Goal: Complete application form

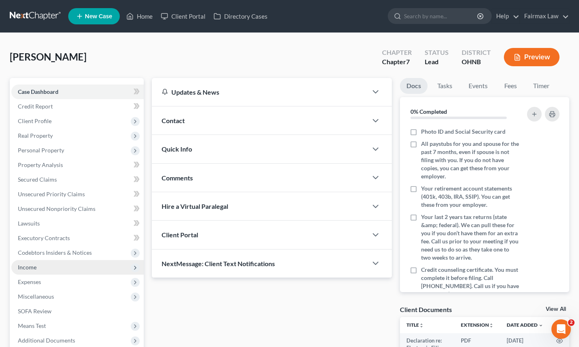
click at [28, 271] on span "Income" at bounding box center [77, 267] width 132 height 15
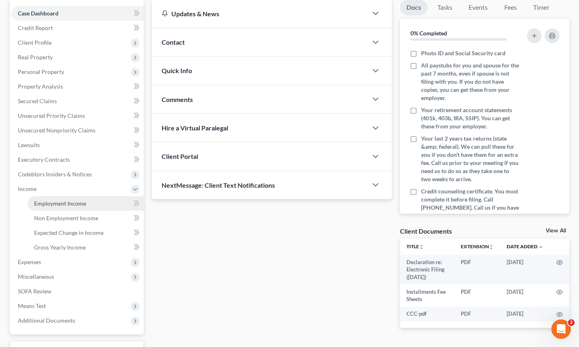
click at [69, 199] on link "Employment Income" at bounding box center [86, 203] width 116 height 15
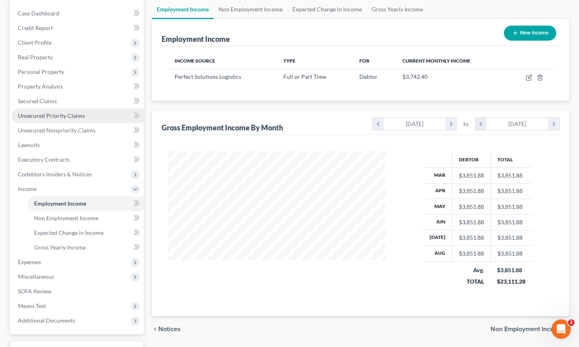
scroll to position [82, 0]
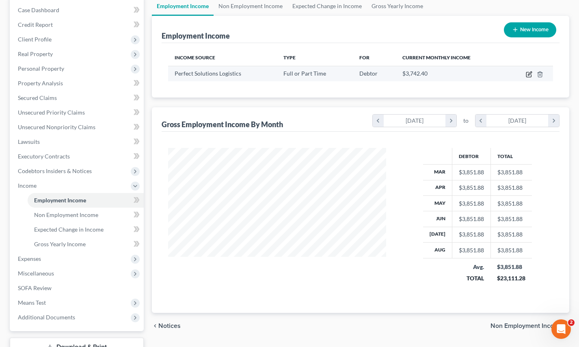
click at [531, 75] on icon "button" at bounding box center [529, 74] width 6 height 6
select select "0"
select select "36"
select select "3"
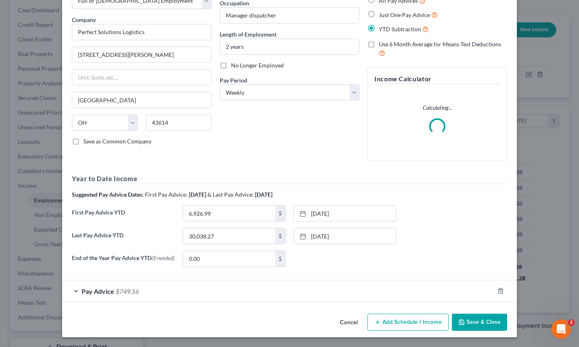
scroll to position [53, 0]
click at [285, 251] on div "Last Pay Advice YTD 30,038.27 $ 8/29/2025 close Date 8/29/2025 Time 12:00 AM ch…" at bounding box center [290, 239] width 444 height 23
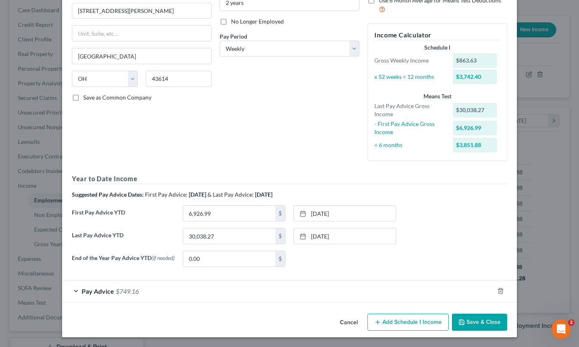
scroll to position [97, 0]
click at [196, 285] on div "Pay Advice $749.16" at bounding box center [278, 291] width 432 height 22
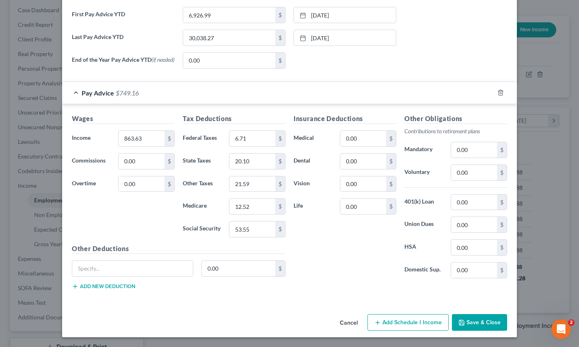
scroll to position [296, 0]
click at [343, 319] on button "Cancel" at bounding box center [349, 323] width 31 height 16
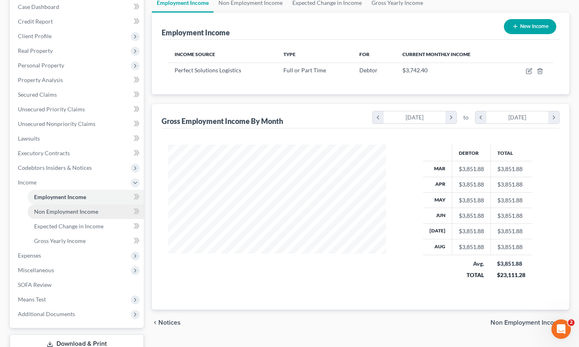
click at [100, 217] on link "Non Employment Income" at bounding box center [86, 211] width 116 height 15
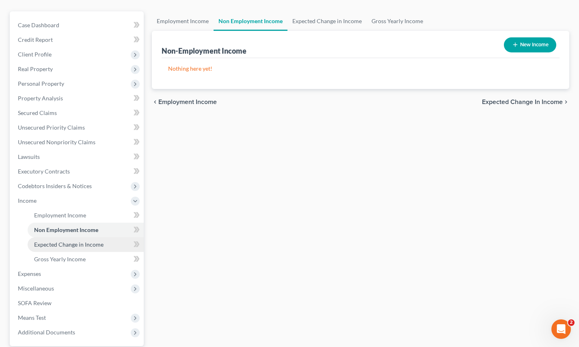
click at [79, 246] on span "Expected Change in Income" at bounding box center [68, 244] width 69 height 7
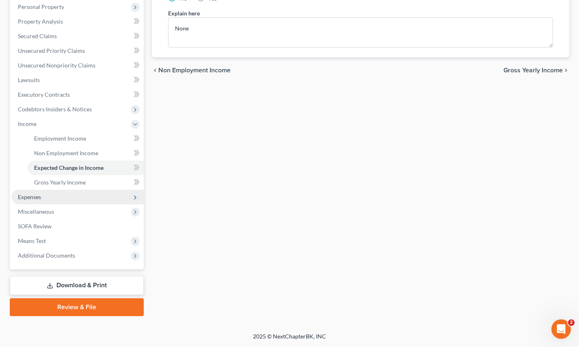
scroll to position [143, 0]
click at [62, 197] on span "Expenses" at bounding box center [77, 197] width 132 height 15
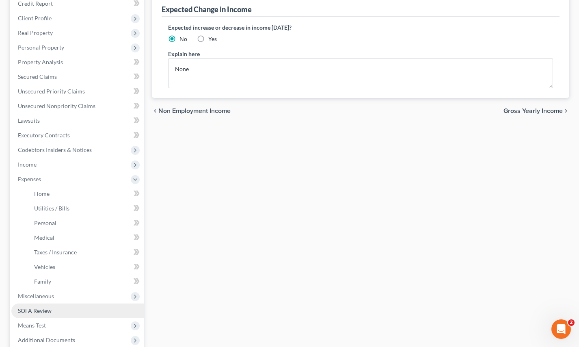
scroll to position [88, 0]
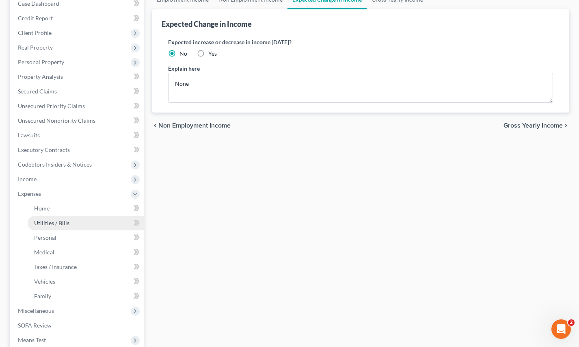
click at [69, 225] on link "Utilities / Bills" at bounding box center [86, 223] width 116 height 15
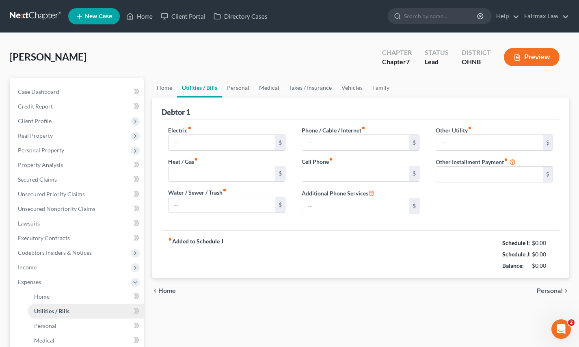
type input "150.00"
type input "0.00"
type input "80.00"
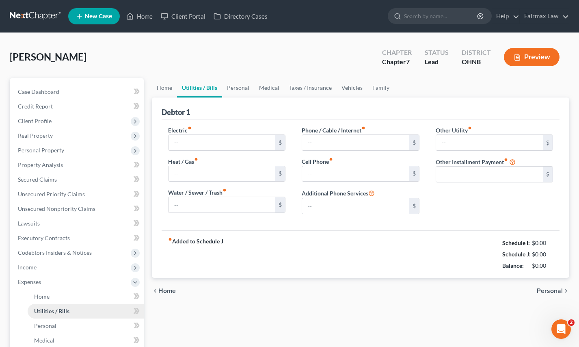
type input "0.00"
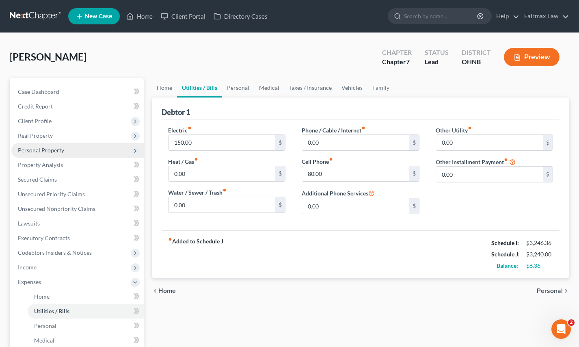
click at [59, 152] on span "Personal Property" at bounding box center [41, 150] width 46 height 7
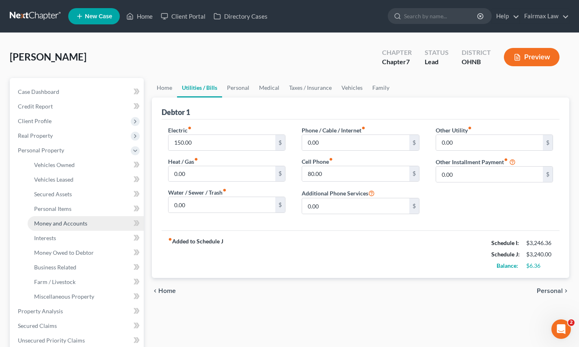
click at [66, 221] on span "Money and Accounts" at bounding box center [60, 223] width 53 height 7
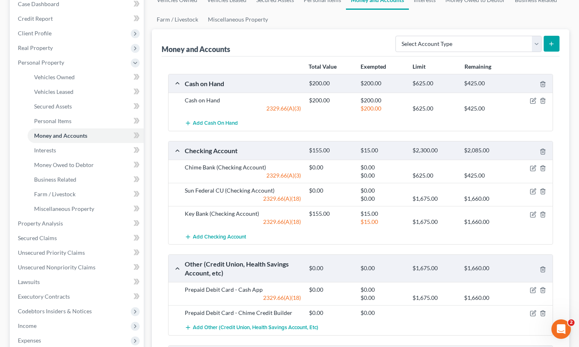
scroll to position [97, 0]
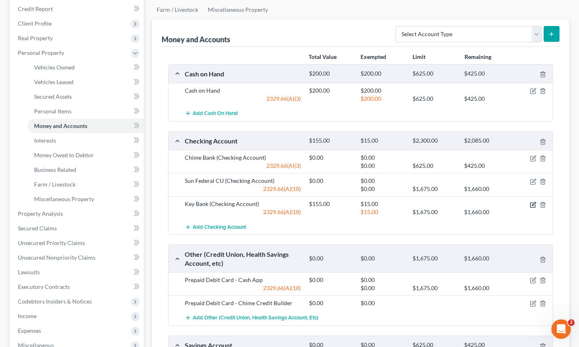
click at [532, 204] on icon "button" at bounding box center [533, 204] width 6 height 6
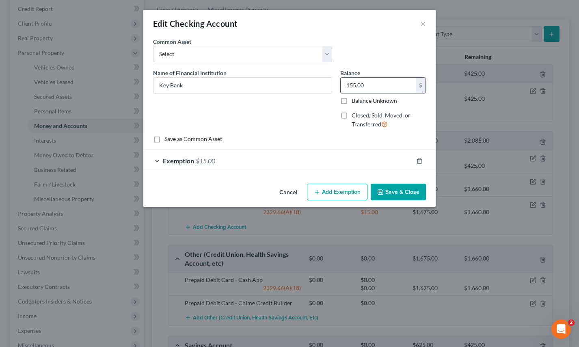
click at [351, 83] on input "155.00" at bounding box center [378, 85] width 75 height 15
type input "15.00"
click at [401, 186] on button "Save & Close" at bounding box center [398, 192] width 55 height 17
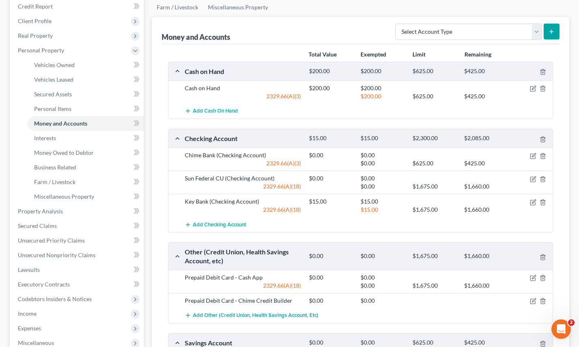
scroll to position [98, 0]
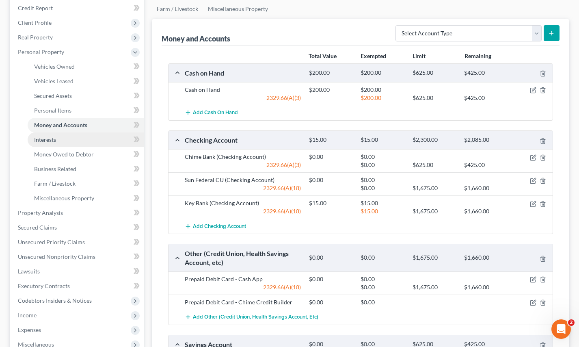
click at [53, 136] on span "Interests" at bounding box center [45, 139] width 22 height 7
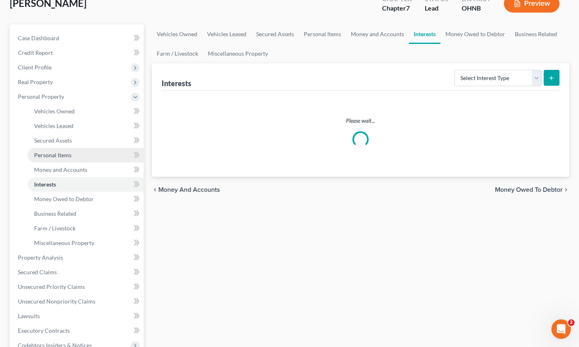
scroll to position [54, 0]
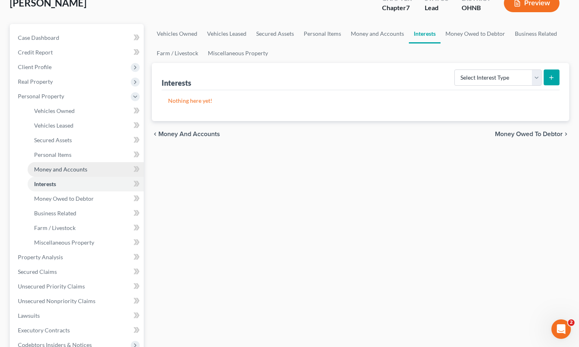
click at [58, 169] on span "Money and Accounts" at bounding box center [60, 169] width 53 height 7
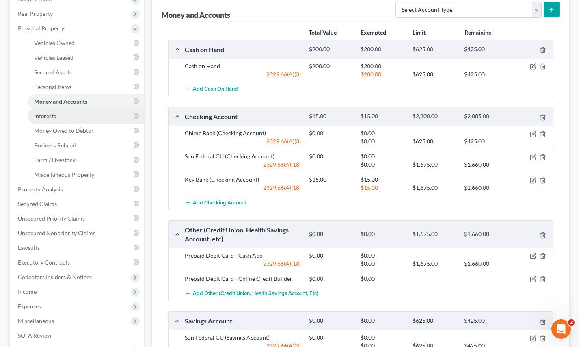
scroll to position [177, 0]
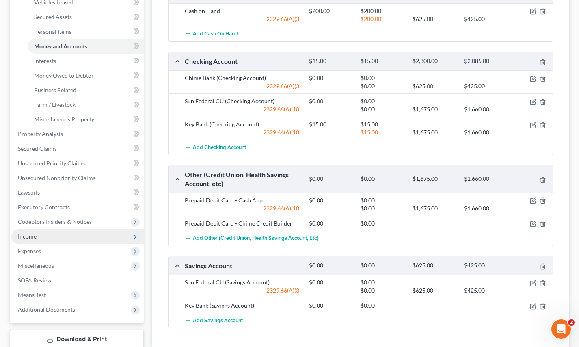
click at [54, 240] on span "Income" at bounding box center [77, 236] width 132 height 15
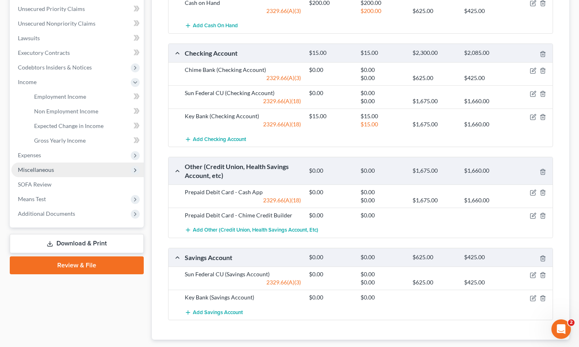
scroll to position [177, 0]
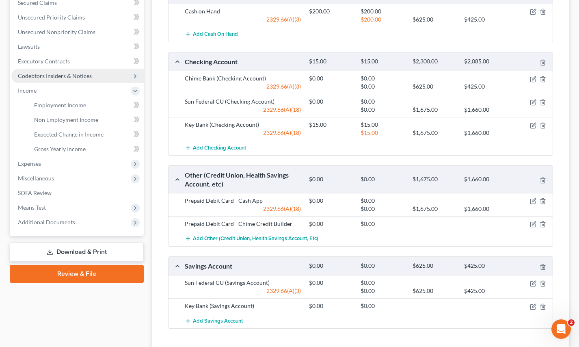
click at [72, 107] on span "Employment Income" at bounding box center [60, 105] width 52 height 7
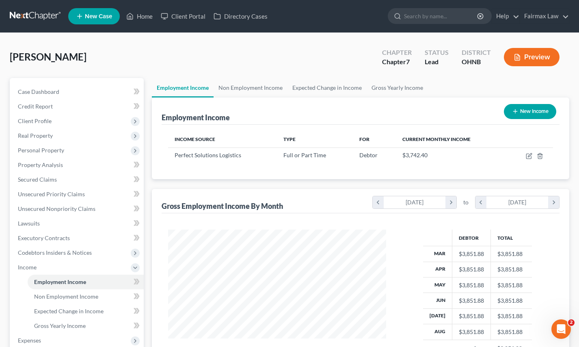
scroll to position [145, 234]
click at [530, 158] on icon "button" at bounding box center [529, 156] width 6 height 6
select select "0"
select select "36"
select select "3"
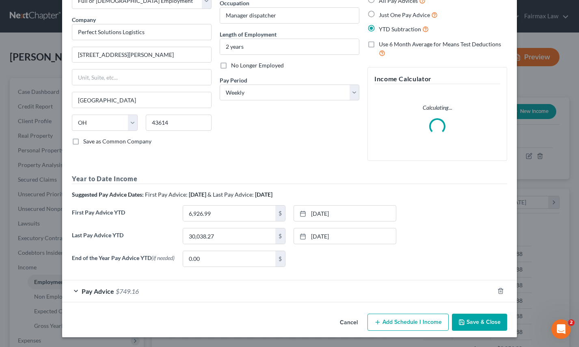
scroll to position [53, 0]
click at [201, 306] on div "Employment Type * Select Full or Part Time Employment Self Employment Company *…" at bounding box center [289, 147] width 455 height 326
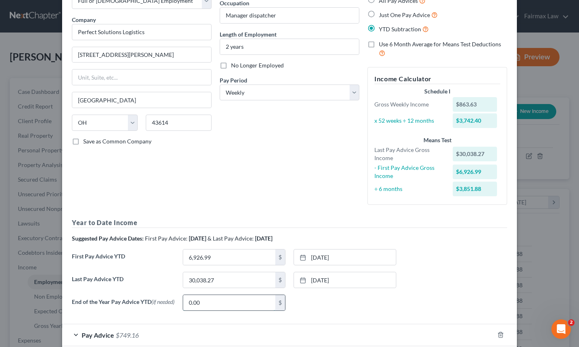
click at [201, 300] on input "0.00" at bounding box center [229, 302] width 92 height 15
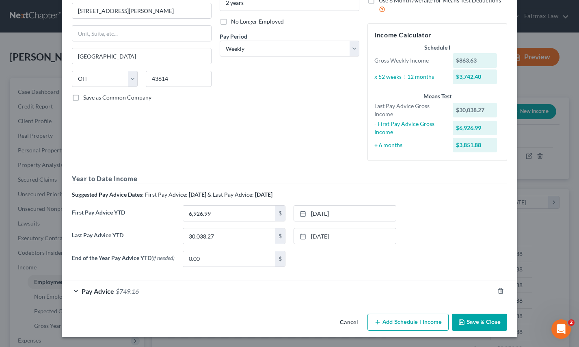
click at [147, 295] on div "Pay Advice $749.16" at bounding box center [278, 291] width 432 height 22
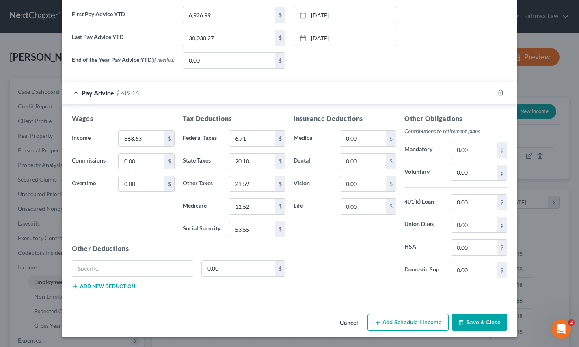
scroll to position [296, 0]
click at [147, 295] on div "Other Deductions 0.00 $ Add new deduction" at bounding box center [179, 270] width 222 height 52
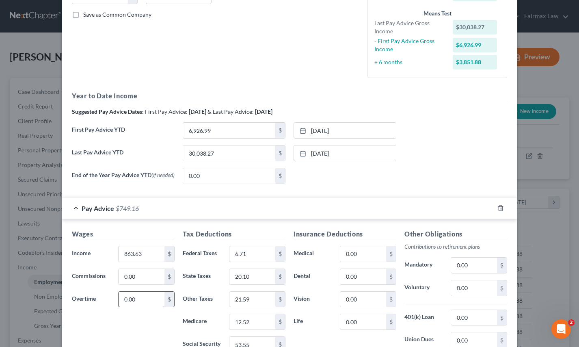
scroll to position [179, 0]
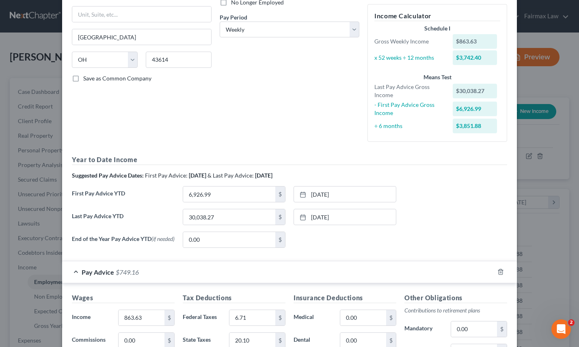
click at [101, 274] on span "Pay Advice" at bounding box center [98, 272] width 32 height 8
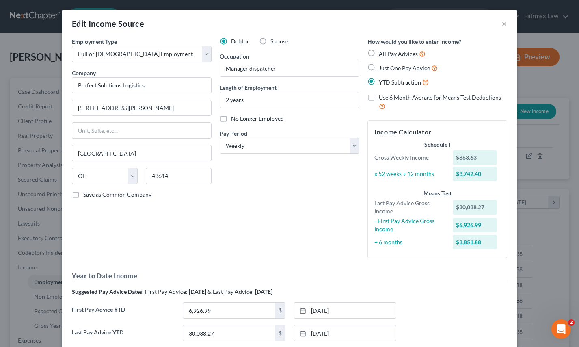
scroll to position [0, 0]
click at [505, 24] on button "×" at bounding box center [505, 24] width 6 height 10
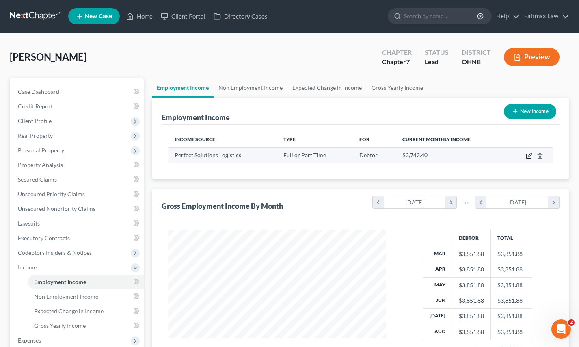
click at [527, 155] on icon "button" at bounding box center [529, 156] width 6 height 6
select select "0"
select select "36"
select select "3"
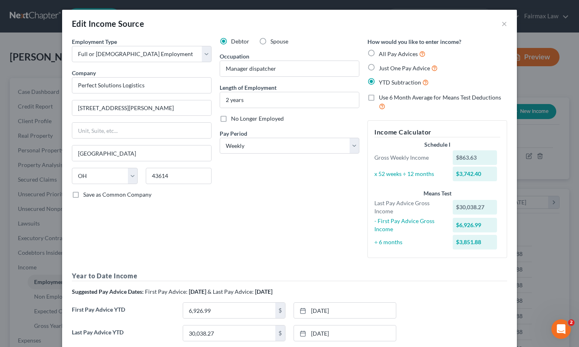
click at [262, 193] on div "Debtor Spouse Occupation Manager dispatcher Length of Employment 2 years No Lon…" at bounding box center [290, 150] width 148 height 227
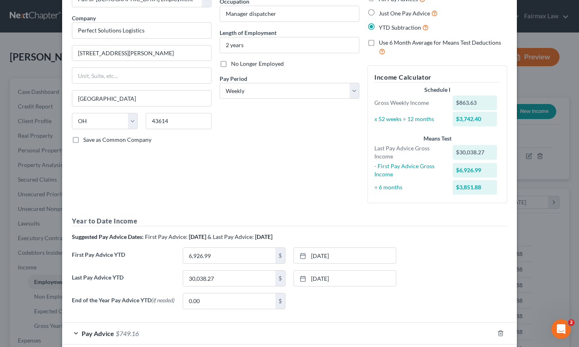
scroll to position [97, 0]
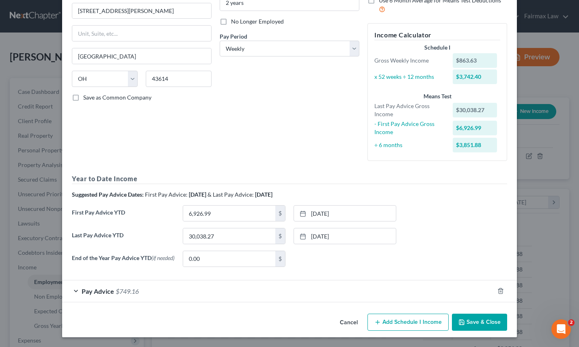
click at [155, 301] on div "Pay Advice $749.16" at bounding box center [278, 291] width 432 height 22
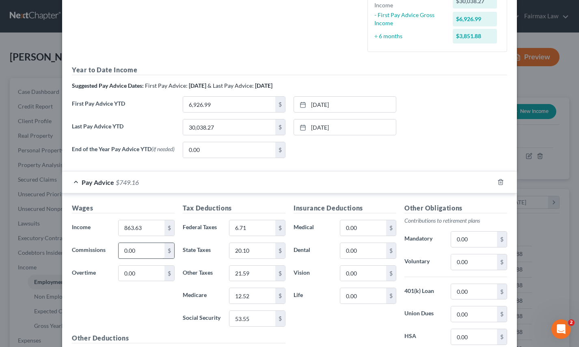
scroll to position [211, 0]
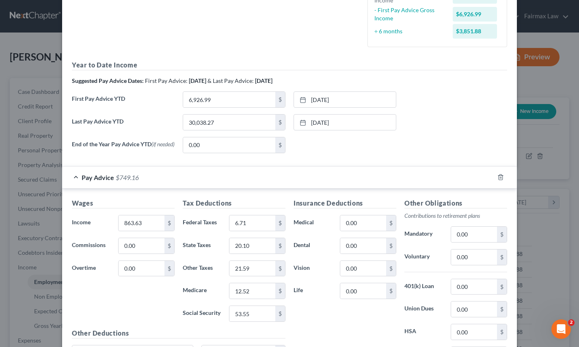
click at [88, 180] on span "Pay Advice" at bounding box center [98, 177] width 32 height 8
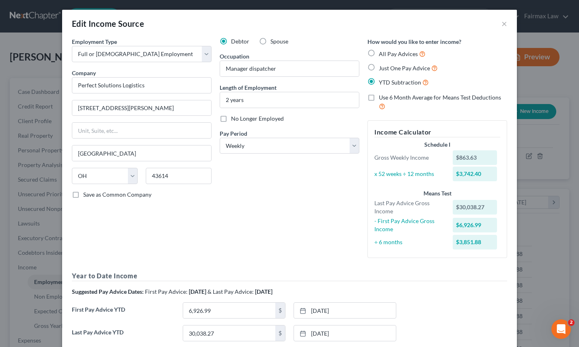
scroll to position [0, 0]
click at [503, 26] on button "×" at bounding box center [505, 24] width 6 height 10
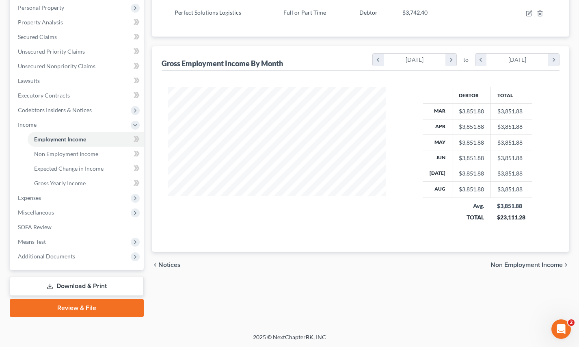
scroll to position [143, 0]
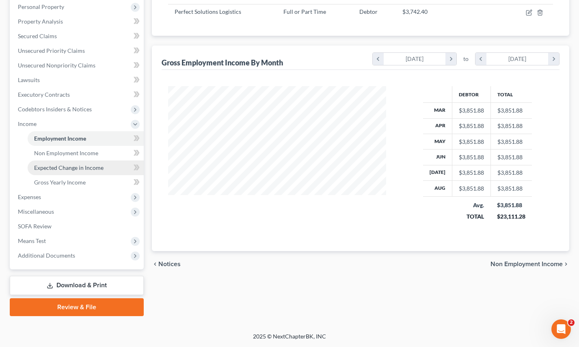
click at [80, 160] on link "Expected Change in Income" at bounding box center [86, 167] width 116 height 15
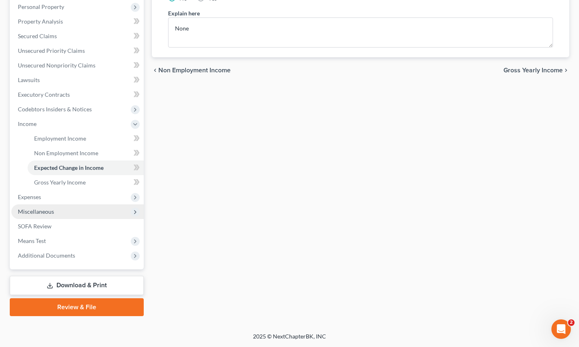
scroll to position [143, 0]
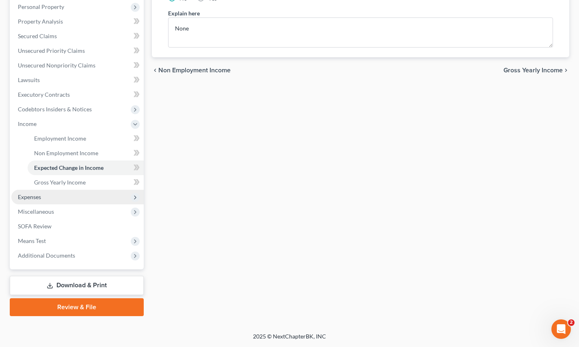
click at [50, 198] on span "Expenses" at bounding box center [77, 197] width 132 height 15
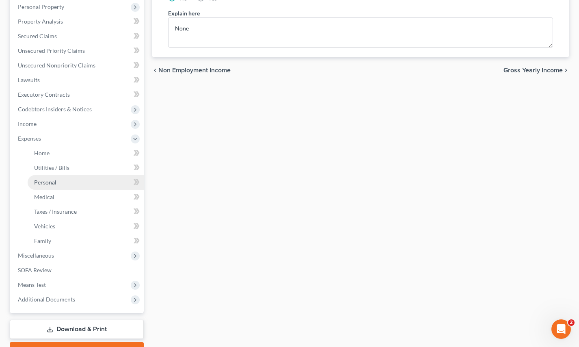
scroll to position [144, 0]
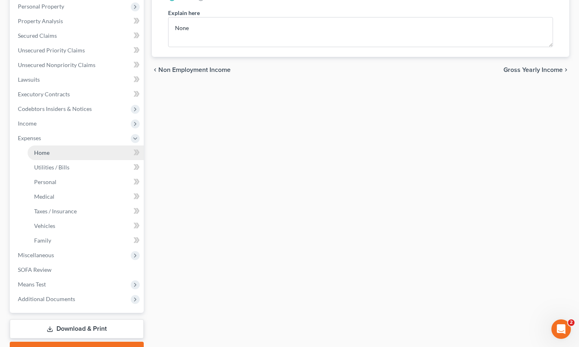
click at [58, 157] on link "Home" at bounding box center [86, 152] width 116 height 15
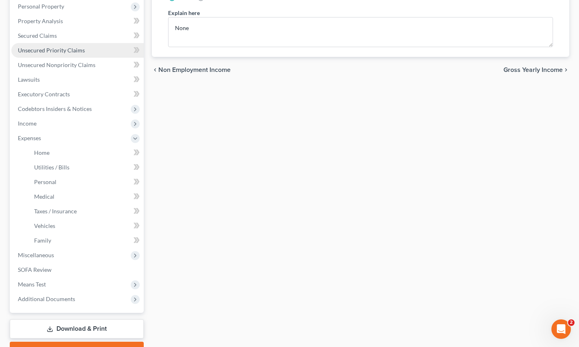
scroll to position [28, 0]
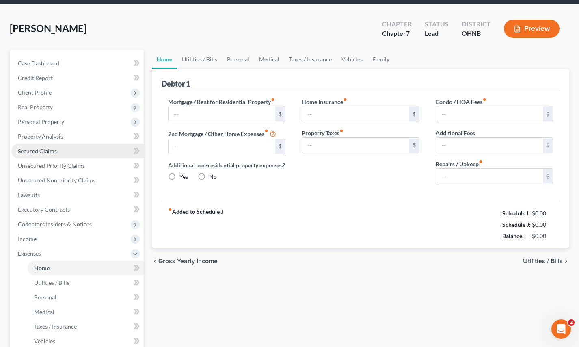
type input "649.00"
type input "0.00"
radio input "true"
type input "0.00"
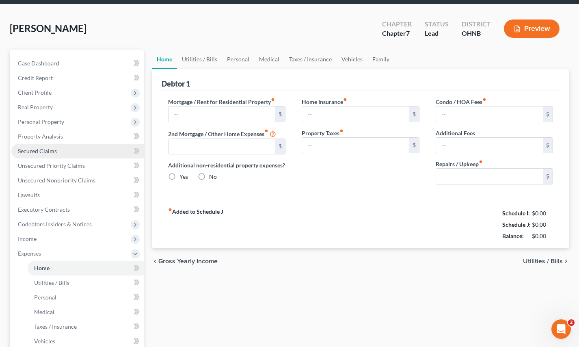
type input "0.00"
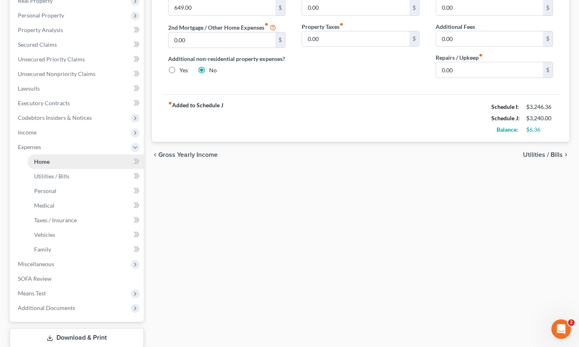
scroll to position [138, 0]
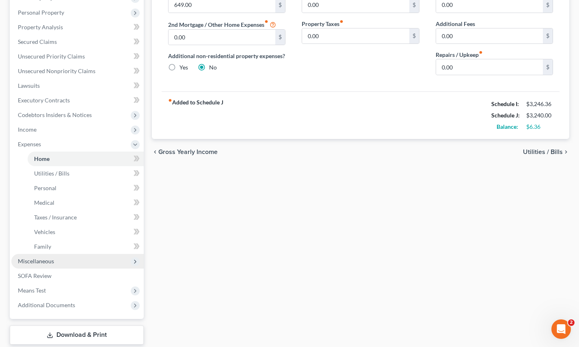
click at [48, 265] on span "Miscellaneous" at bounding box center [77, 261] width 132 height 15
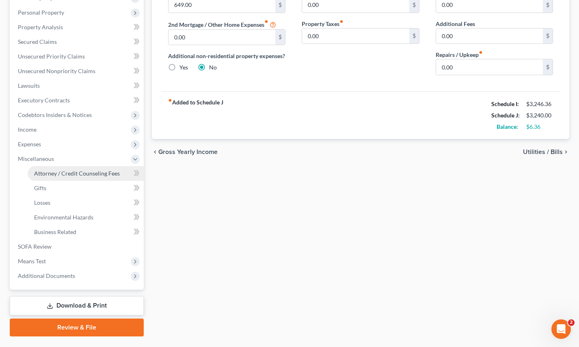
scroll to position [136, 0]
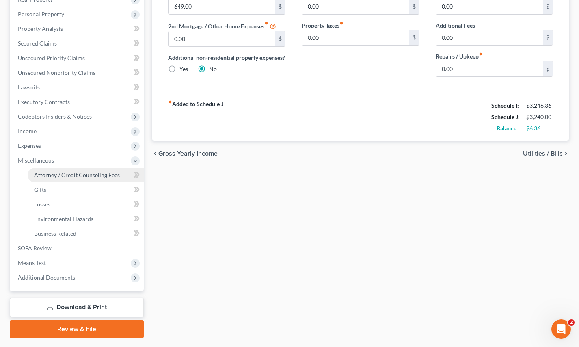
click at [69, 178] on span "Attorney / Credit Counseling Fees" at bounding box center [77, 174] width 86 height 7
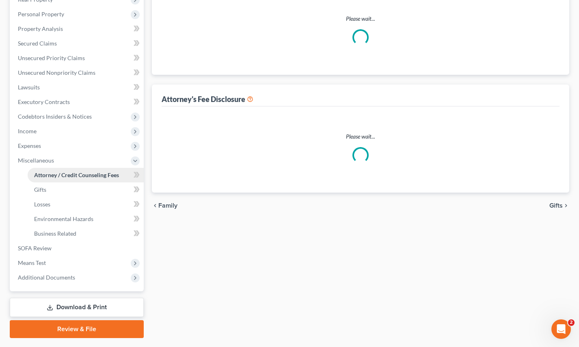
scroll to position [18, 0]
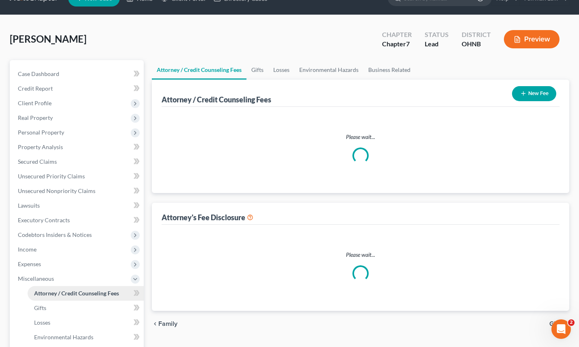
select select "1"
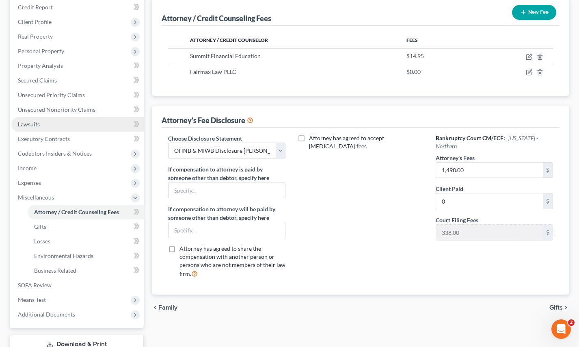
scroll to position [107, 0]
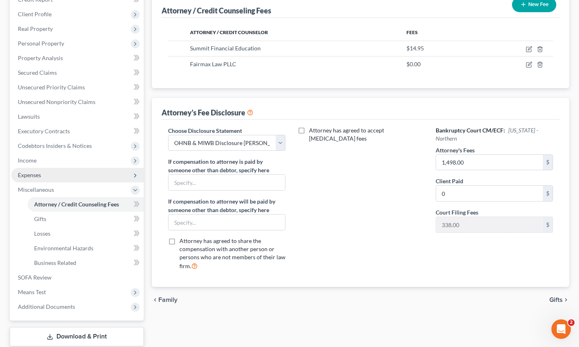
click at [63, 175] on span "Expenses" at bounding box center [77, 175] width 132 height 15
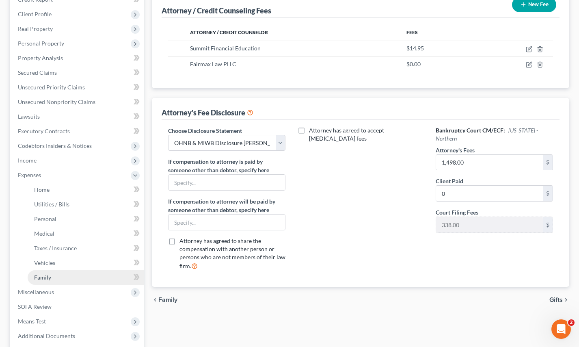
click at [56, 279] on link "Family" at bounding box center [86, 277] width 116 height 15
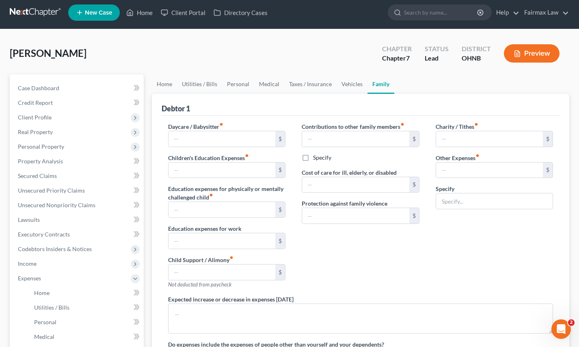
type input "0.00"
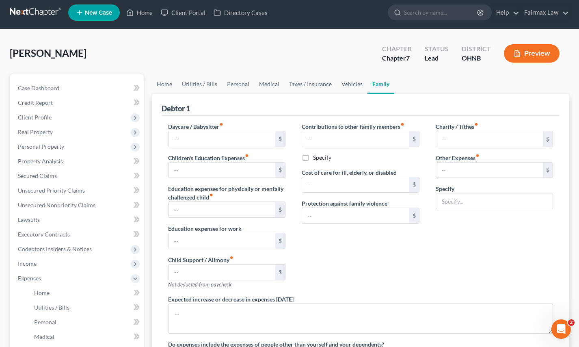
type input "200.00"
type input "0.00"
type input "180.00"
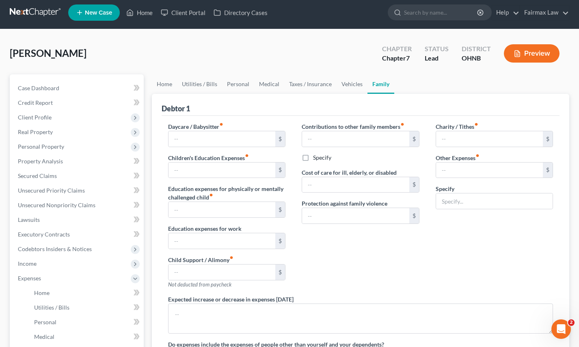
type input "Attorney Bankruptcy fee"
type textarea "None"
radio input "true"
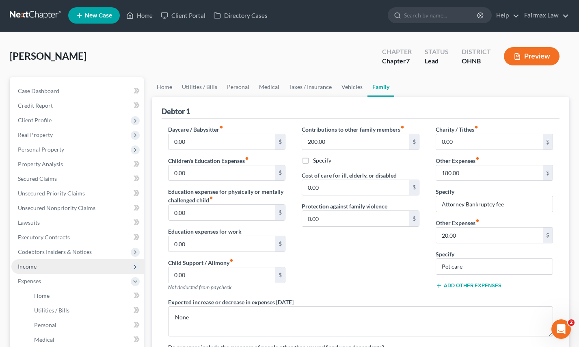
scroll to position [2, 0]
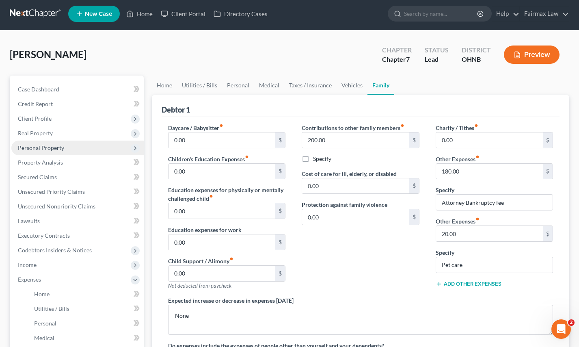
click at [68, 150] on span "Personal Property" at bounding box center [77, 148] width 132 height 15
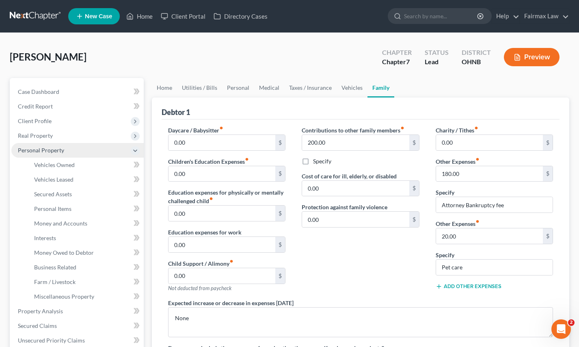
scroll to position [0, 0]
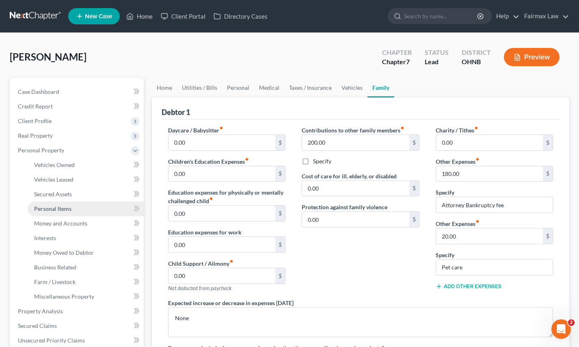
click at [57, 210] on span "Personal Items" at bounding box center [52, 208] width 37 height 7
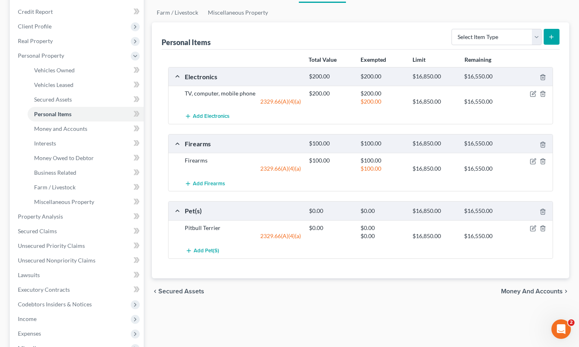
scroll to position [149, 0]
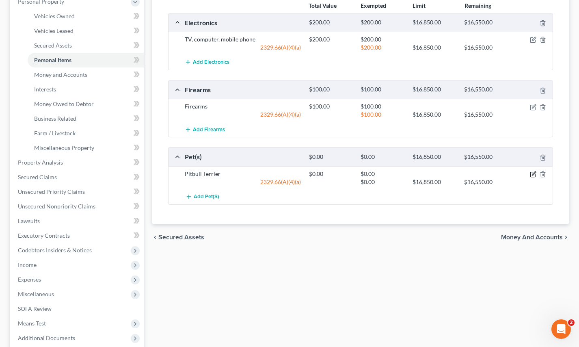
click at [531, 175] on icon "button" at bounding box center [533, 174] width 6 height 6
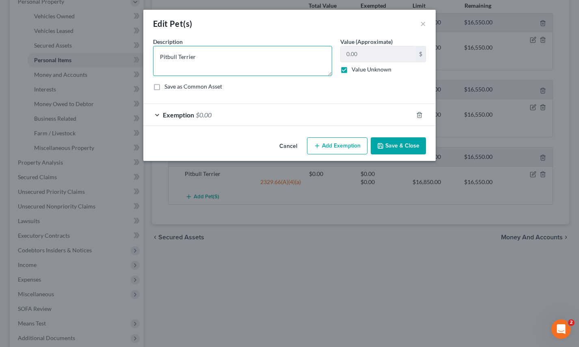
click at [227, 59] on textarea "Pitbull Terrier" at bounding box center [242, 61] width 179 height 30
type textarea "Pitbull Terrier"
click at [287, 147] on button "Cancel" at bounding box center [288, 146] width 31 height 16
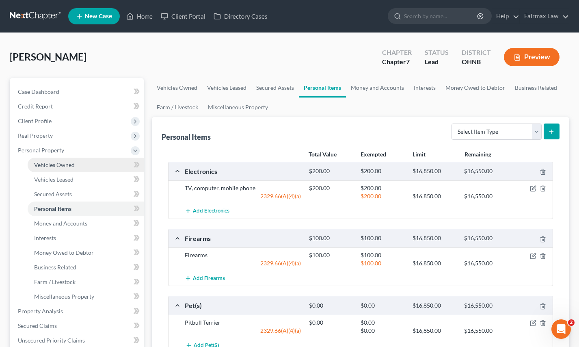
scroll to position [0, 0]
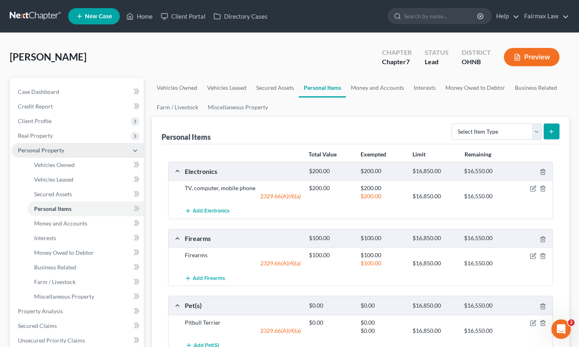
click at [134, 153] on icon at bounding box center [135, 150] width 6 height 6
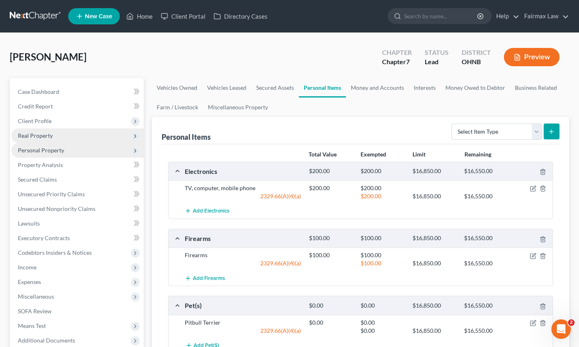
click at [59, 141] on span "Real Property" at bounding box center [77, 135] width 132 height 15
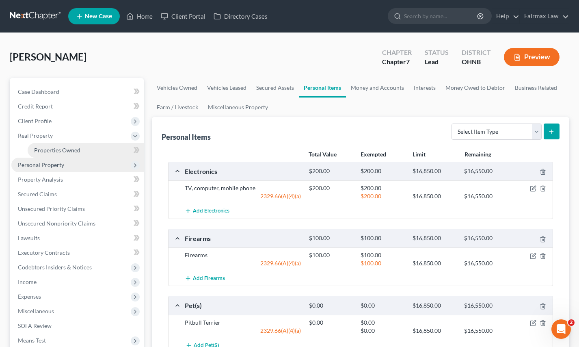
click at [59, 153] on span "Properties Owned" at bounding box center [57, 150] width 46 height 7
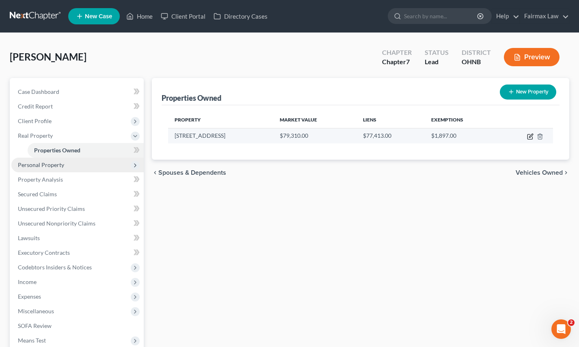
click at [530, 138] on icon "button" at bounding box center [530, 136] width 6 height 6
select select "36"
select select "0"
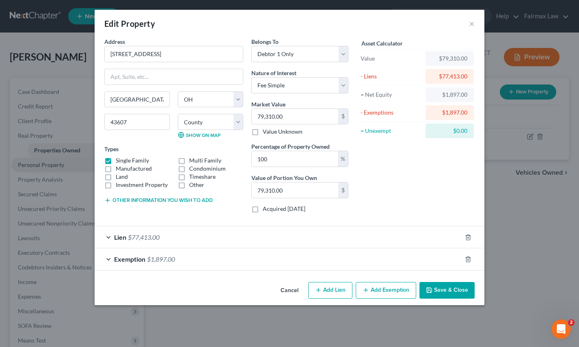
click at [250, 254] on div "Exemption $1,897.00" at bounding box center [278, 259] width 367 height 22
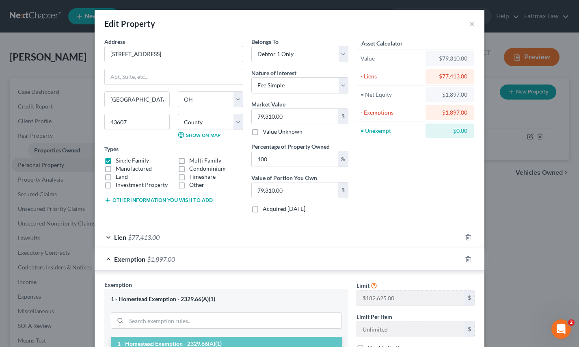
click at [173, 235] on div "Lien $77,413.00" at bounding box center [278, 237] width 367 height 22
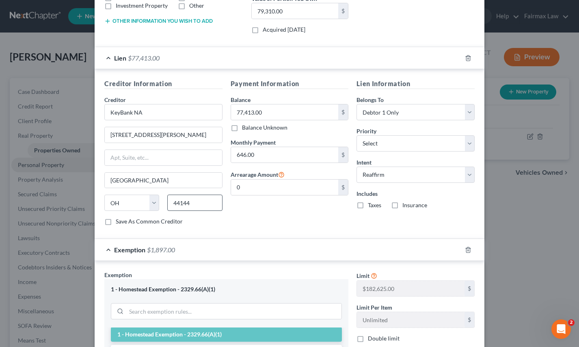
scroll to position [188, 0]
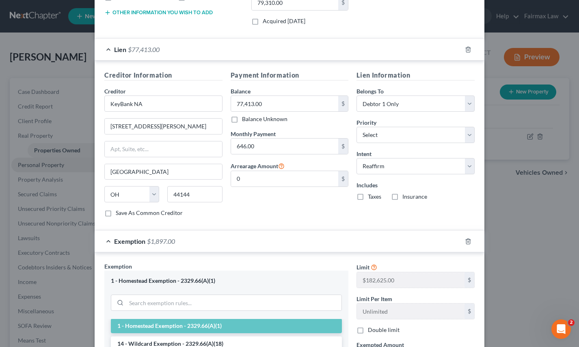
click at [178, 243] on div "Exemption $1,897.00" at bounding box center [278, 241] width 367 height 22
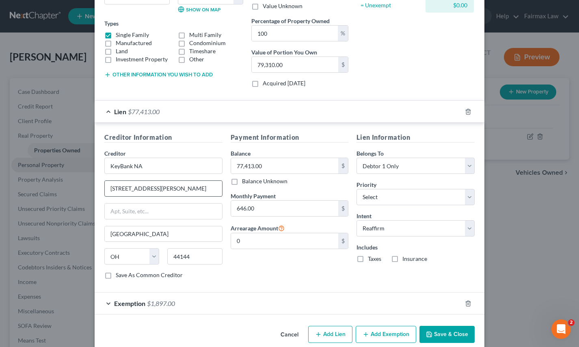
scroll to position [118, 0]
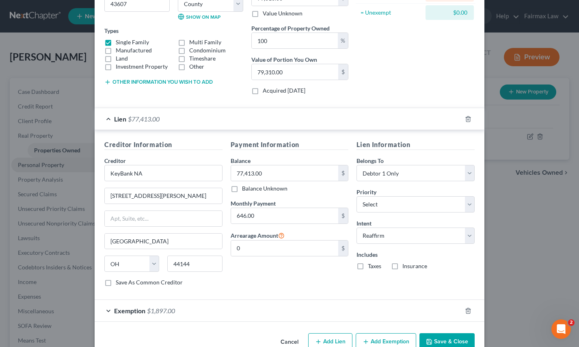
click at [118, 119] on span "Lien" at bounding box center [120, 119] width 12 height 8
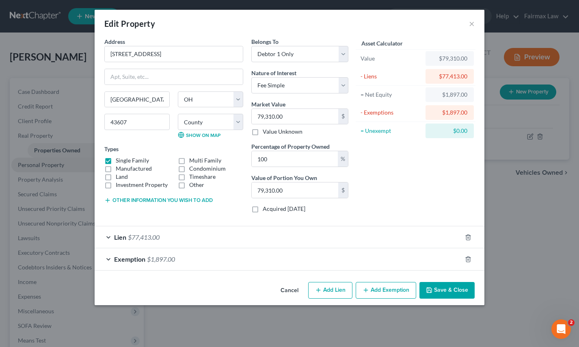
scroll to position [0, 0]
click at [356, 233] on div "Lien $77,413.00" at bounding box center [278, 237] width 367 height 22
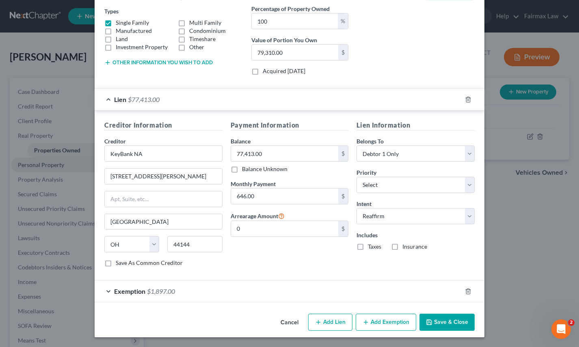
scroll to position [137, 0]
click at [130, 100] on span "$77,413.00" at bounding box center [144, 100] width 32 height 8
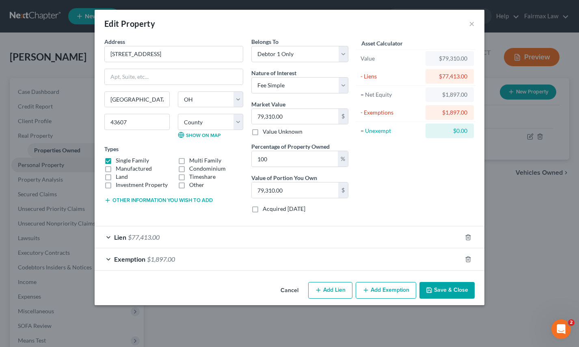
scroll to position [0, 0]
click at [297, 260] on div "Exemption $1,897.00" at bounding box center [278, 259] width 367 height 22
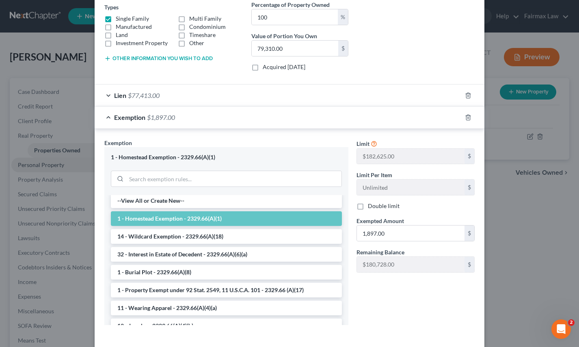
scroll to position [122, 0]
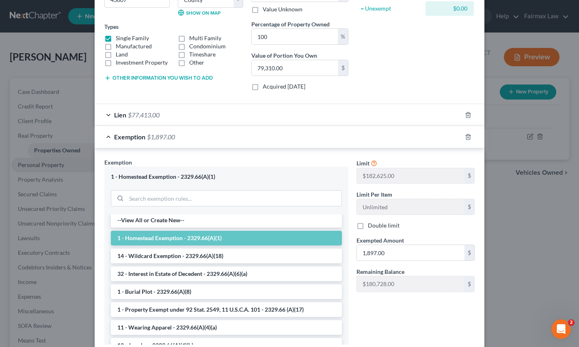
click at [284, 136] on div "Exemption $1,897.00" at bounding box center [278, 137] width 367 height 22
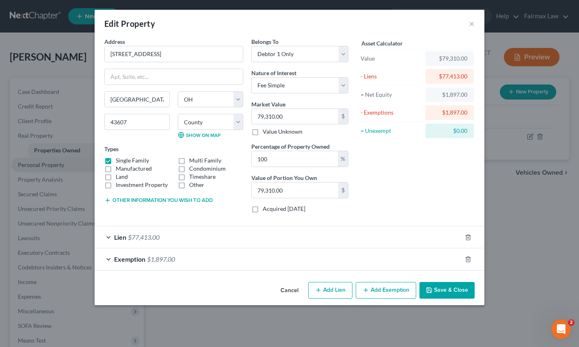
scroll to position [0, 0]
click at [84, 138] on div "Edit Property × Address * 1205 Manila Street Toledo State AL AK AR AZ CA CO CT …" at bounding box center [289, 173] width 579 height 347
click at [286, 290] on button "Cancel" at bounding box center [289, 291] width 31 height 16
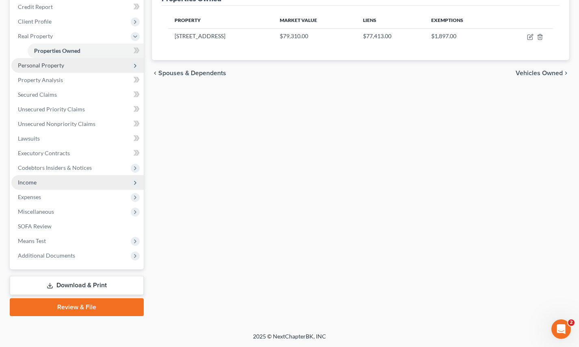
scroll to position [100, 0]
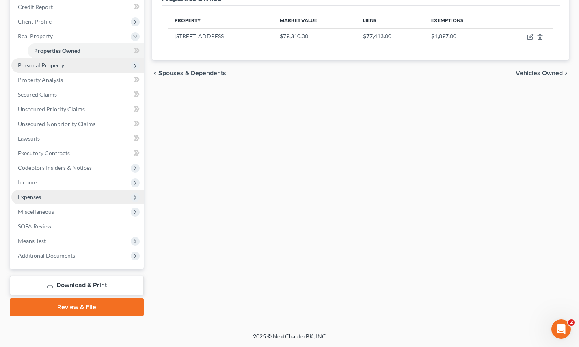
click at [67, 201] on span "Expenses" at bounding box center [77, 197] width 132 height 15
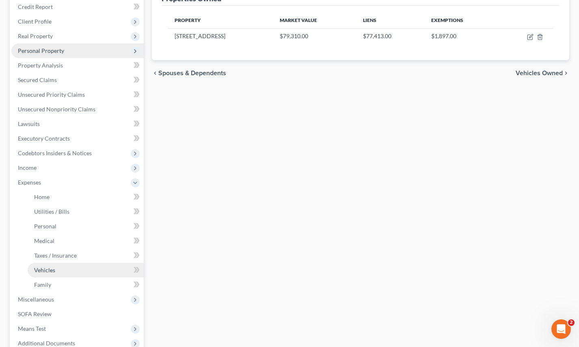
click at [84, 268] on link "Vehicles" at bounding box center [86, 270] width 116 height 15
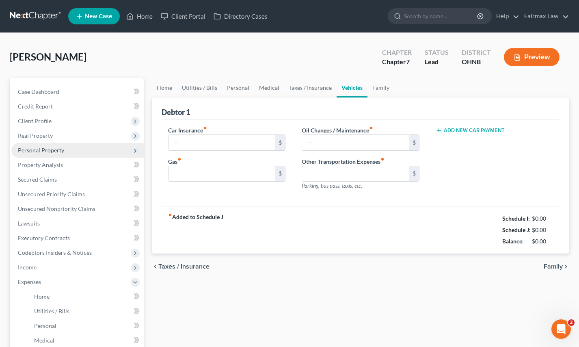
type input "487.00"
type input "100.00"
type input "0.00"
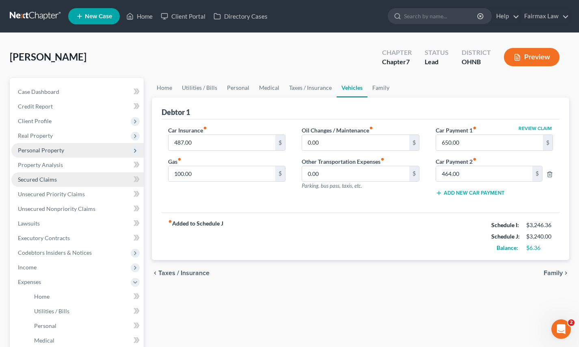
click at [88, 182] on link "Secured Claims" at bounding box center [77, 179] width 132 height 15
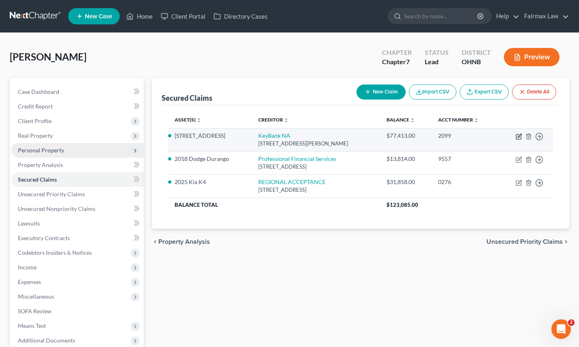
click at [519, 138] on icon "button" at bounding box center [519, 136] width 6 height 6
select select "36"
select select "4"
select select "2"
select select "0"
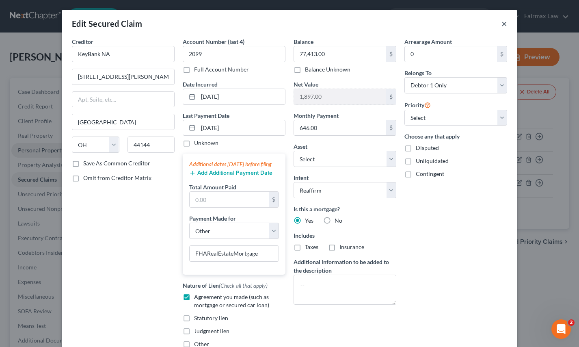
click at [507, 24] on button "×" at bounding box center [505, 24] width 6 height 10
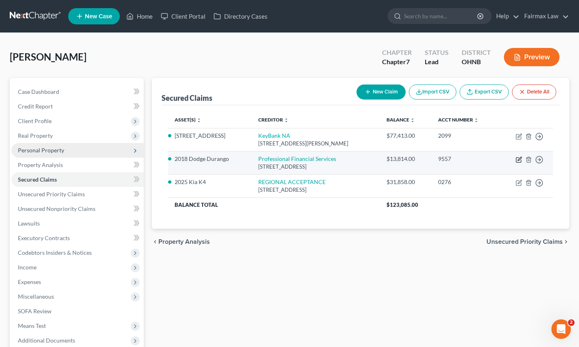
click at [520, 160] on icon "button" at bounding box center [520, 159] width 4 height 4
select select "36"
select select "4"
select select "15"
select select "0"
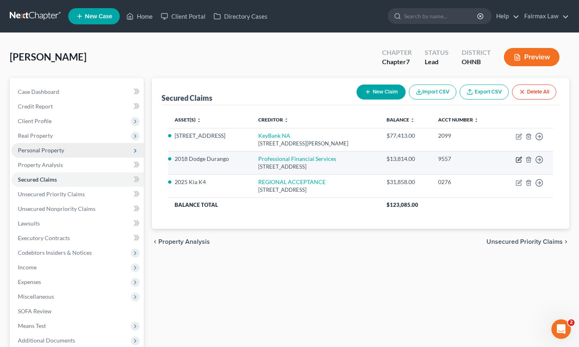
select select "0"
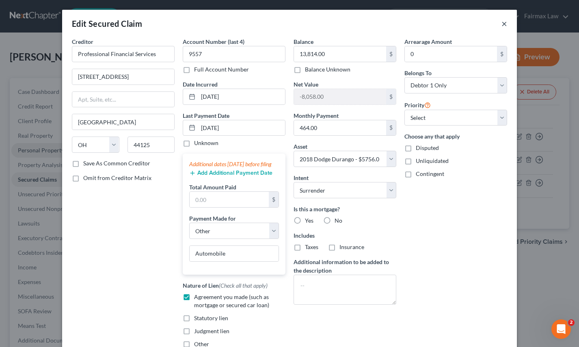
click at [503, 26] on button "×" at bounding box center [505, 24] width 6 height 10
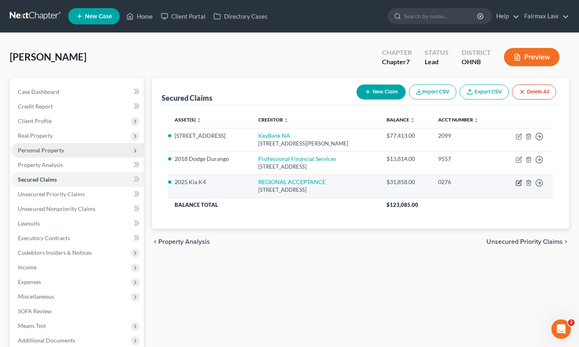
click at [519, 184] on icon "button" at bounding box center [519, 183] width 6 height 6
select select "28"
select select "4"
select select "16"
select select "2"
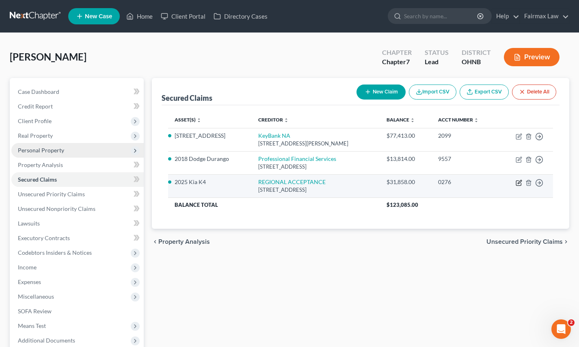
select select "0"
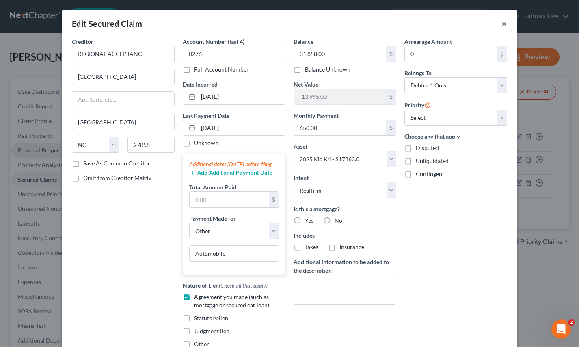
click at [502, 24] on button "×" at bounding box center [505, 24] width 6 height 10
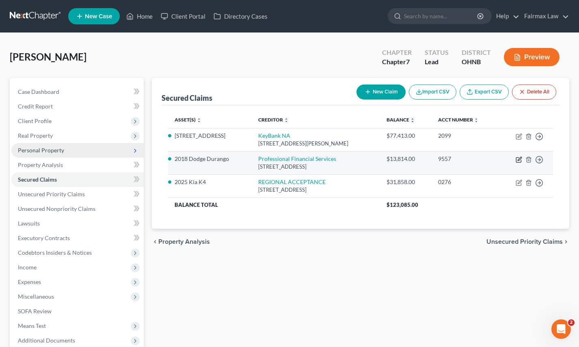
click at [516, 161] on icon "button" at bounding box center [519, 159] width 6 height 6
select select "36"
select select "4"
select select "15"
select select "0"
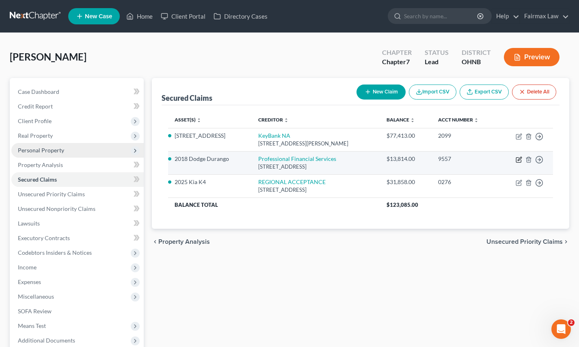
select select "0"
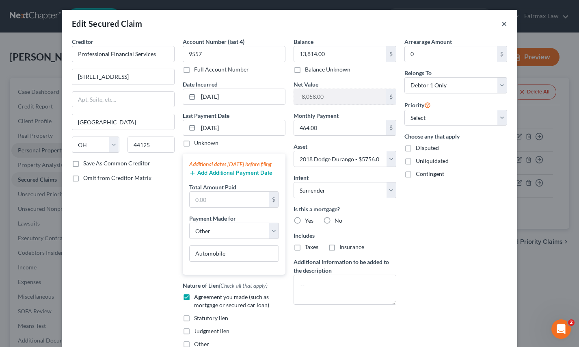
click at [507, 25] on button "×" at bounding box center [505, 24] width 6 height 10
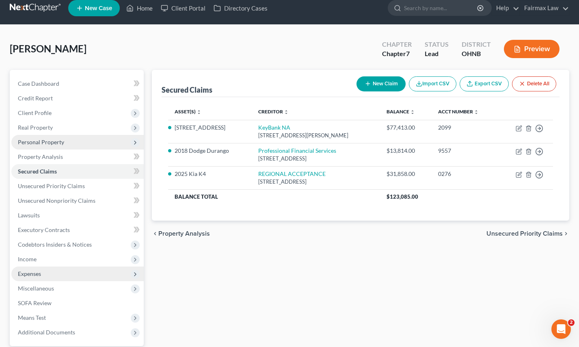
scroll to position [9, 0]
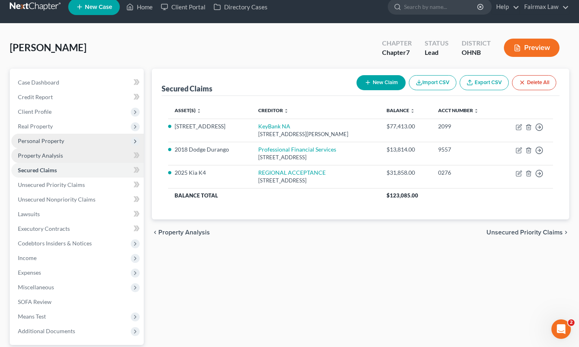
click at [52, 153] on span "Property Analysis" at bounding box center [40, 155] width 45 height 7
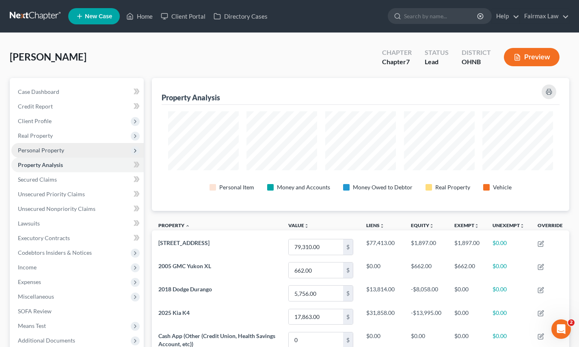
click at [52, 154] on span "Personal Property" at bounding box center [77, 150] width 132 height 15
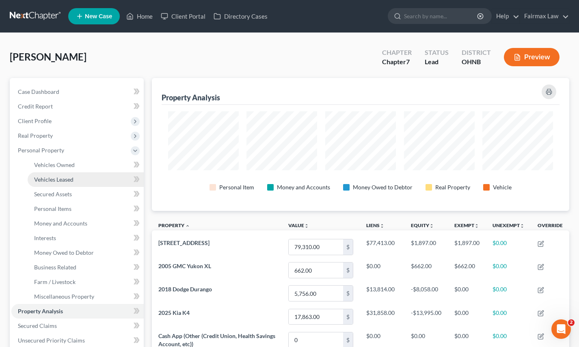
click at [55, 178] on span "Vehicles Leased" at bounding box center [53, 179] width 39 height 7
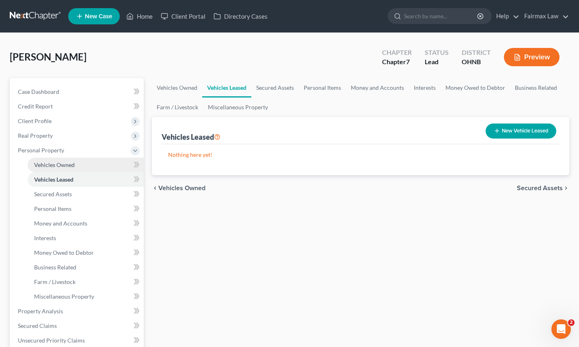
click at [60, 165] on span "Vehicles Owned" at bounding box center [54, 164] width 41 height 7
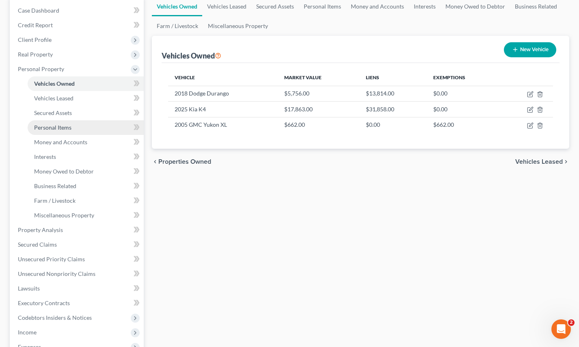
scroll to position [129, 0]
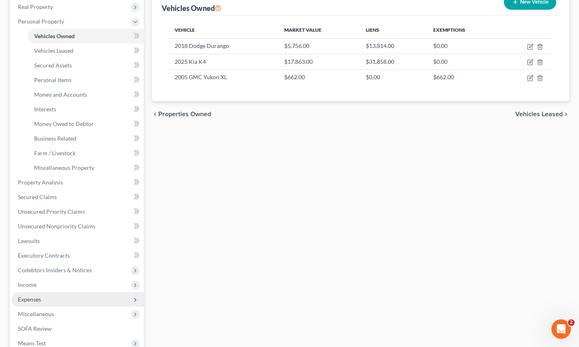
click at [54, 303] on span "Expenses" at bounding box center [77, 299] width 132 height 15
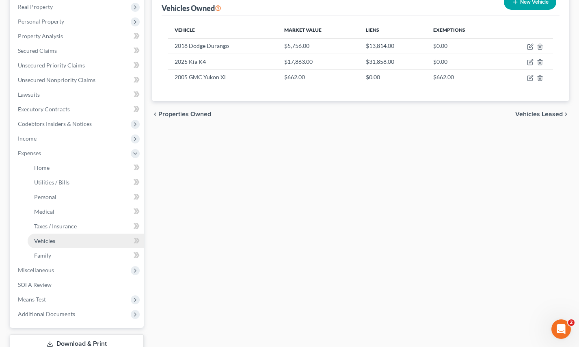
click at [62, 239] on link "Vehicles" at bounding box center [86, 241] width 116 height 15
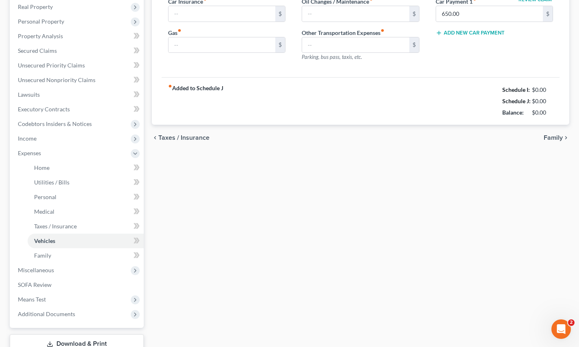
scroll to position [39, 0]
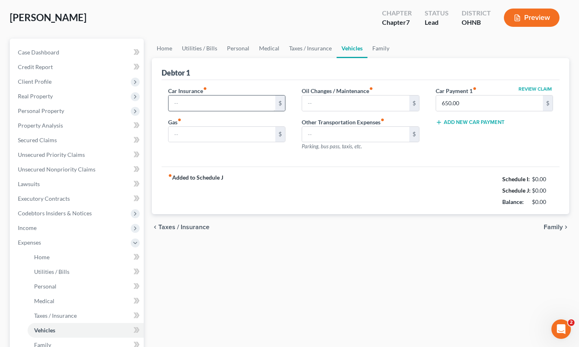
type input "487.00"
type input "100.00"
type input "0.00"
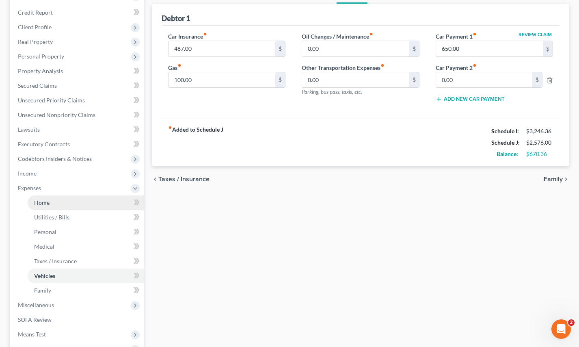
scroll to position [114, 0]
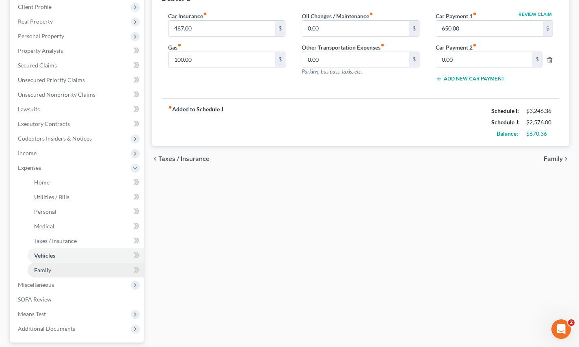
click at [66, 267] on link "Family" at bounding box center [86, 270] width 116 height 15
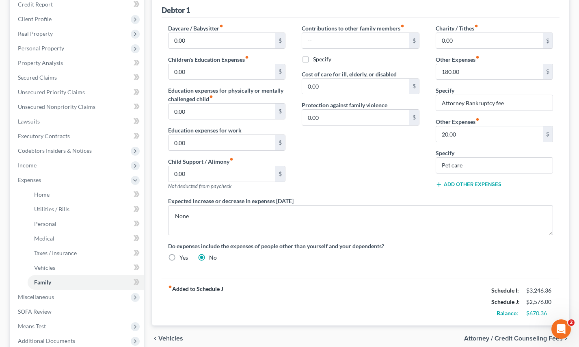
scroll to position [122, 0]
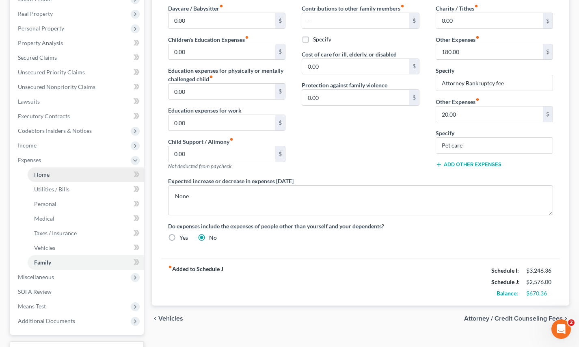
click at [84, 176] on link "Home" at bounding box center [86, 174] width 116 height 15
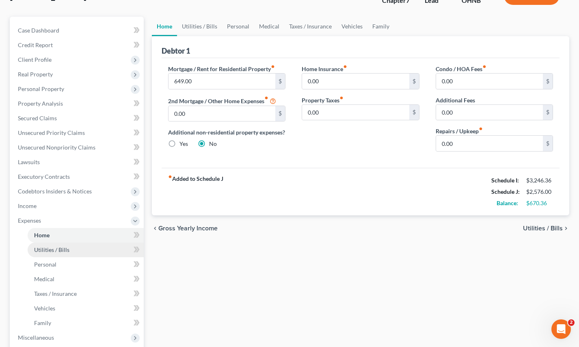
click at [76, 247] on link "Utilities / Bills" at bounding box center [86, 250] width 116 height 15
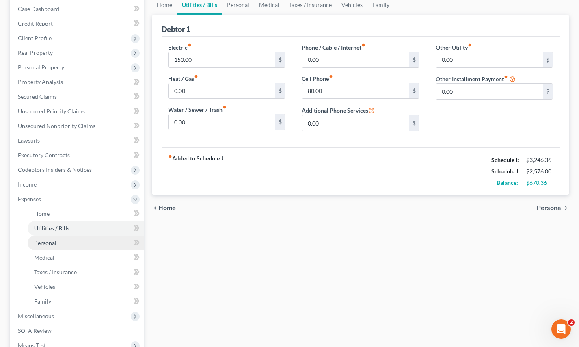
click at [88, 240] on link "Personal" at bounding box center [86, 243] width 116 height 15
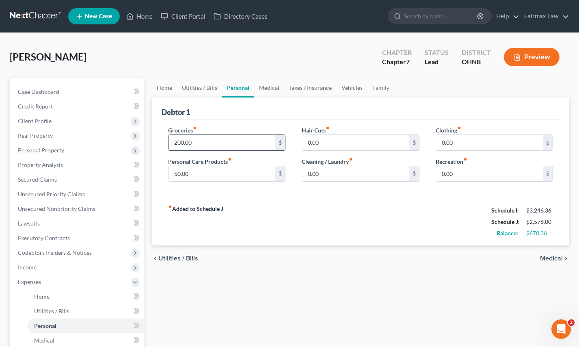
click at [179, 143] on input "200.00" at bounding box center [222, 142] width 107 height 15
type input "350.00"
click at [308, 172] on input "0.00" at bounding box center [355, 173] width 107 height 15
click at [309, 144] on input "0.00" at bounding box center [355, 142] width 107 height 15
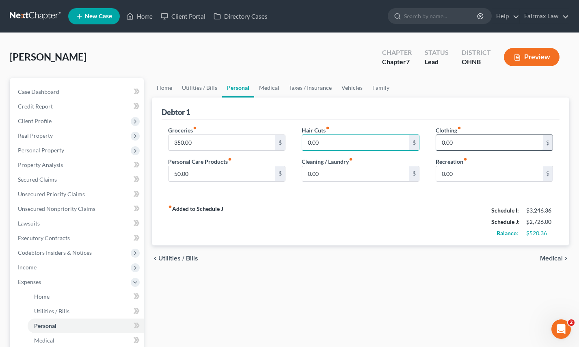
click at [442, 142] on input "0.00" at bounding box center [489, 142] width 107 height 15
type input "30.00"
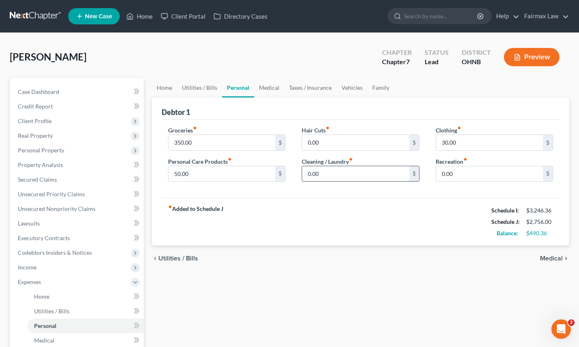
click at [305, 174] on input "0.00" at bounding box center [355, 173] width 107 height 15
type input "0.00"
click at [444, 141] on input "30.00" at bounding box center [489, 142] width 107 height 15
type input "100.00"
click at [376, 299] on div "Home Utilities / Bills Personal Medical Taxes / Insurance Vehicles Family Debto…" at bounding box center [361, 290] width 426 height 425
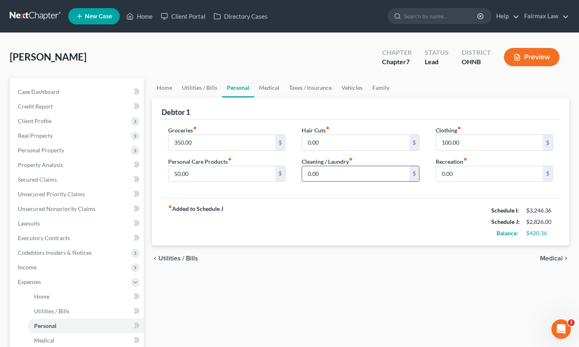
click at [308, 172] on input "0.00" at bounding box center [355, 173] width 107 height 15
click at [176, 173] on input "50.00" at bounding box center [222, 173] width 107 height 15
type input "100.00"
click at [309, 175] on input "0.00" at bounding box center [355, 173] width 107 height 15
type input "50.00"
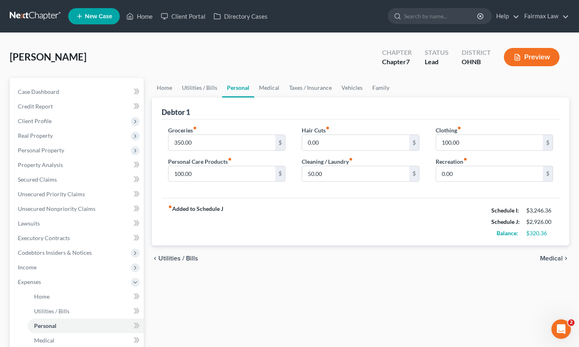
click at [387, 299] on div "Home Utilities / Bills Personal Medical Taxes / Insurance Vehicles Family Debto…" at bounding box center [361, 290] width 426 height 425
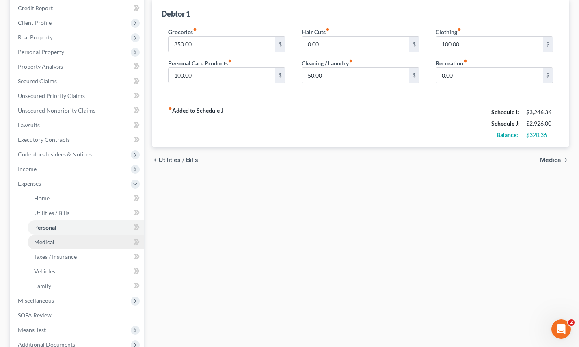
click at [82, 240] on link "Medical" at bounding box center [86, 242] width 116 height 15
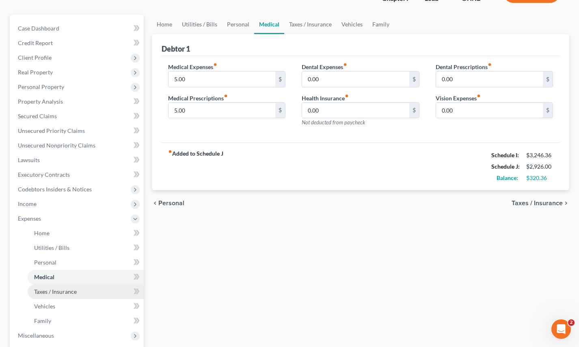
click at [65, 290] on span "Taxes / Insurance" at bounding box center [55, 291] width 43 height 7
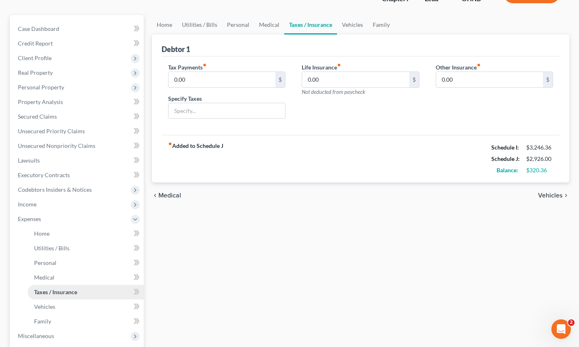
scroll to position [66, 0]
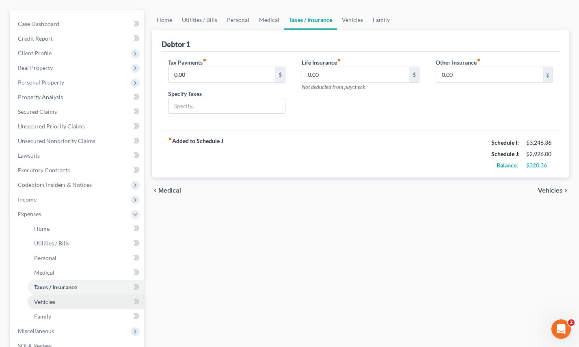
click at [56, 301] on link "Vehicles" at bounding box center [86, 302] width 116 height 15
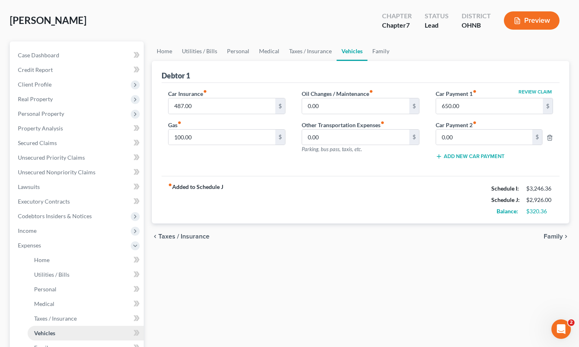
scroll to position [74, 0]
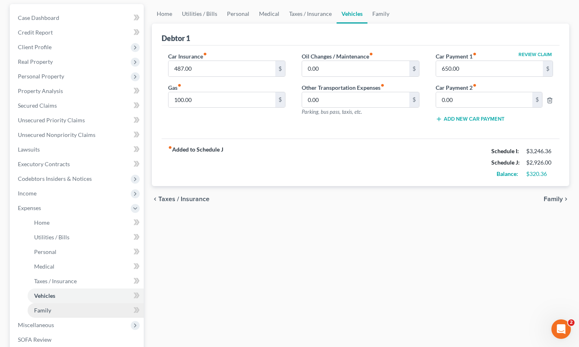
click at [56, 309] on link "Family" at bounding box center [86, 310] width 116 height 15
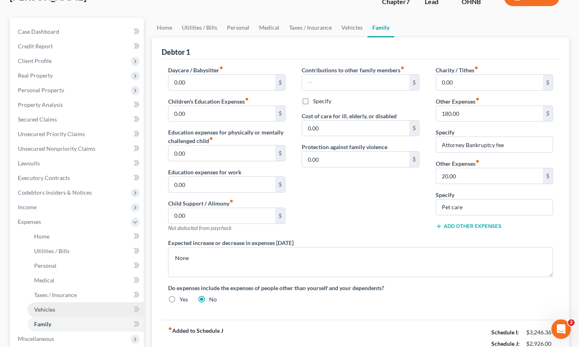
click at [54, 315] on link "Vehicles" at bounding box center [86, 309] width 116 height 15
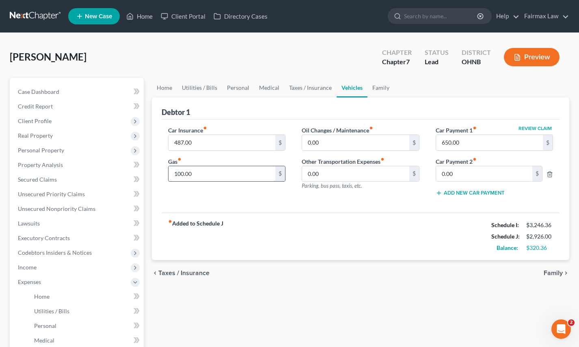
click at [180, 173] on input "100.00" at bounding box center [222, 173] width 107 height 15
type input "150.00"
click at [247, 273] on div "chevron_left Taxes / Insurance Family chevron_right" at bounding box center [361, 273] width 418 height 26
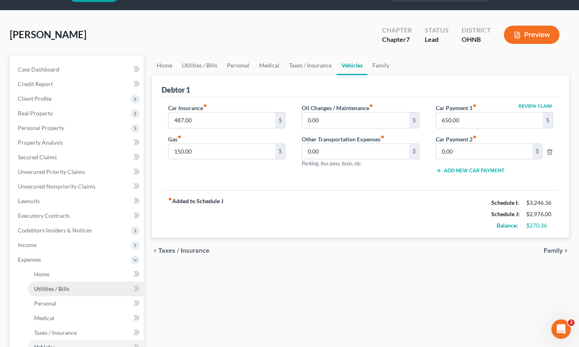
scroll to position [23, 0]
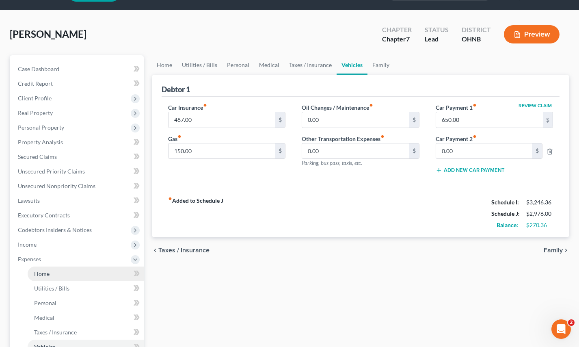
click at [94, 276] on link "Home" at bounding box center [86, 273] width 116 height 15
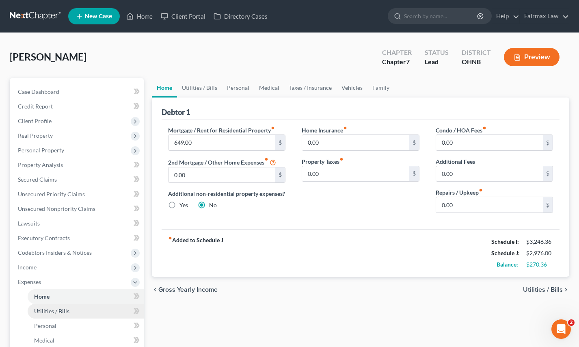
click at [84, 314] on link "Utilities / Bills" at bounding box center [86, 311] width 116 height 15
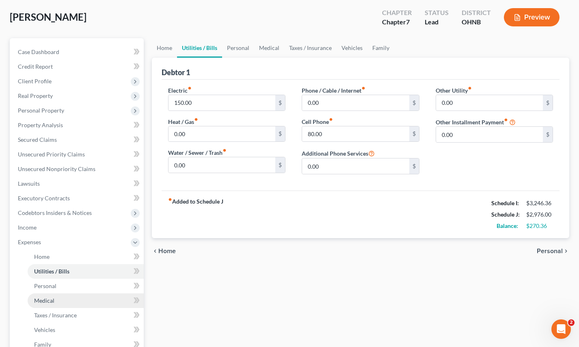
scroll to position [43, 0]
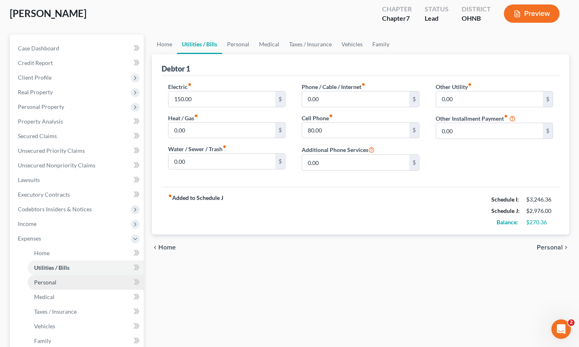
click at [87, 289] on link "Personal" at bounding box center [86, 282] width 116 height 15
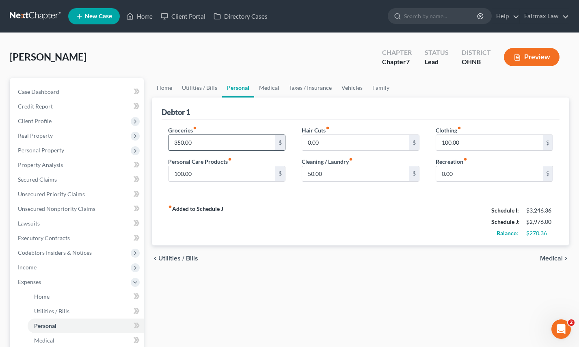
click at [179, 144] on input "350.00" at bounding box center [222, 142] width 107 height 15
type input "400.00"
click at [312, 173] on input "50.00" at bounding box center [355, 173] width 107 height 15
type input "100.00"
click at [321, 260] on div "chevron_left Utilities / Bills Medical chevron_right" at bounding box center [361, 258] width 418 height 26
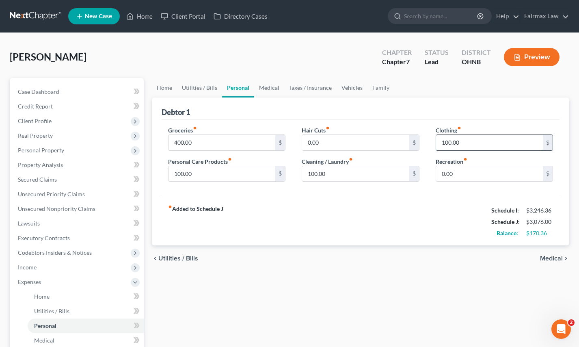
click at [448, 143] on input "100.00" at bounding box center [489, 142] width 107 height 15
type input "150.00"
click at [462, 287] on div "Home Utilities / Bills Personal Medical Taxes / Insurance Vehicles Family Debto…" at bounding box center [361, 290] width 426 height 425
click at [442, 173] on input "0.00" at bounding box center [489, 173] width 107 height 15
click at [440, 216] on div "fiber_manual_record Added to Schedule J Schedule I: $3,246.36 Schedule J: $3,19…" at bounding box center [361, 222] width 399 height 48
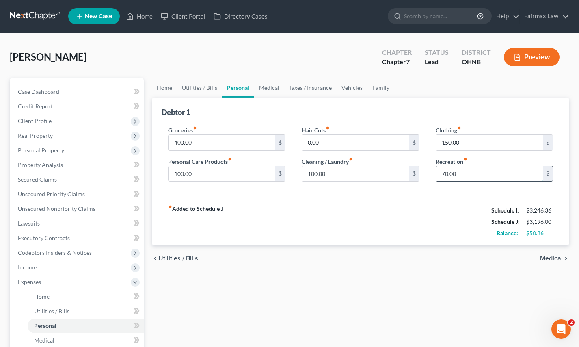
click at [445, 172] on input "70.00" at bounding box center [489, 173] width 107 height 15
type input "80.00"
click at [430, 305] on div "Home Utilities / Bills Personal Medical Taxes / Insurance Vehicles Family Debto…" at bounding box center [361, 290] width 426 height 425
click at [69, 166] on link "Property Analysis" at bounding box center [77, 165] width 132 height 15
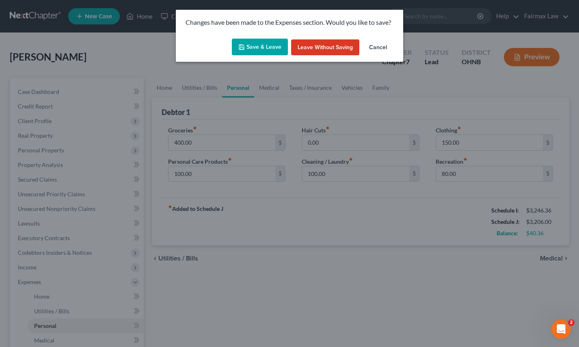
click at [257, 51] on button "Save & Leave" at bounding box center [260, 47] width 56 height 17
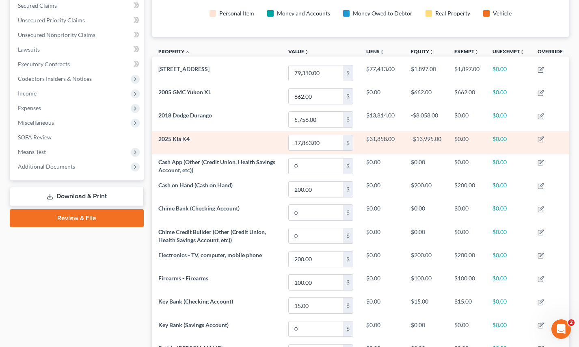
scroll to position [174, 0]
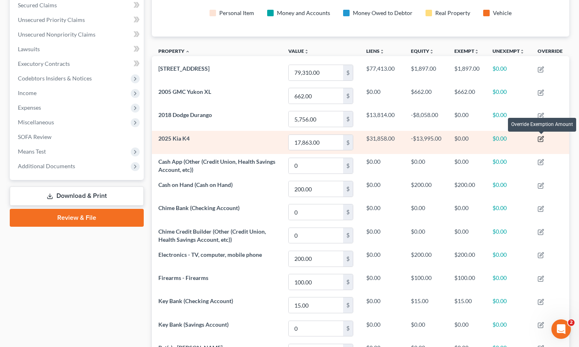
click at [540, 137] on icon "button" at bounding box center [540, 139] width 5 height 5
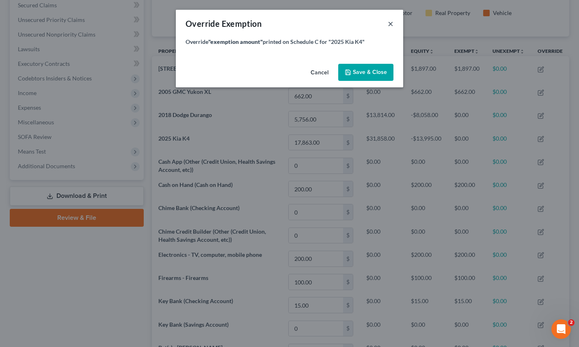
click at [389, 24] on button "×" at bounding box center [391, 24] width 6 height 10
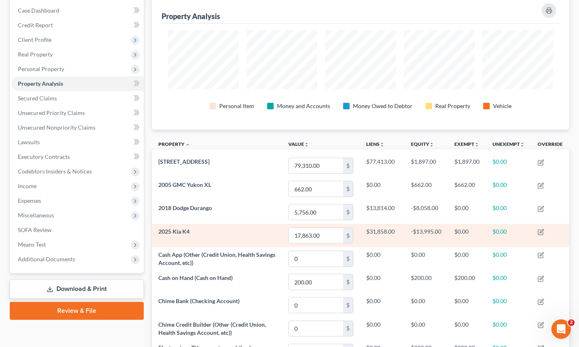
scroll to position [52, 0]
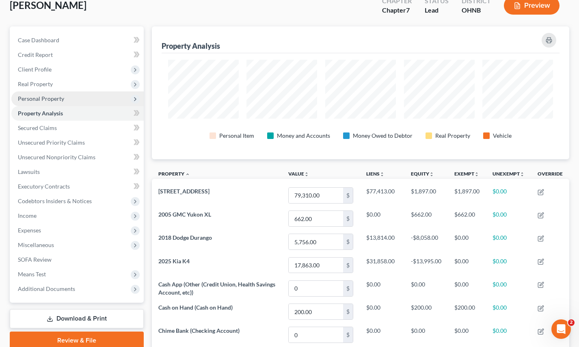
click at [67, 96] on span "Personal Property" at bounding box center [77, 98] width 132 height 15
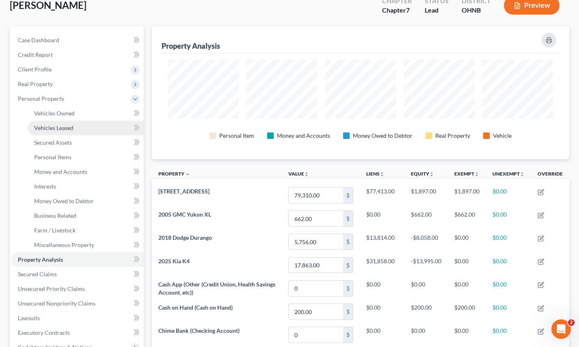
click at [68, 130] on span "Vehicles Leased" at bounding box center [53, 127] width 39 height 7
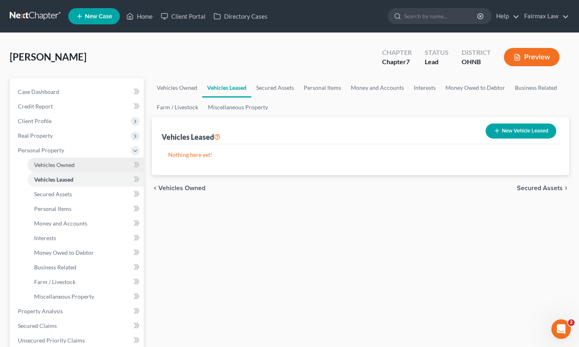
click at [70, 163] on span "Vehicles Owned" at bounding box center [54, 164] width 41 height 7
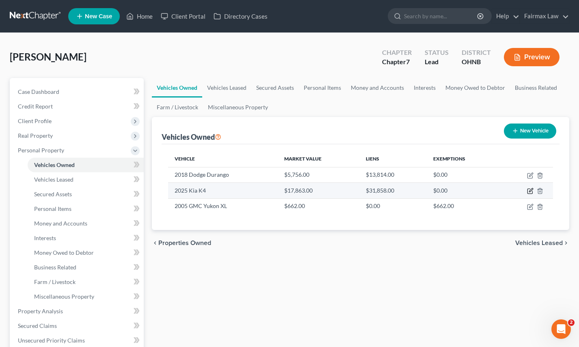
click at [529, 193] on icon "button" at bounding box center [530, 191] width 6 height 6
select select "0"
select select "1"
select select "3"
select select "0"
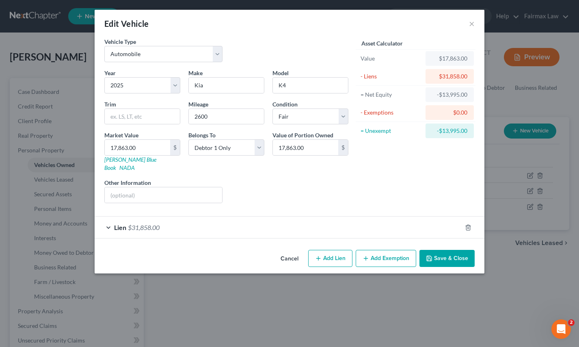
click at [270, 227] on div "Lien $31,858.00" at bounding box center [278, 228] width 367 height 22
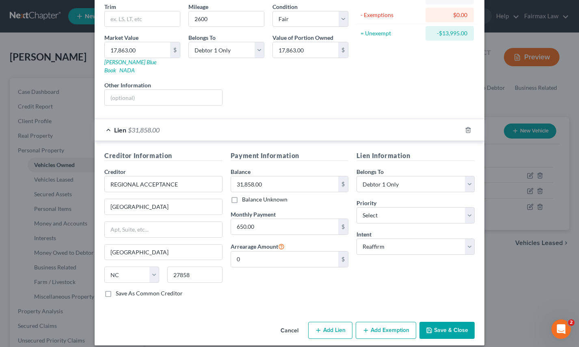
scroll to position [97, 0]
click at [398, 327] on button "Add Exemption" at bounding box center [386, 330] width 61 height 17
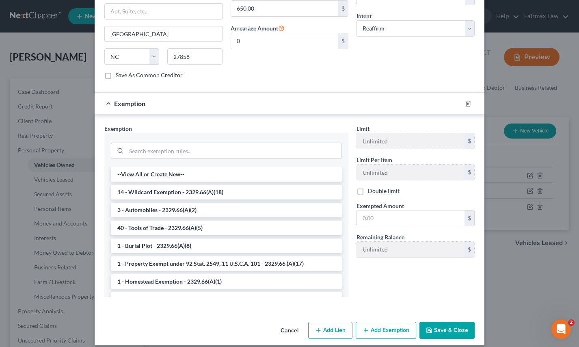
scroll to position [315, 0]
drag, startPoint x: 292, startPoint y: 207, endPoint x: 296, endPoint y: 207, distance: 4.1
click at [296, 207] on li "3 - Automobiles - 2329.66(A)(2)" at bounding box center [226, 210] width 231 height 15
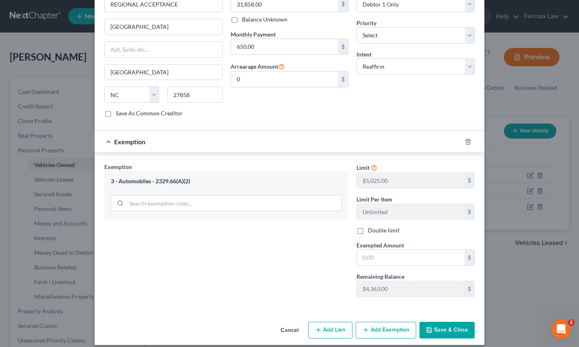
scroll to position [277, 0]
click at [288, 323] on button "Cancel" at bounding box center [289, 331] width 31 height 16
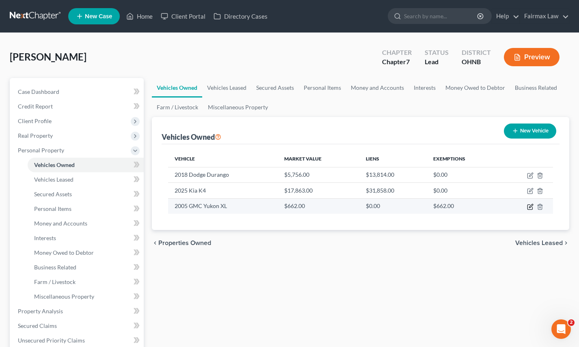
click at [533, 209] on icon "button" at bounding box center [530, 206] width 5 height 5
select select "0"
select select "21"
select select "3"
select select "0"
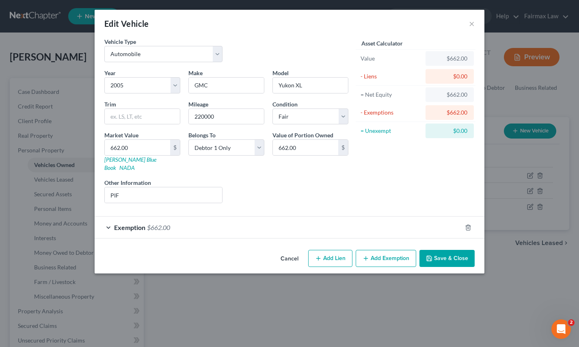
click at [132, 223] on div "Exemption $662.00" at bounding box center [278, 228] width 367 height 22
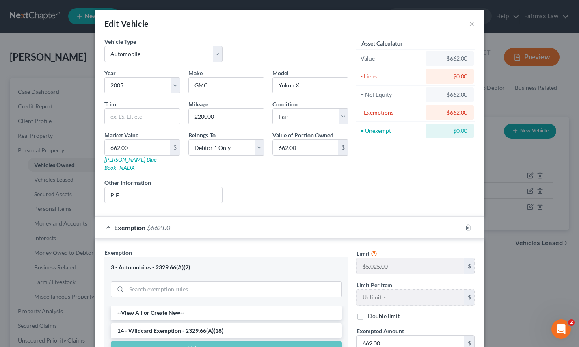
scroll to position [0, 0]
click at [470, 24] on button "×" at bounding box center [472, 24] width 6 height 10
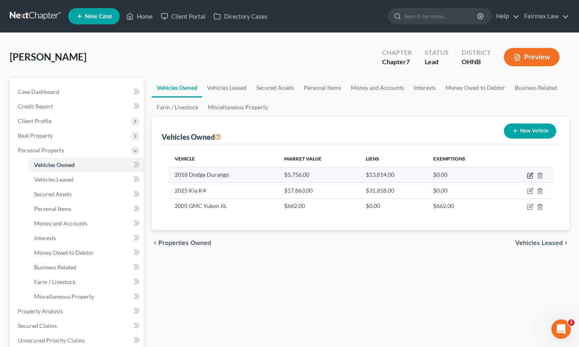
click at [532, 177] on icon "button" at bounding box center [530, 175] width 6 height 6
select select "0"
select select "8"
select select "3"
select select "0"
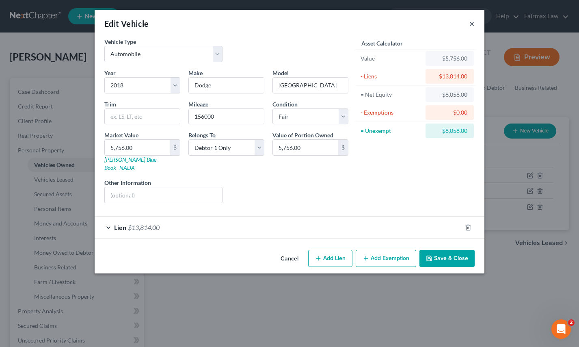
click at [471, 23] on button "×" at bounding box center [472, 24] width 6 height 10
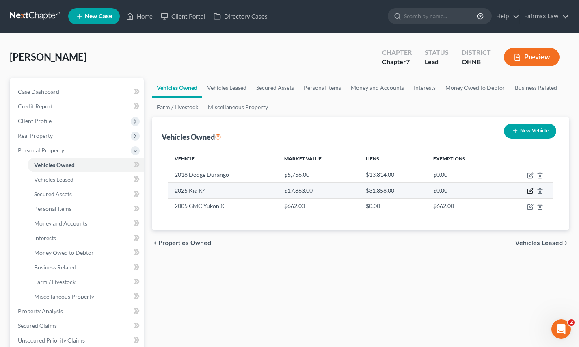
click at [530, 191] on icon "button" at bounding box center [531, 190] width 4 height 4
select select "0"
select select "1"
select select "3"
select select "0"
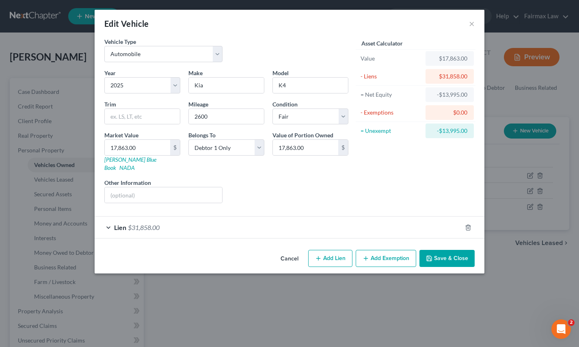
click at [382, 254] on button "Add Exemption" at bounding box center [386, 258] width 61 height 17
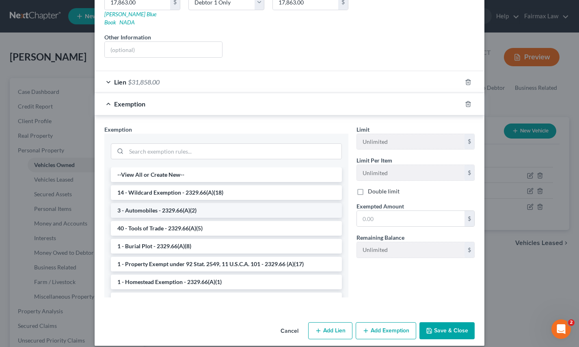
click at [280, 203] on li "3 - Automobiles - 2329.66(A)(2)" at bounding box center [226, 210] width 231 height 15
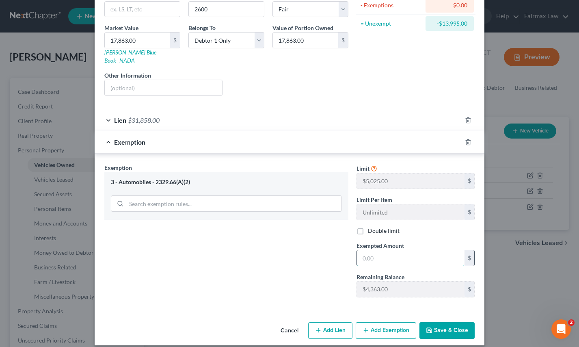
click at [378, 255] on input "text" at bounding box center [411, 257] width 108 height 15
type input "0.00"
click at [426, 322] on button "Save & Close" at bounding box center [447, 330] width 55 height 17
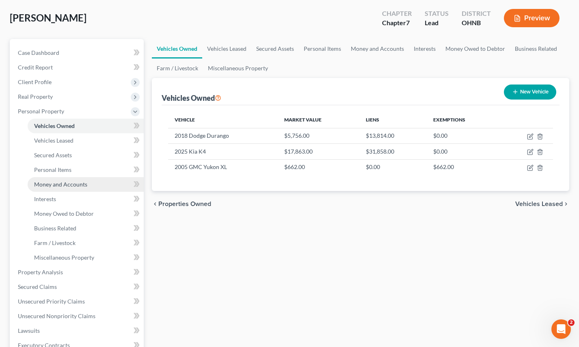
scroll to position [23, 0]
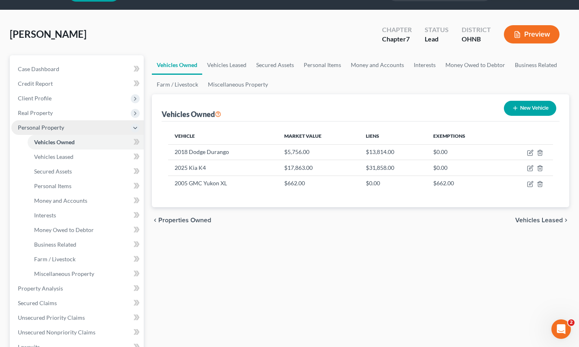
click at [134, 130] on icon at bounding box center [135, 128] width 6 height 6
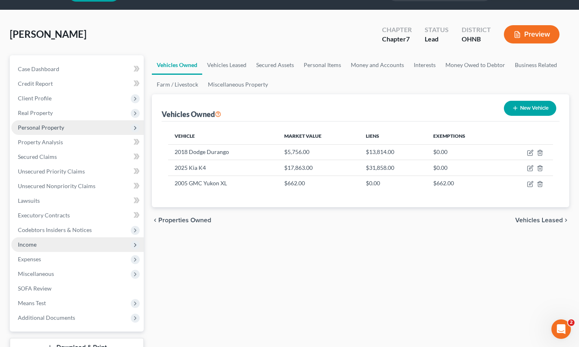
click at [62, 250] on span "Income" at bounding box center [77, 244] width 132 height 15
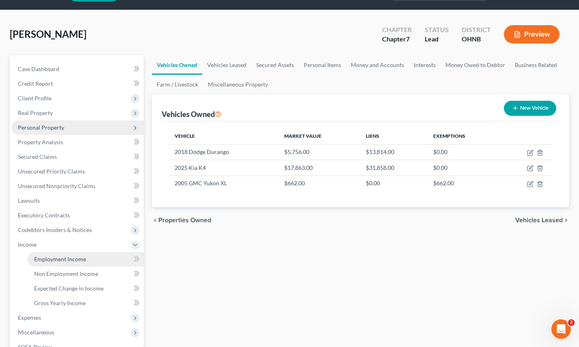
click at [63, 260] on span "Employment Income" at bounding box center [60, 259] width 52 height 7
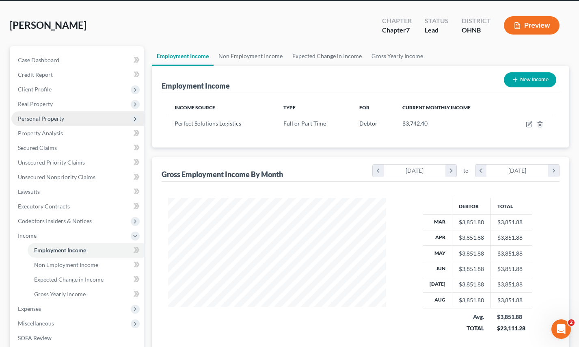
scroll to position [33, 0]
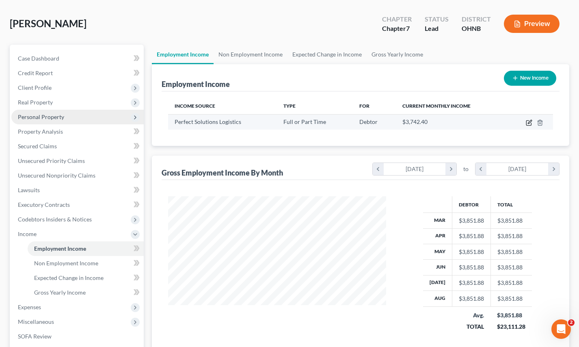
click at [528, 122] on icon "button" at bounding box center [529, 122] width 6 height 6
select select "0"
select select "36"
select select "3"
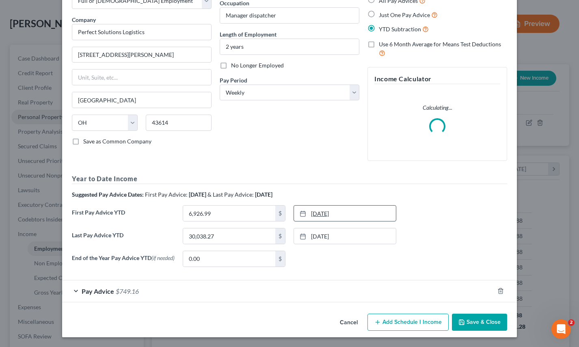
scroll to position [53, 0]
click at [217, 302] on div "Pay Advice $749.16" at bounding box center [278, 291] width 432 height 22
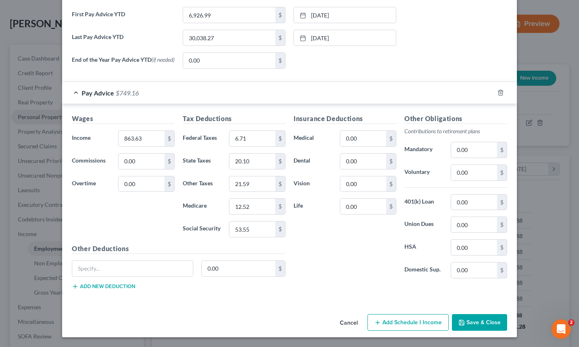
scroll to position [296, 0]
type input "Accidental D&D"
type input "10.38"
click at [117, 288] on button "Add new deduction" at bounding box center [103, 286] width 63 height 6
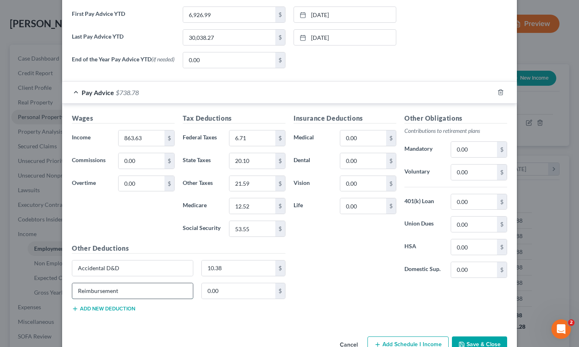
type input "Reimbursement"
type input "124.56"
click at [95, 308] on button "Add new deduction" at bounding box center [103, 308] width 63 height 6
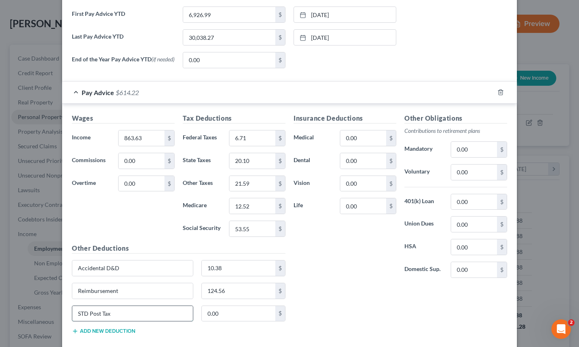
type input "STD Post Tax"
type input "10.38"
click at [321, 315] on div "Insurance Deductions Medical 0.00 $ Dental 0.00 $ Vision 0.00 $ Life 0.00 $ Oth…" at bounding box center [401, 226] width 222 height 227
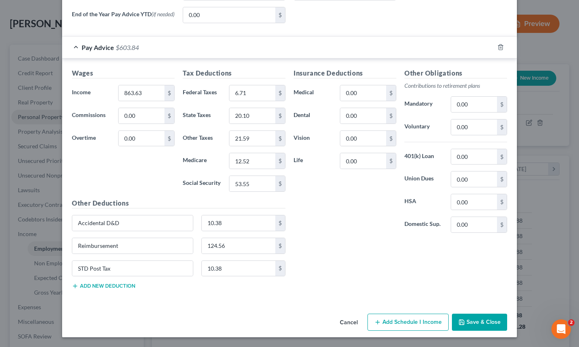
scroll to position [341, 0]
click at [470, 316] on button "Save & Close" at bounding box center [479, 322] width 55 height 17
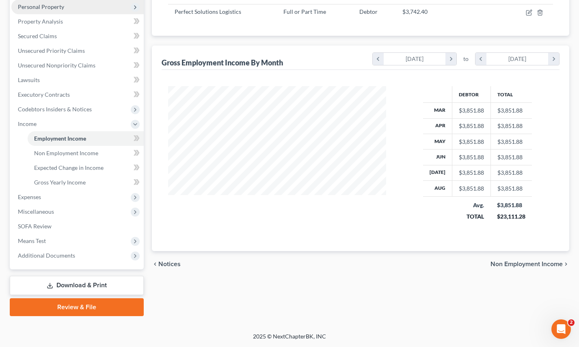
scroll to position [143, 0]
click at [83, 196] on span "Expenses" at bounding box center [77, 197] width 132 height 15
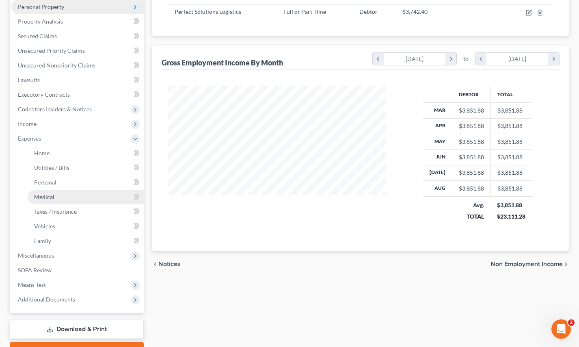
click at [70, 200] on link "Medical" at bounding box center [86, 197] width 116 height 15
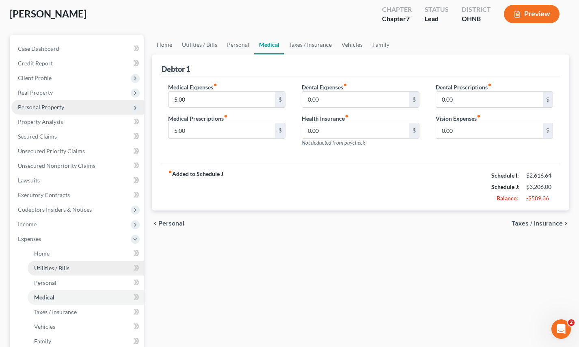
scroll to position [44, 0]
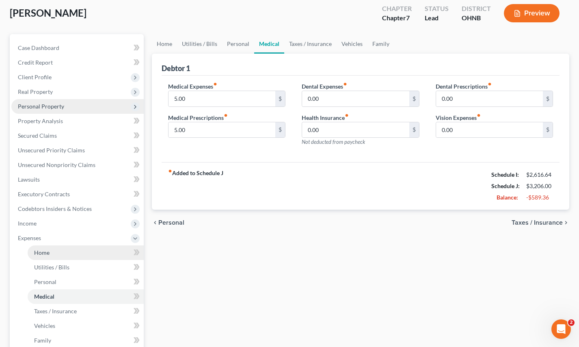
click at [64, 256] on link "Home" at bounding box center [86, 252] width 116 height 15
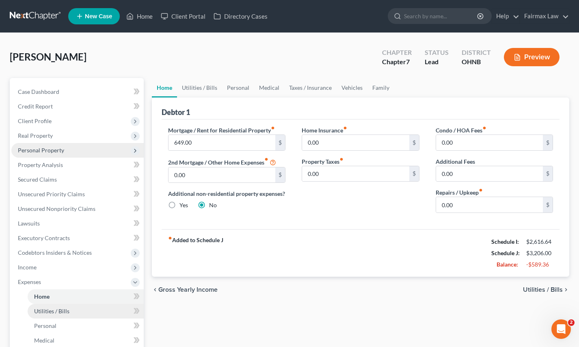
click at [59, 311] on span "Utilities / Bills" at bounding box center [51, 311] width 35 height 7
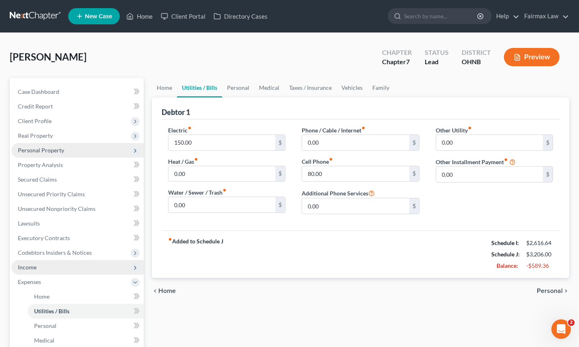
click at [60, 263] on span "Income" at bounding box center [77, 267] width 132 height 15
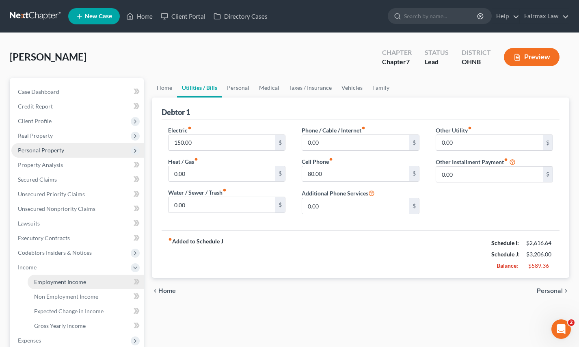
click at [61, 279] on span "Employment Income" at bounding box center [60, 281] width 52 height 7
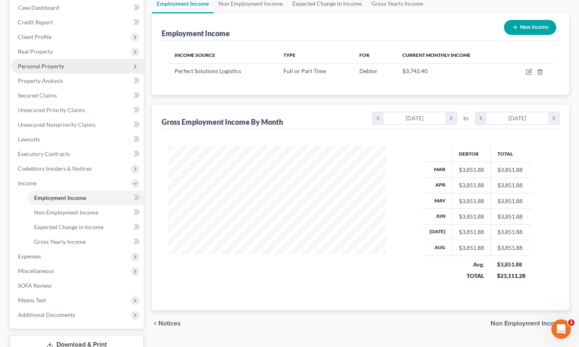
scroll to position [86, 0]
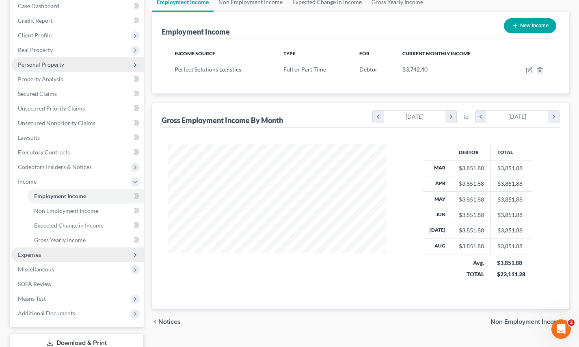
click at [92, 254] on span "Expenses" at bounding box center [77, 254] width 132 height 15
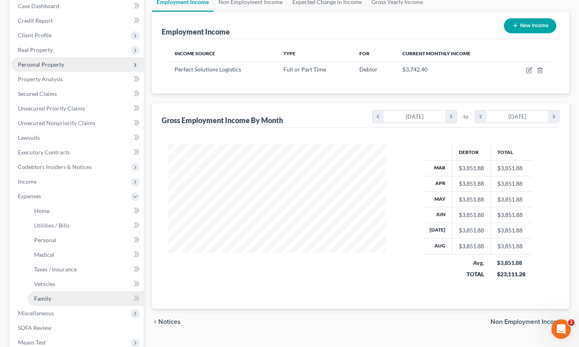
click at [75, 291] on link "Family" at bounding box center [86, 298] width 116 height 15
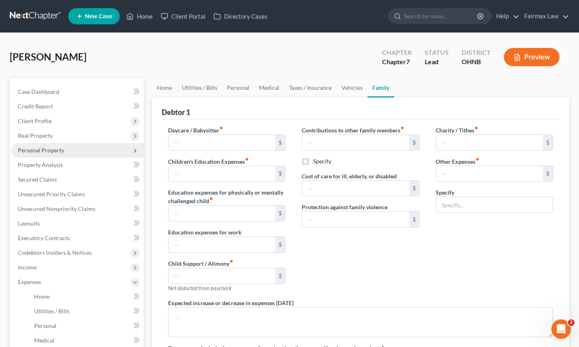
type input "0.00"
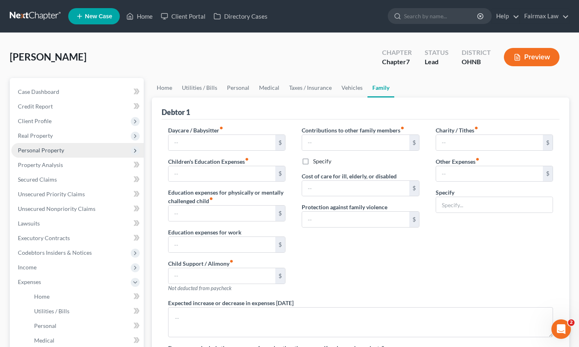
type input "0.00"
type input "180.00"
type input "Attorney Bankruptcy fee"
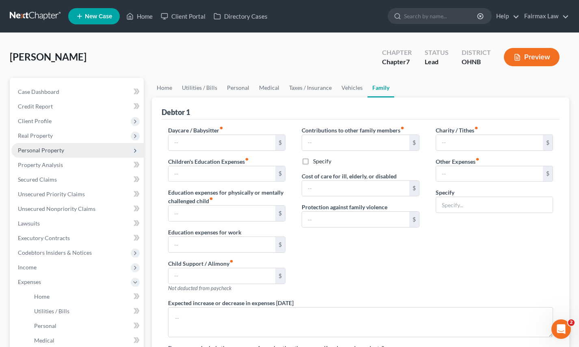
type textarea "None"
radio input "true"
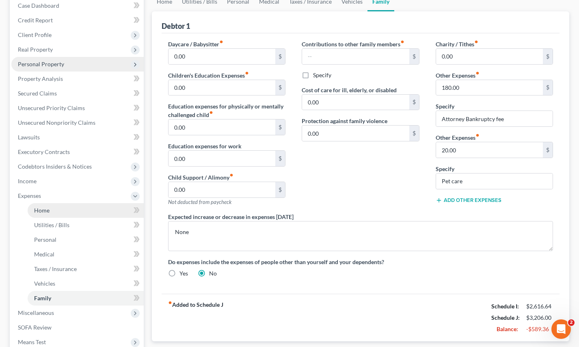
scroll to position [103, 0]
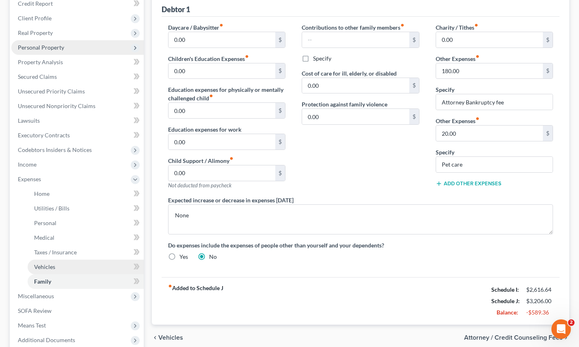
click at [53, 268] on span "Vehicles" at bounding box center [44, 266] width 21 height 7
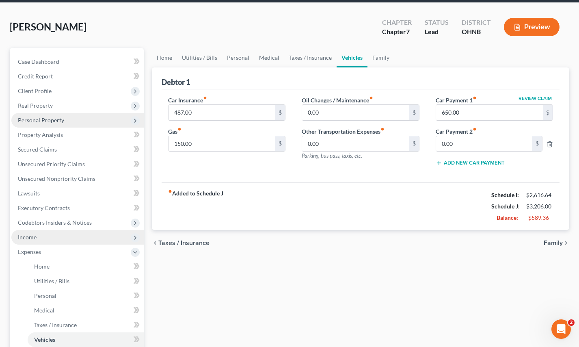
scroll to position [58, 0]
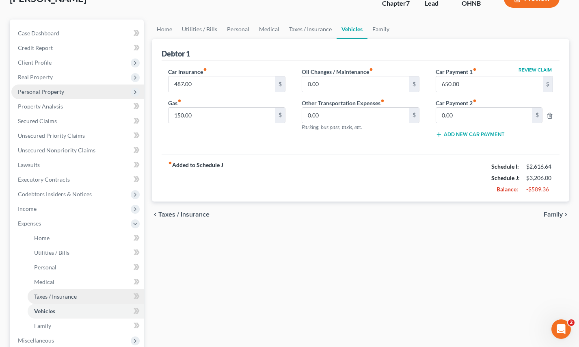
click at [52, 295] on span "Taxes / Insurance" at bounding box center [55, 296] width 43 height 7
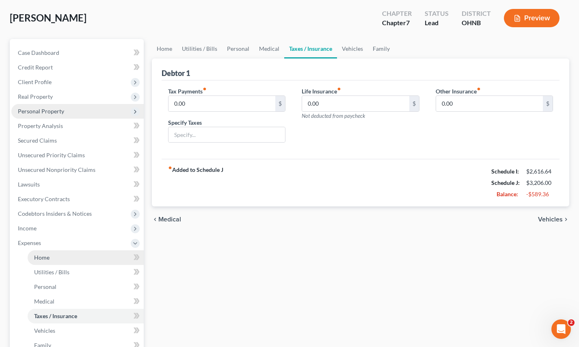
scroll to position [40, 0]
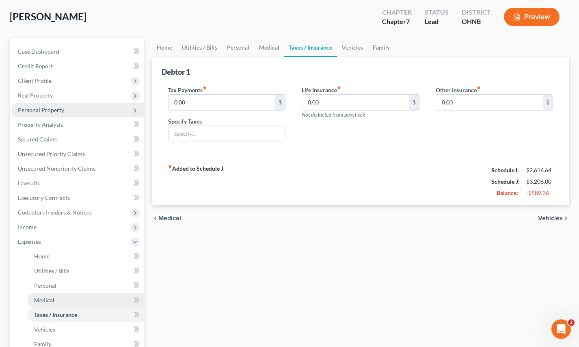
click at [49, 301] on span "Medical" at bounding box center [44, 300] width 20 height 7
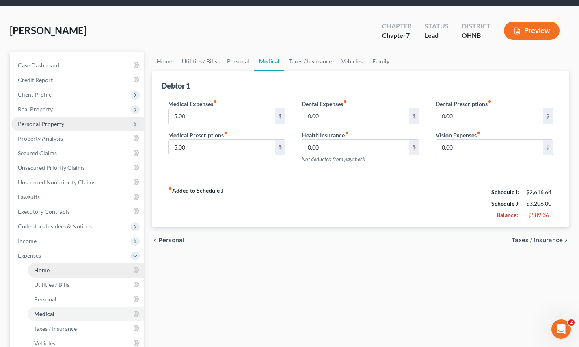
scroll to position [37, 0]
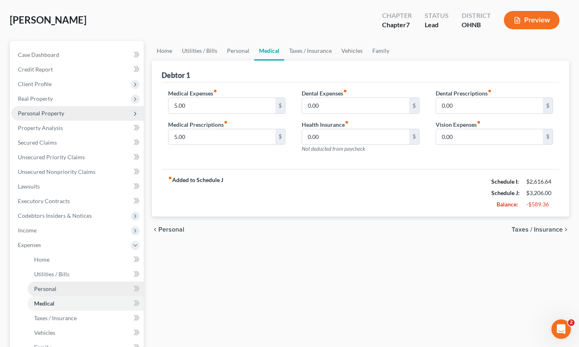
click at [54, 283] on link "Personal" at bounding box center [86, 289] width 116 height 15
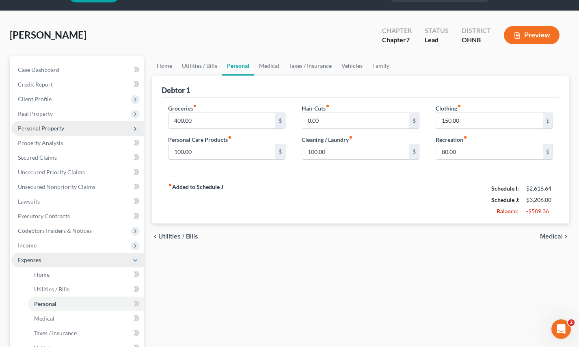
scroll to position [24, 0]
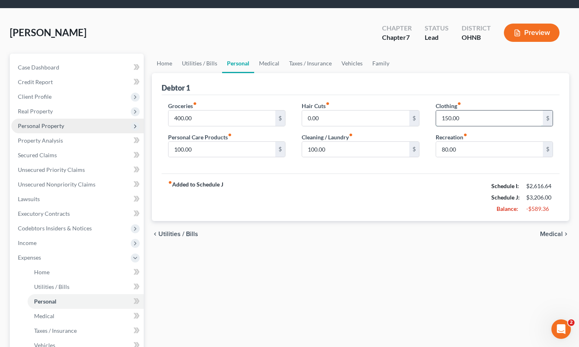
click at [446, 118] on input "150.00" at bounding box center [489, 117] width 107 height 15
type input "50.00"
click at [313, 150] on input "100.00" at bounding box center [355, 149] width 107 height 15
type input "50.00"
click at [65, 238] on span "Income" at bounding box center [77, 243] width 132 height 15
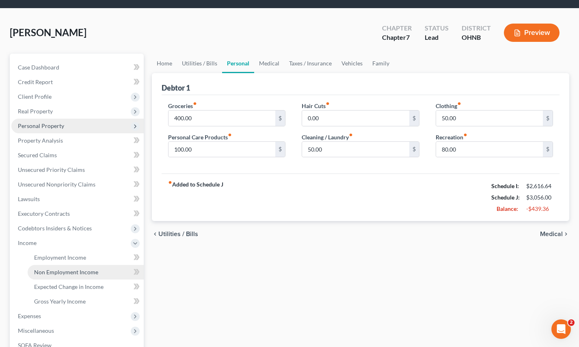
click at [60, 265] on link "Non Employment Income" at bounding box center [86, 272] width 116 height 15
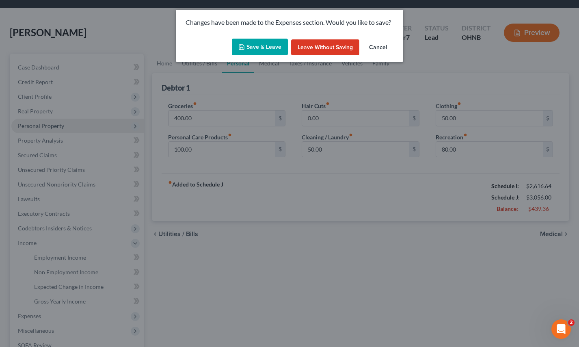
click at [351, 50] on button "Leave without Saving" at bounding box center [325, 47] width 68 height 16
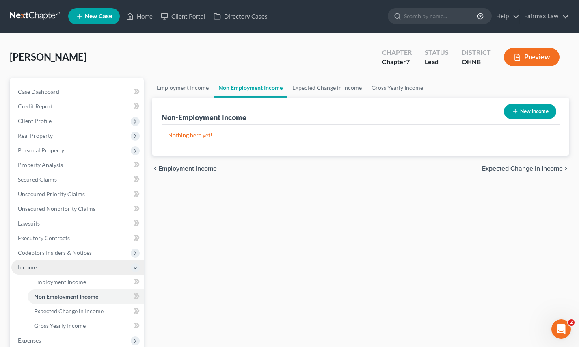
click at [74, 261] on span "Income" at bounding box center [77, 267] width 132 height 15
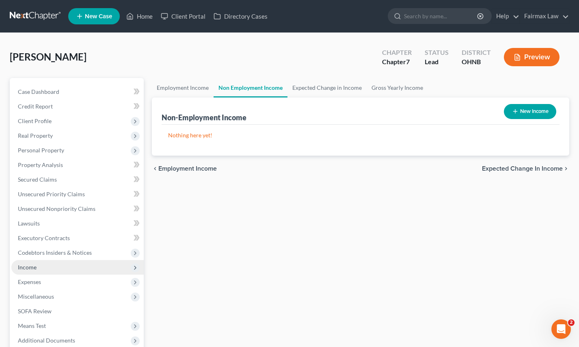
click at [68, 267] on span "Income" at bounding box center [77, 267] width 132 height 15
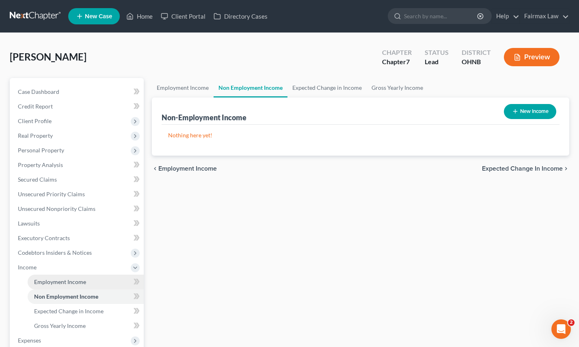
click at [68, 282] on span "Employment Income" at bounding box center [60, 281] width 52 height 7
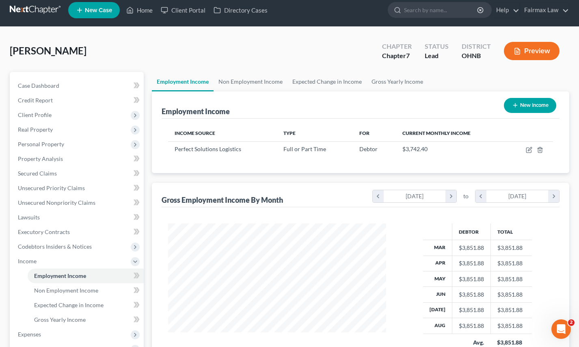
scroll to position [8, 0]
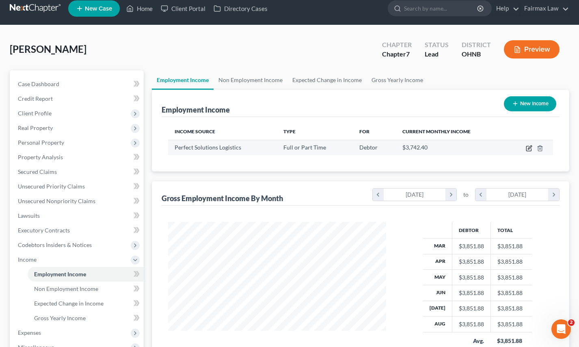
click at [529, 150] on icon "button" at bounding box center [529, 148] width 6 height 6
select select "0"
select select "36"
select select "3"
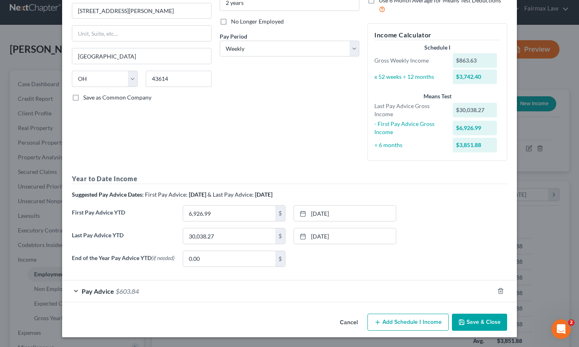
click at [239, 299] on div "Pay Advice $603.84" at bounding box center [278, 291] width 432 height 22
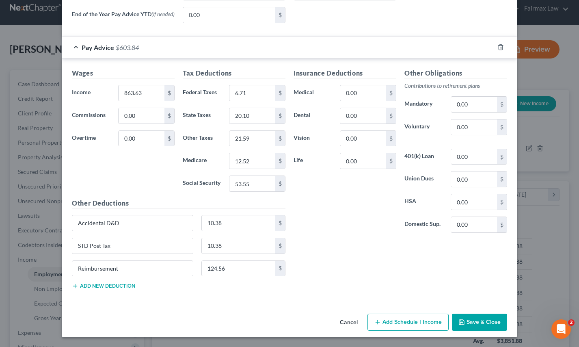
scroll to position [341, 0]
drag, startPoint x: 262, startPoint y: 223, endPoint x: 184, endPoint y: 222, distance: 77.6
click at [184, 223] on div "Accidental D&D 10.38 $" at bounding box center [179, 226] width 222 height 23
drag, startPoint x: 160, startPoint y: 230, endPoint x: 89, endPoint y: 226, distance: 71.6
type input "A"
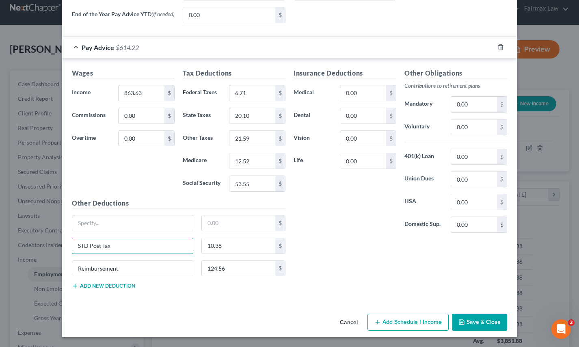
drag, startPoint x: 129, startPoint y: 249, endPoint x: 53, endPoint y: 245, distance: 76.1
drag, startPoint x: 131, startPoint y: 271, endPoint x: 32, endPoint y: 253, distance: 100.4
drag, startPoint x: 230, startPoint y: 245, endPoint x: 176, endPoint y: 245, distance: 54.0
click at [176, 245] on div "10.38 $" at bounding box center [179, 249] width 222 height 23
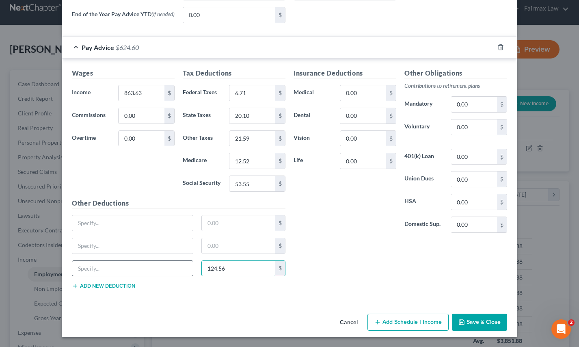
drag, startPoint x: 233, startPoint y: 270, endPoint x: 171, endPoint y: 264, distance: 62.4
click at [169, 264] on div "124.56 $" at bounding box center [179, 271] width 222 height 23
click at [273, 326] on div "Cancel Add Schedule I Income Save & Close" at bounding box center [289, 323] width 455 height 27
click at [494, 326] on button "Save & Close" at bounding box center [479, 322] width 55 height 17
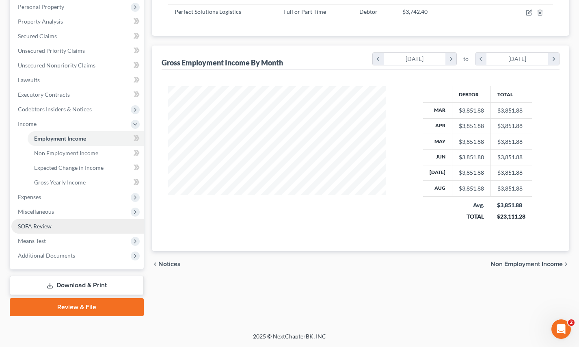
scroll to position [143, 0]
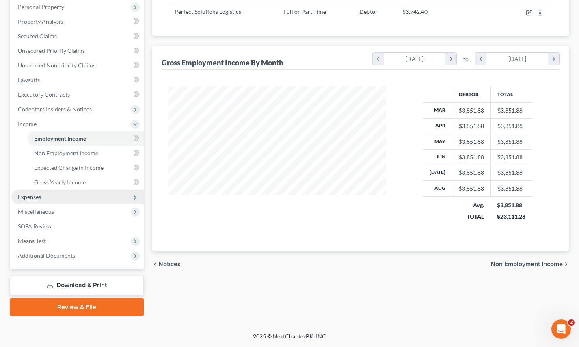
click at [53, 196] on span "Expenses" at bounding box center [77, 197] width 132 height 15
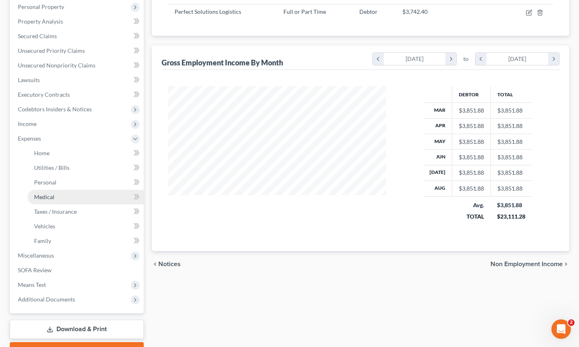
click at [53, 197] on span "Medical" at bounding box center [44, 196] width 20 height 7
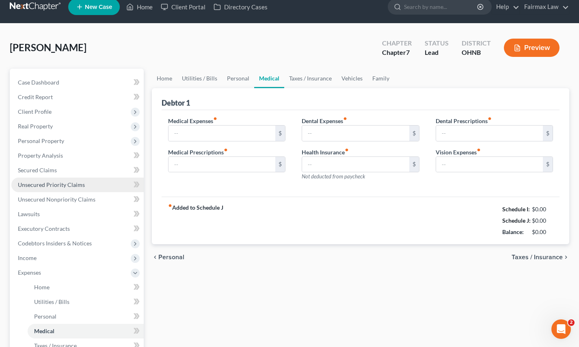
type input "5.00"
type input "0.00"
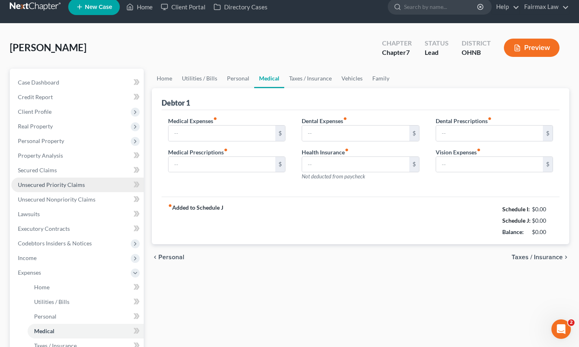
type input "0.00"
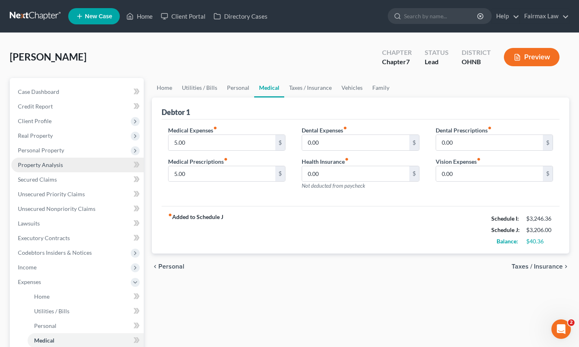
click at [64, 169] on link "Property Analysis" at bounding box center [77, 165] width 132 height 15
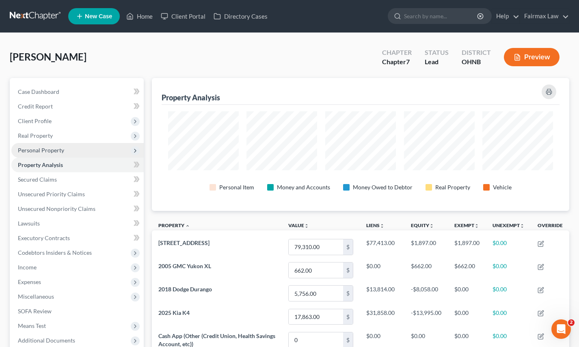
click at [84, 148] on span "Personal Property" at bounding box center [77, 150] width 132 height 15
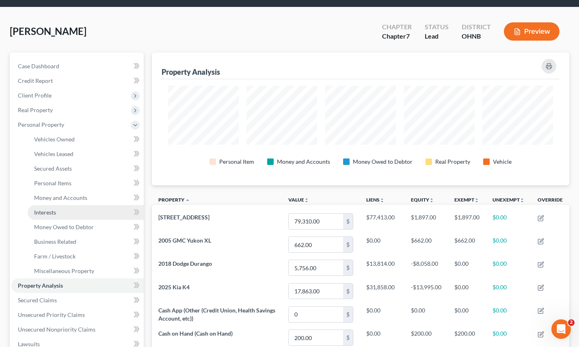
scroll to position [26, 0]
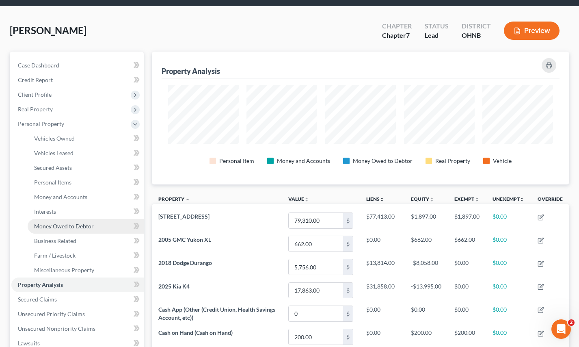
click at [83, 227] on span "Money Owed to Debtor" at bounding box center [64, 226] width 60 height 7
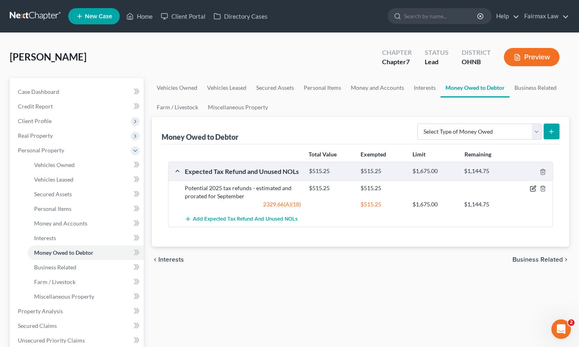
click at [534, 188] on icon "button" at bounding box center [533, 188] width 6 height 6
select select "0"
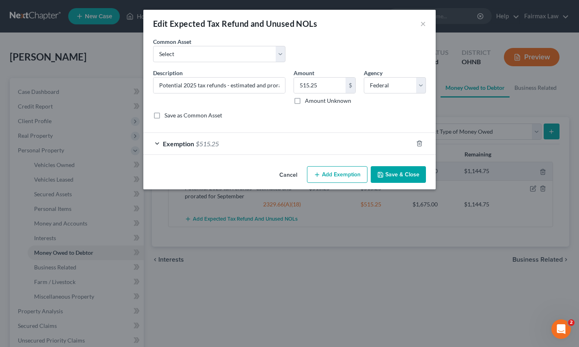
click at [305, 147] on div "Exemption $515.25" at bounding box center [278, 144] width 270 height 22
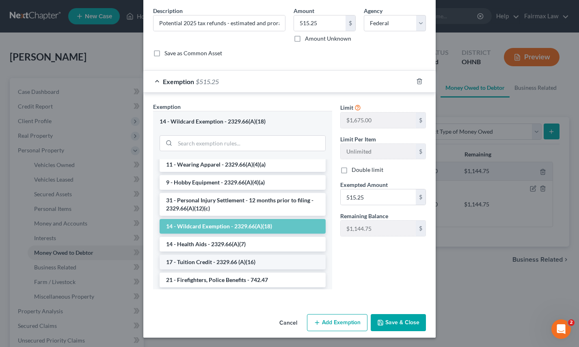
scroll to position [498, 0]
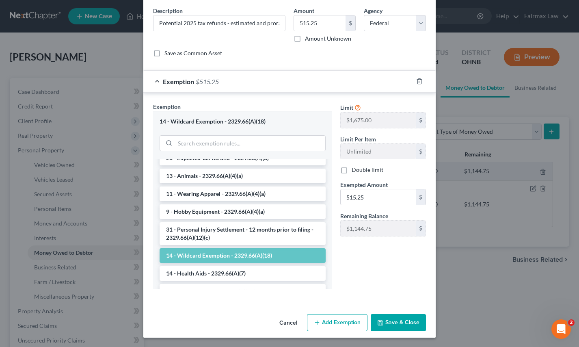
click at [292, 322] on button "Cancel" at bounding box center [288, 323] width 31 height 16
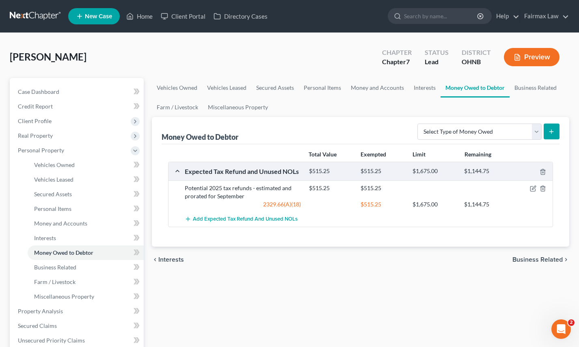
click at [288, 305] on div "Vehicles Owned Vehicles Leased Secured Assets Personal Items Money and Accounts…" at bounding box center [361, 312] width 426 height 469
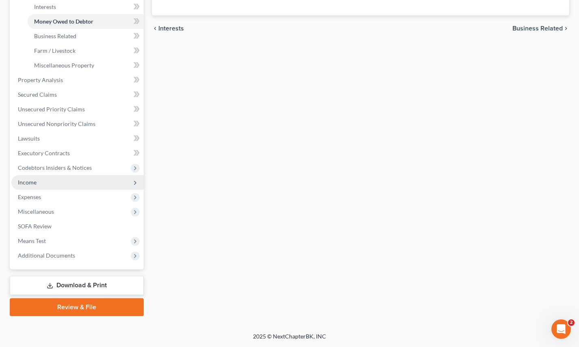
scroll to position [231, 0]
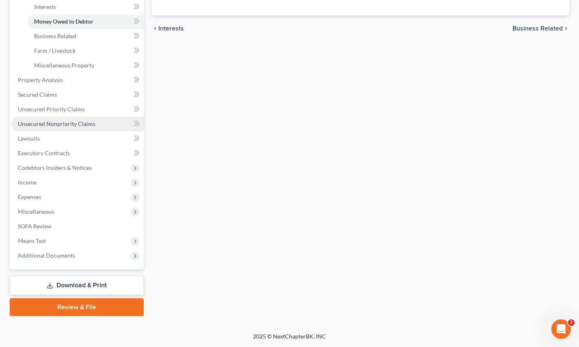
click at [83, 126] on span "Unsecured Nonpriority Claims" at bounding box center [57, 123] width 78 height 7
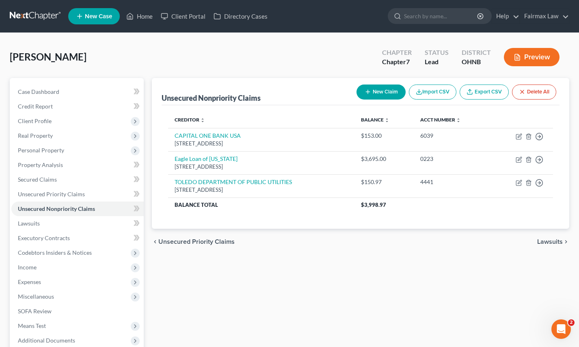
click at [397, 97] on button "New Claim" at bounding box center [381, 91] width 49 height 15
select select "0"
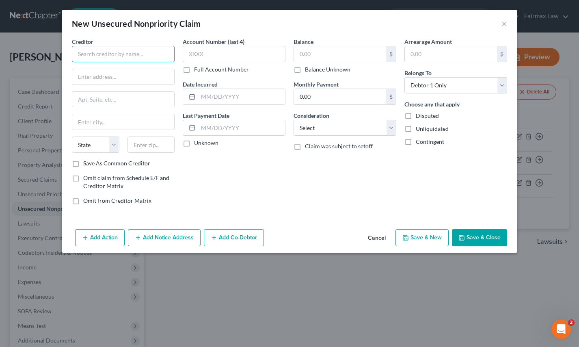
click at [161, 49] on input "text" at bounding box center [123, 54] width 103 height 16
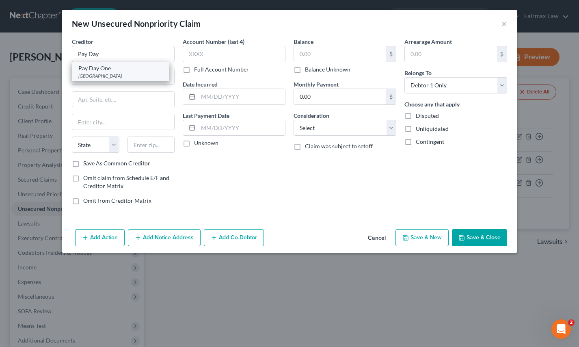
click at [142, 76] on div "PO Box 101808, Fort Worth, TX 76185" at bounding box center [120, 75] width 84 height 7
type input "Pay Day One"
type input "PO Box 101808"
type input "Fort Worth"
select select "45"
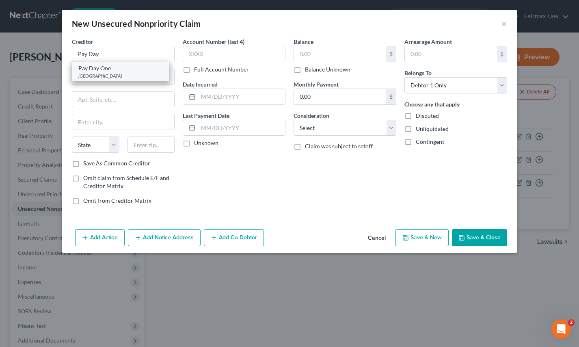
type input "76185"
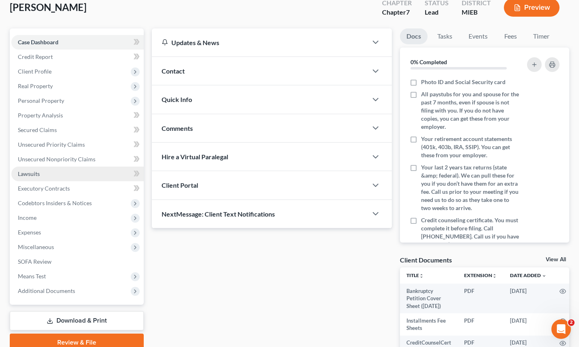
scroll to position [48, 0]
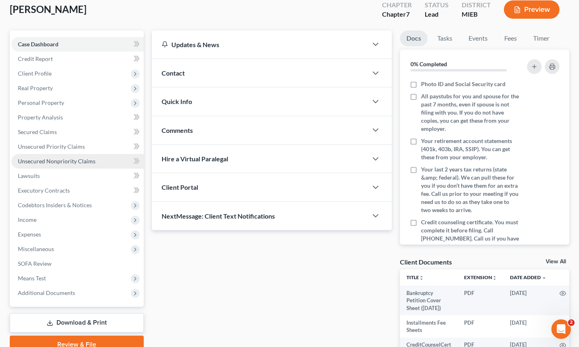
click at [95, 160] on link "Unsecured Nonpriority Claims" at bounding box center [77, 161] width 132 height 15
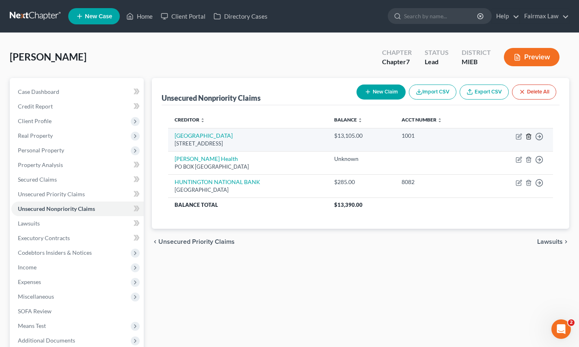
click at [527, 136] on icon "button" at bounding box center [529, 136] width 4 height 5
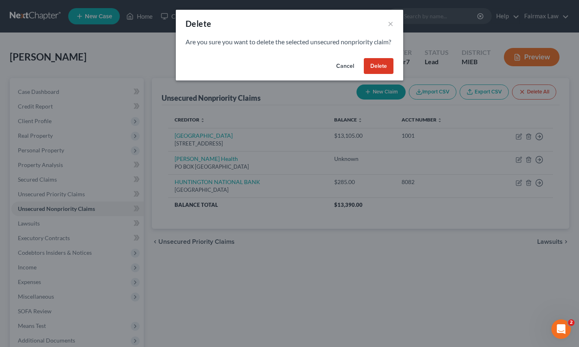
click at [378, 74] on button "Delete" at bounding box center [379, 66] width 30 height 16
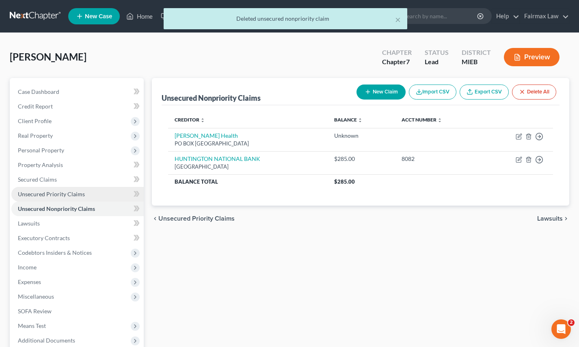
click at [76, 192] on span "Unsecured Priority Claims" at bounding box center [51, 194] width 67 height 7
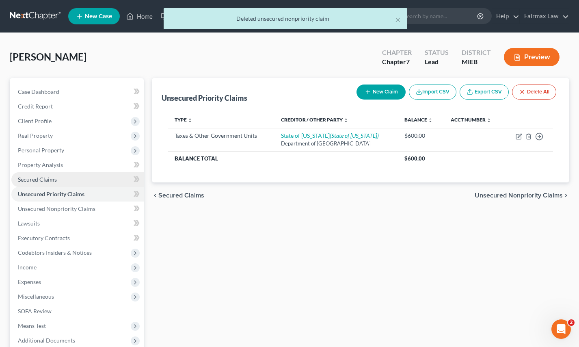
click at [68, 182] on link "Secured Claims" at bounding box center [77, 179] width 132 height 15
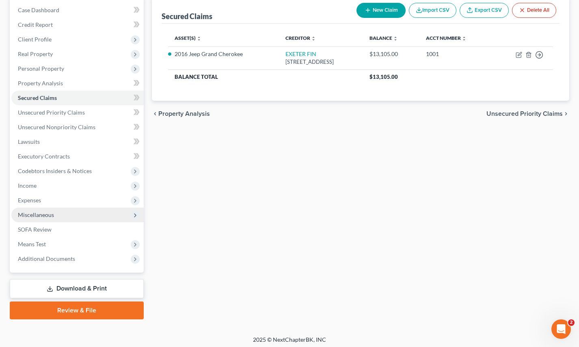
scroll to position [84, 0]
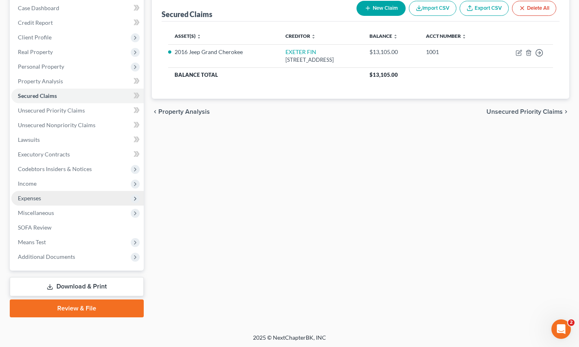
click at [57, 200] on span "Expenses" at bounding box center [77, 198] width 132 height 15
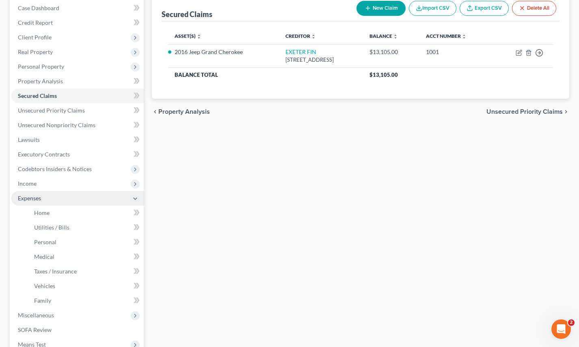
click at [57, 200] on span "Expenses" at bounding box center [77, 198] width 132 height 15
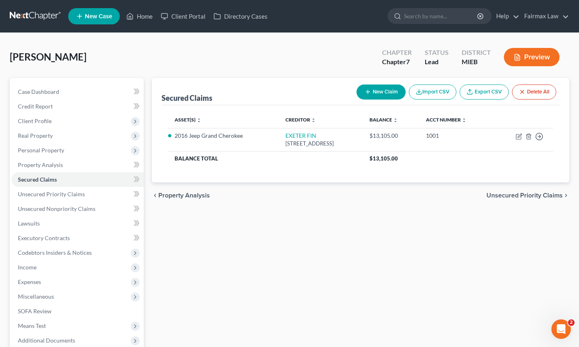
scroll to position [0, 0]
click at [267, 0] on nav "Home New Case Client Portal Directory Cases Fairmax Law [EMAIL_ADDRESS][DOMAIN_…" at bounding box center [289, 16] width 579 height 32
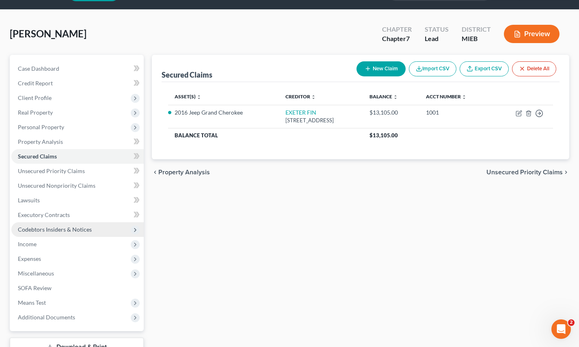
scroll to position [27, 0]
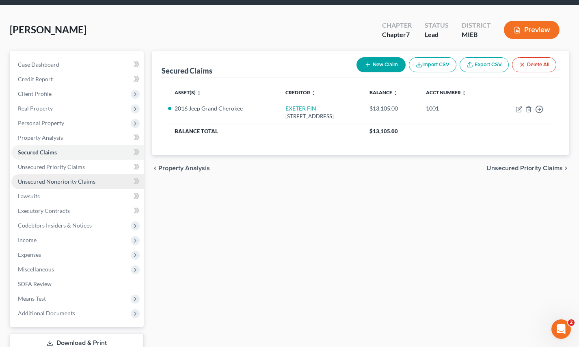
click at [73, 179] on span "Unsecured Nonpriority Claims" at bounding box center [57, 181] width 78 height 7
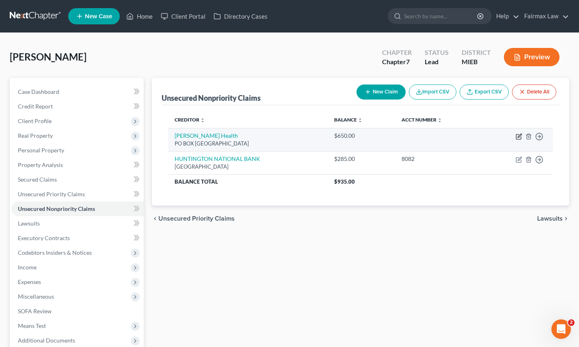
click at [519, 139] on icon "button" at bounding box center [519, 136] width 6 height 6
select select "23"
select select "9"
select select "0"
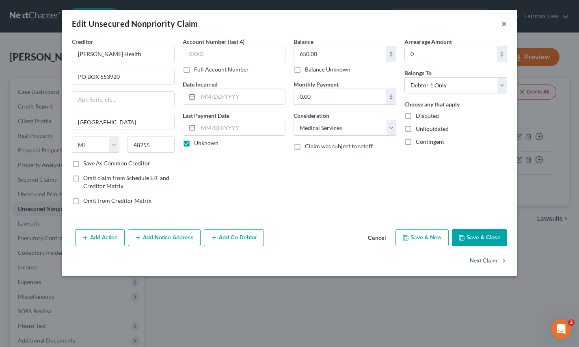
click at [505, 23] on button "×" at bounding box center [505, 24] width 6 height 10
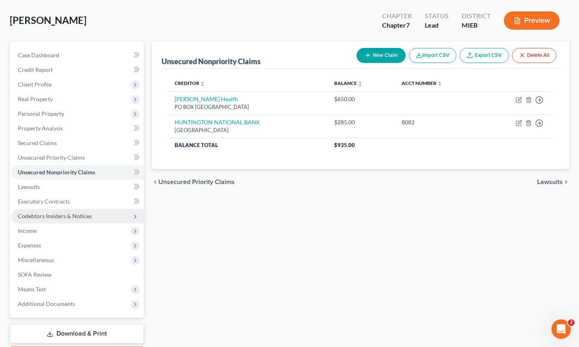
scroll to position [68, 0]
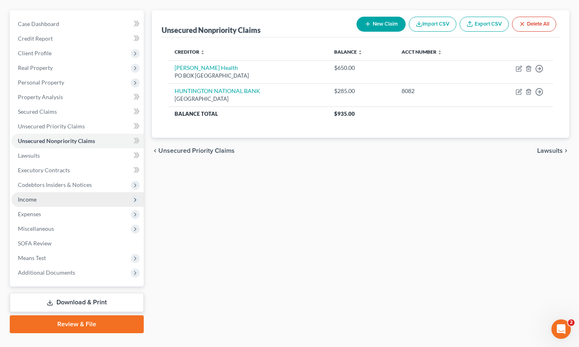
click at [52, 202] on span "Income" at bounding box center [77, 199] width 132 height 15
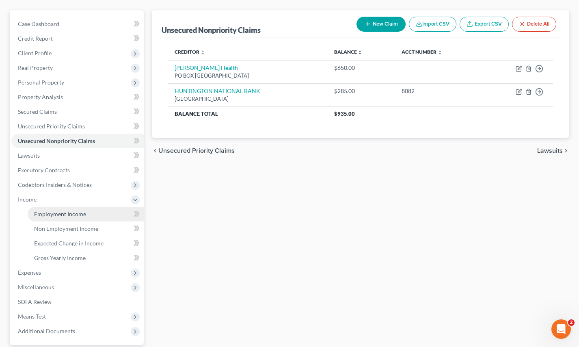
click at [53, 213] on span "Employment Income" at bounding box center [60, 213] width 52 height 7
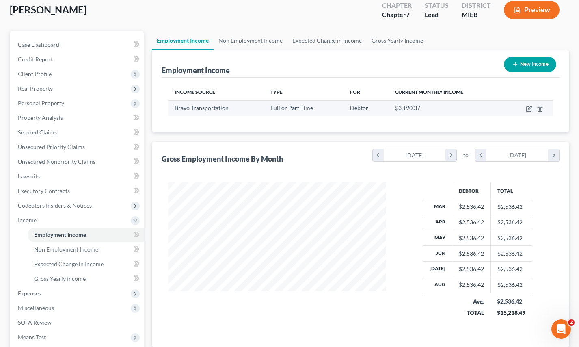
scroll to position [24, 0]
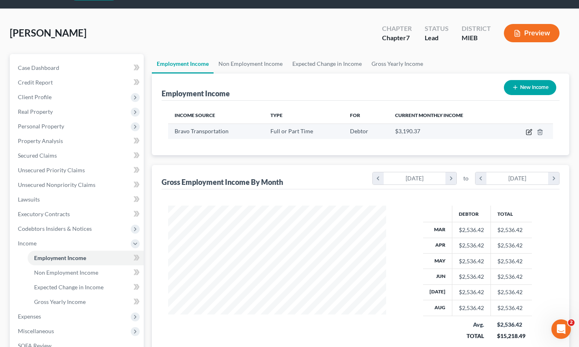
click at [531, 133] on icon "button" at bounding box center [528, 132] width 5 height 5
select select "0"
select select "23"
select select "2"
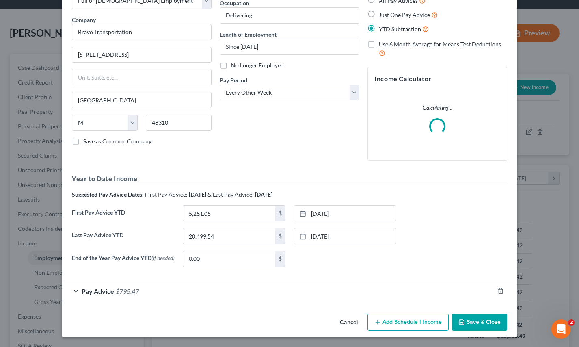
scroll to position [53, 0]
click at [249, 295] on div "Pay Advice $795.47" at bounding box center [278, 291] width 432 height 22
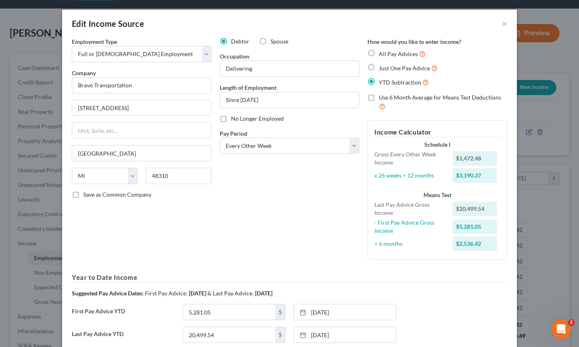
scroll to position [0, 0]
click at [505, 23] on button "×" at bounding box center [505, 24] width 6 height 10
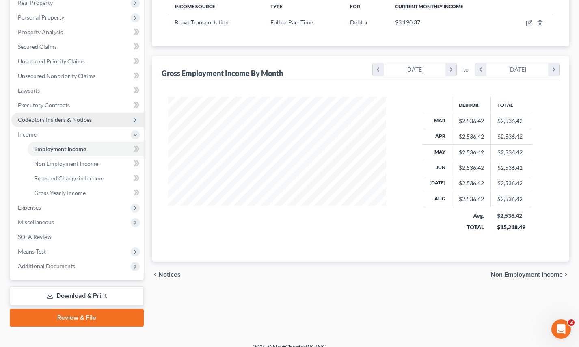
scroll to position [134, 0]
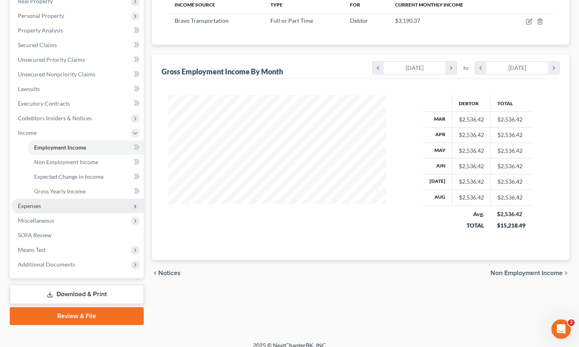
click at [63, 210] on span "Expenses" at bounding box center [77, 206] width 132 height 15
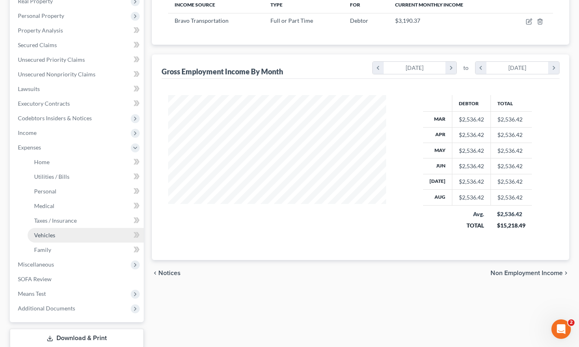
click at [58, 233] on link "Vehicles" at bounding box center [86, 235] width 116 height 15
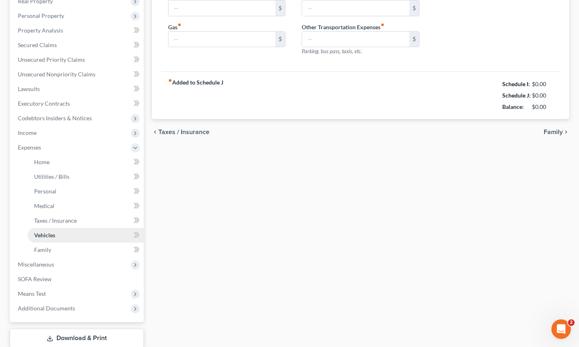
scroll to position [19, 0]
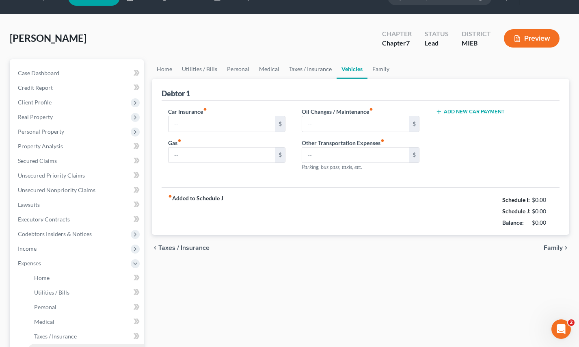
type input "0.00"
type input "200.00"
type input "60.00"
type input "650.00"
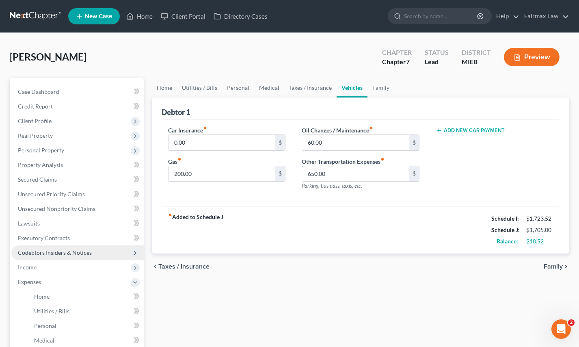
scroll to position [0, 0]
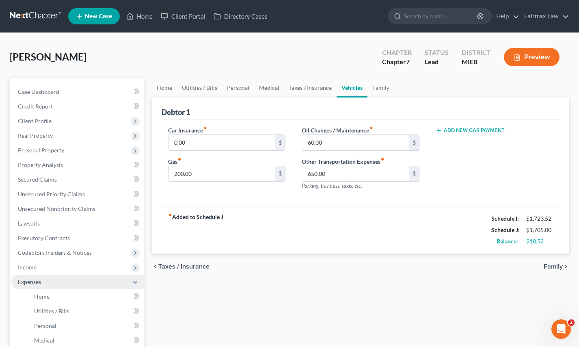
click at [68, 280] on span "Expenses" at bounding box center [77, 282] width 132 height 15
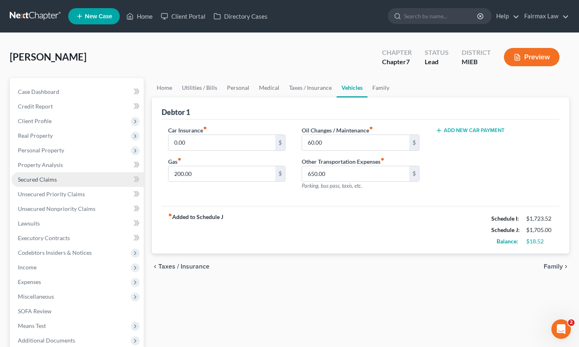
click at [74, 175] on link "Secured Claims" at bounding box center [77, 179] width 132 height 15
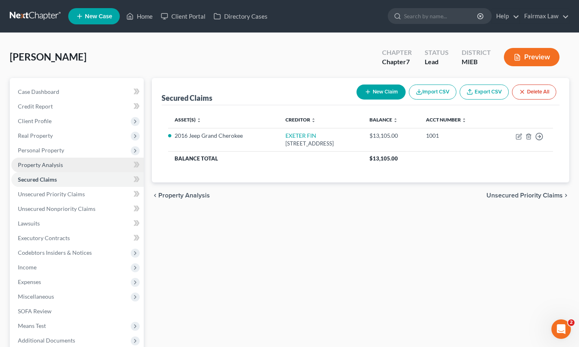
click at [72, 171] on link "Property Analysis" at bounding box center [77, 165] width 132 height 15
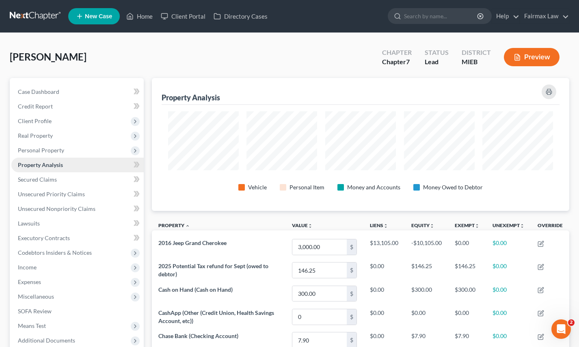
scroll to position [133, 418]
click at [76, 155] on span "Personal Property" at bounding box center [77, 150] width 132 height 15
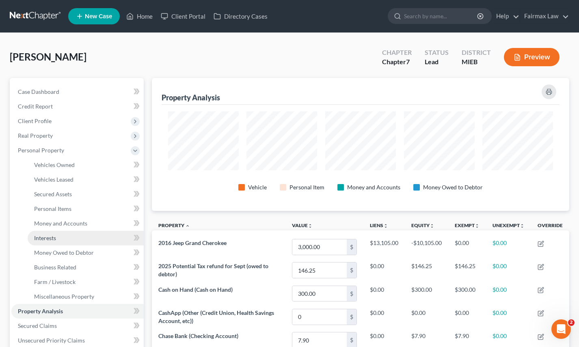
click at [65, 244] on link "Interests" at bounding box center [86, 238] width 116 height 15
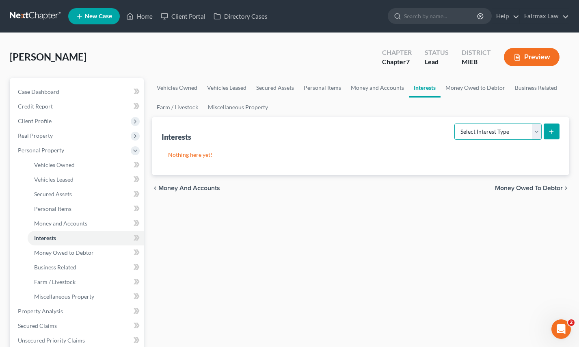
select select "401k"
click at [548, 136] on button "submit" at bounding box center [552, 131] width 16 height 16
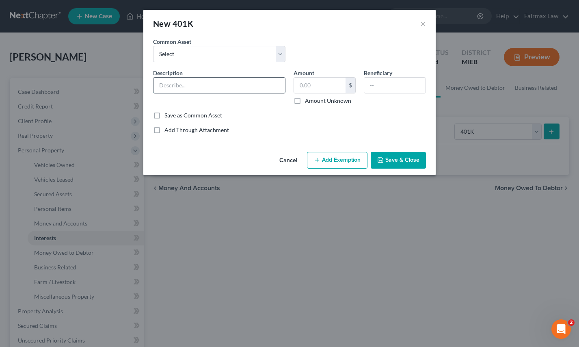
click at [236, 88] on input "text" at bounding box center [220, 85] width 132 height 15
type input "401k through"
click at [424, 26] on button "×" at bounding box center [423, 24] width 6 height 10
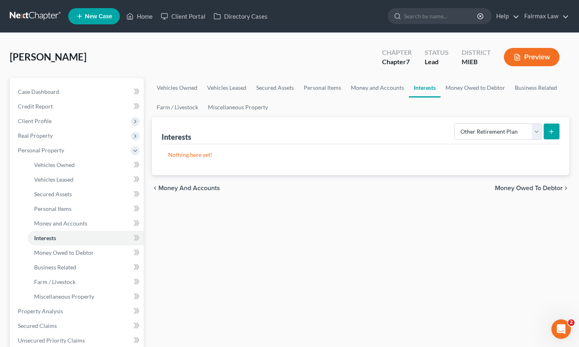
click at [547, 134] on button "submit" at bounding box center [552, 131] width 16 height 16
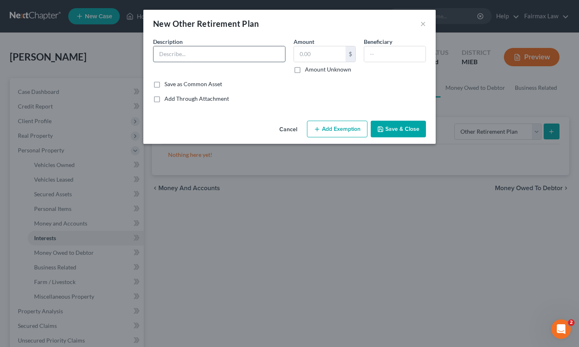
click at [259, 48] on input "text" at bounding box center [220, 53] width 132 height 15
click at [419, 25] on div "New Other Retirement Plan ×" at bounding box center [289, 24] width 292 height 28
click at [422, 23] on button "×" at bounding box center [423, 24] width 6 height 10
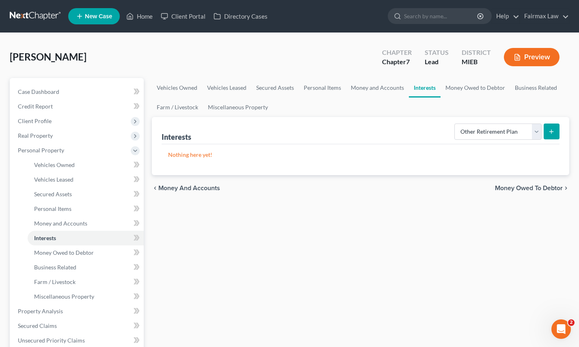
click at [496, 144] on div "Nothing here yet!" at bounding box center [361, 159] width 399 height 31
select select "401k"
click at [552, 138] on button "submit" at bounding box center [552, 131] width 16 height 16
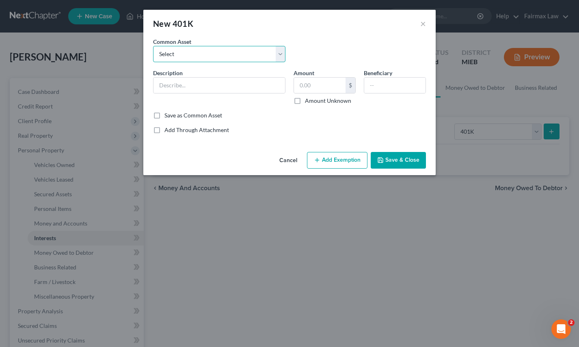
drag, startPoint x: 232, startPoint y: 60, endPoint x: 306, endPoint y: 136, distance: 106.3
click at [306, 136] on div "An exemption set must first be selected from the Filing Information section. Co…" at bounding box center [289, 92] width 292 height 111
click at [297, 161] on button "Cancel" at bounding box center [288, 161] width 31 height 16
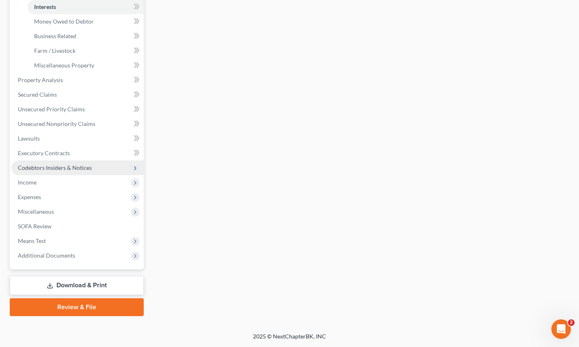
scroll to position [231, 0]
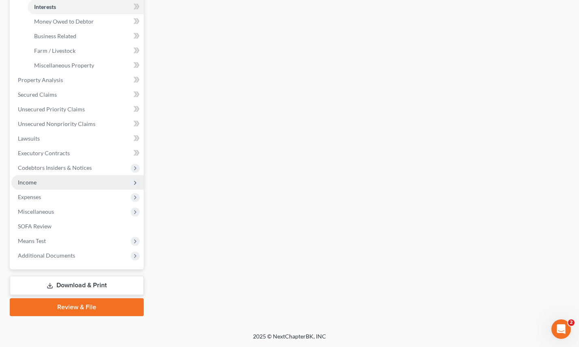
click at [53, 184] on span "Income" at bounding box center [77, 182] width 132 height 15
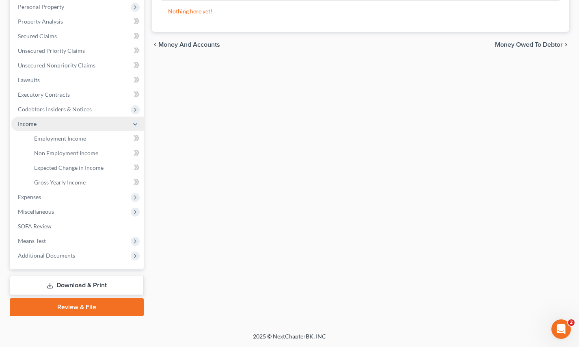
scroll to position [143, 0]
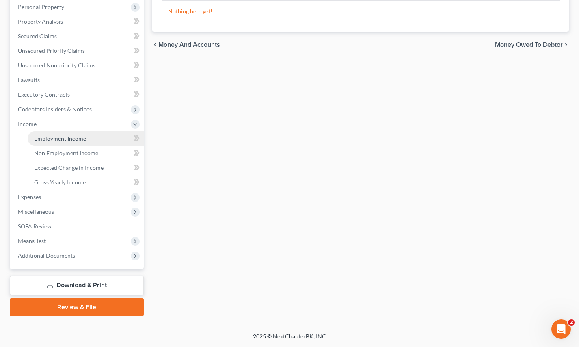
click at [67, 143] on link "Employment Income" at bounding box center [86, 138] width 116 height 15
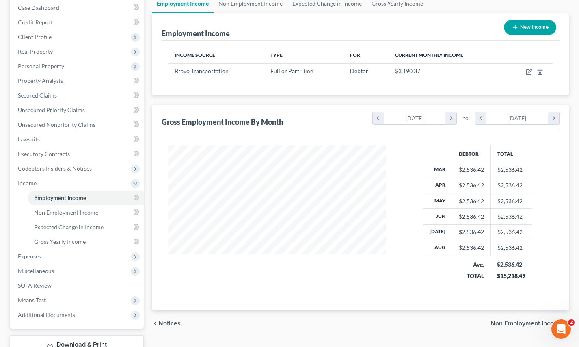
scroll to position [99, 0]
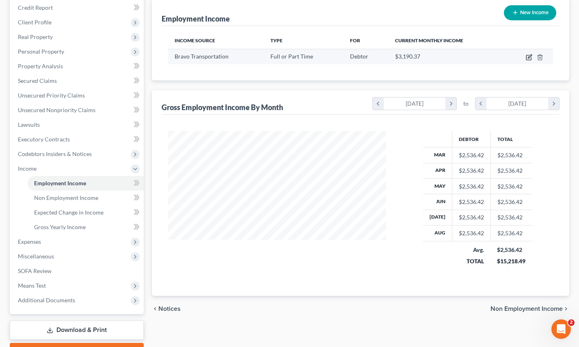
click at [529, 57] on icon "button" at bounding box center [529, 57] width 6 height 6
select select "0"
select select "23"
select select "2"
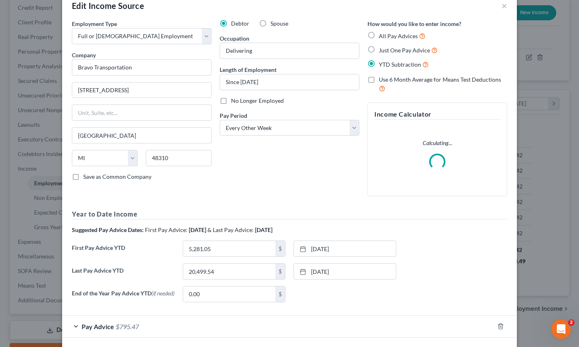
scroll to position [0, 0]
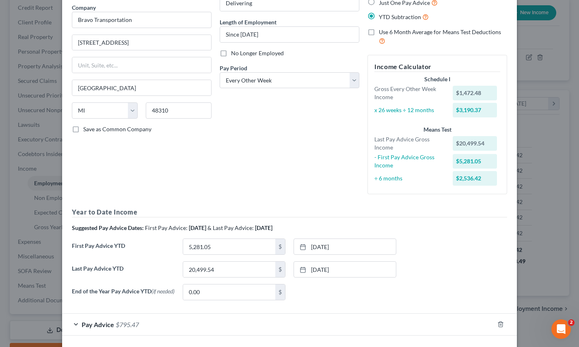
click at [262, 321] on div "Pay Advice $795.47" at bounding box center [278, 325] width 432 height 22
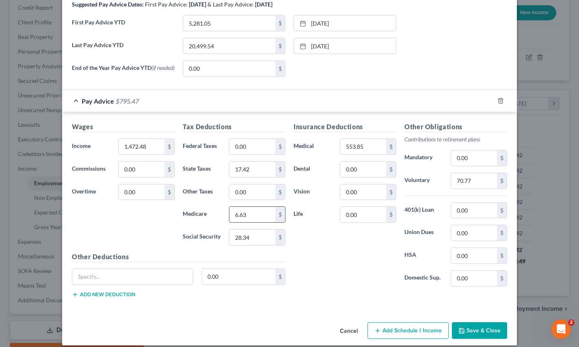
scroll to position [286, 0]
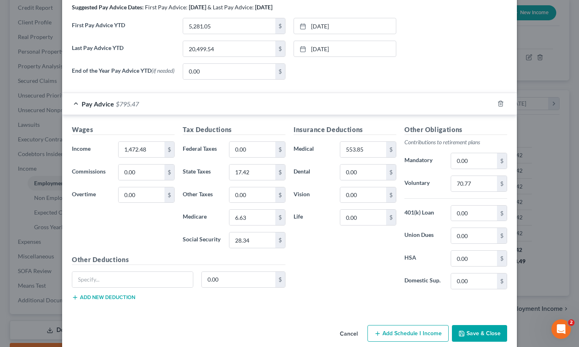
click at [37, 178] on div "Edit Income Source × Employment Type * Select Full or [DEMOGRAPHIC_DATA] Employ…" at bounding box center [289, 173] width 579 height 347
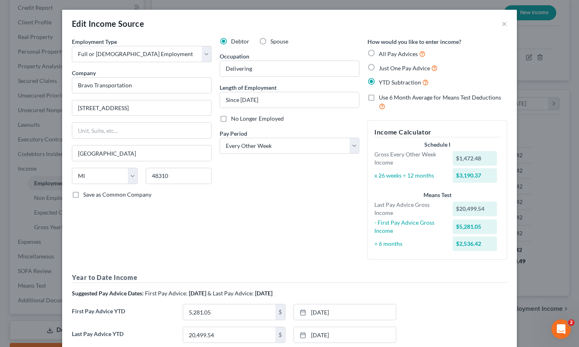
scroll to position [0, 0]
click at [563, 113] on div "Edit Income Source × Employment Type * Select Full or [DEMOGRAPHIC_DATA] Employ…" at bounding box center [289, 173] width 579 height 347
click at [48, 101] on div "Edit Income Source × Employment Type * Select Full or [DEMOGRAPHIC_DATA] Employ…" at bounding box center [289, 173] width 579 height 347
click at [505, 25] on button "×" at bounding box center [505, 24] width 6 height 10
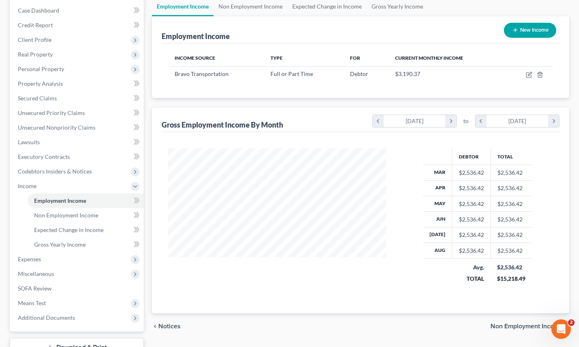
scroll to position [80, 0]
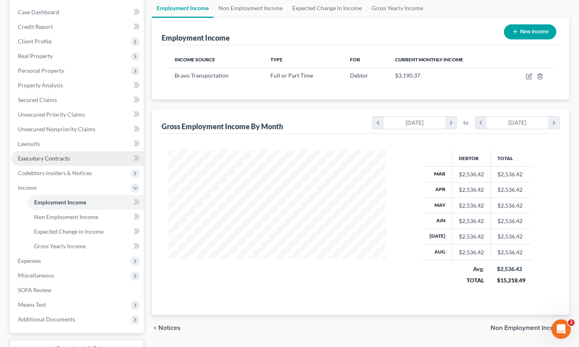
click at [68, 160] on span "Executory Contracts" at bounding box center [44, 158] width 52 height 7
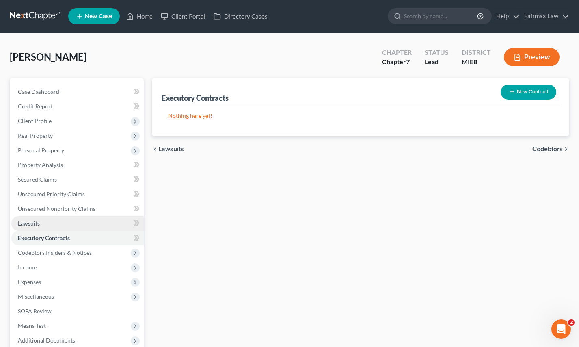
click at [62, 221] on link "Lawsuits" at bounding box center [77, 223] width 132 height 15
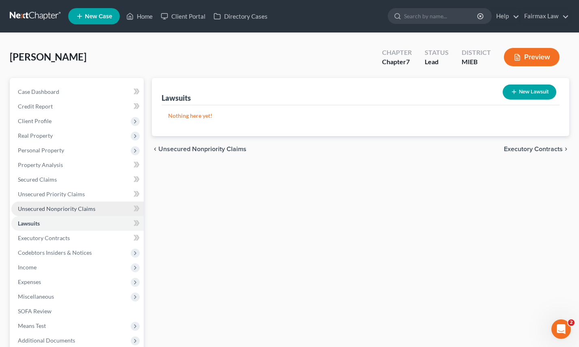
click at [64, 212] on span "Unsecured Nonpriority Claims" at bounding box center [57, 208] width 78 height 7
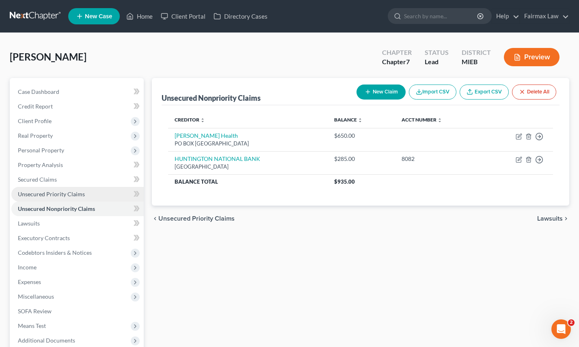
click at [60, 193] on span "Unsecured Priority Claims" at bounding box center [51, 194] width 67 height 7
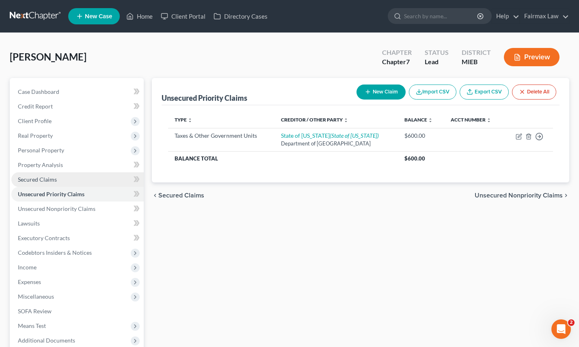
click at [57, 180] on link "Secured Claims" at bounding box center [77, 179] width 132 height 15
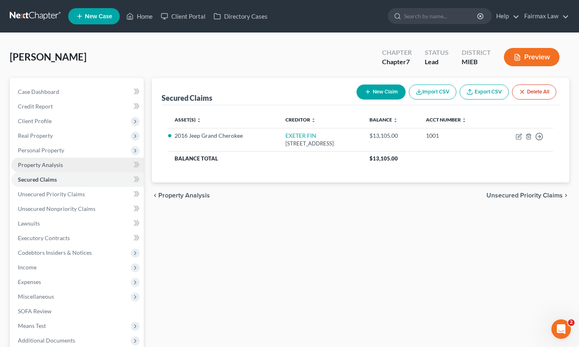
click at [58, 171] on link "Property Analysis" at bounding box center [77, 165] width 132 height 15
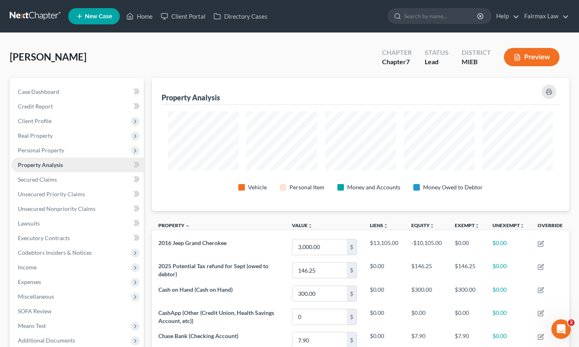
scroll to position [133, 418]
click at [59, 162] on span "Property Analysis" at bounding box center [40, 164] width 45 height 7
click at [59, 156] on span "Personal Property" at bounding box center [77, 150] width 132 height 15
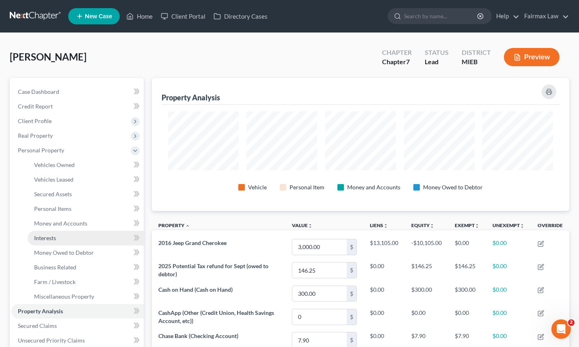
click at [57, 234] on link "Interests" at bounding box center [86, 238] width 116 height 15
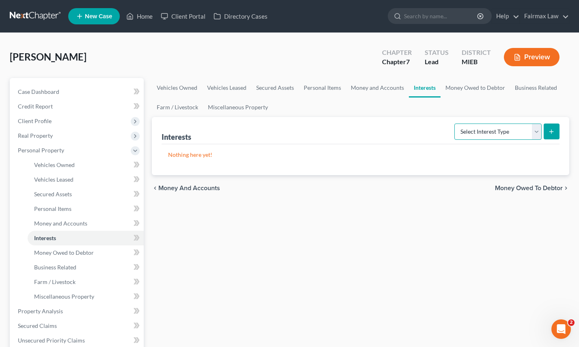
select select "401k"
click at [550, 130] on icon "submit" at bounding box center [551, 131] width 6 height 6
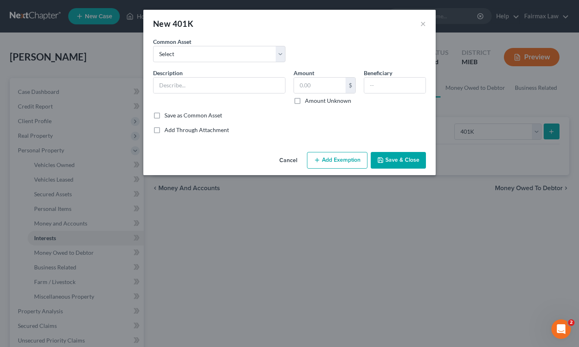
click at [260, 76] on div "Description *" at bounding box center [219, 87] width 141 height 36
click at [260, 82] on input "text" at bounding box center [220, 85] width 132 height 15
type input "4"
click at [295, 162] on button "Cancel" at bounding box center [288, 161] width 31 height 16
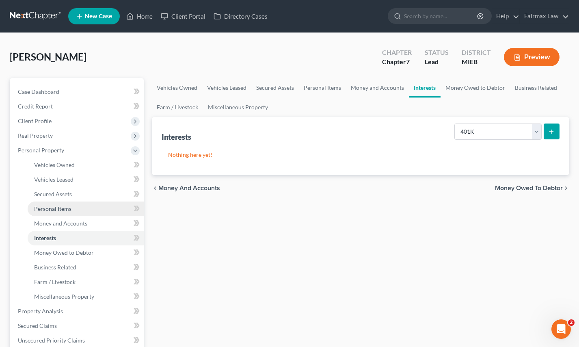
click at [60, 210] on span "Personal Items" at bounding box center [52, 208] width 37 height 7
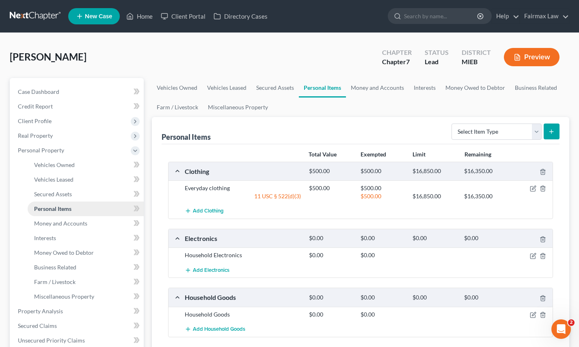
click at [84, 209] on link "Personal Items" at bounding box center [86, 208] width 116 height 15
click at [60, 236] on link "Interests" at bounding box center [86, 238] width 116 height 15
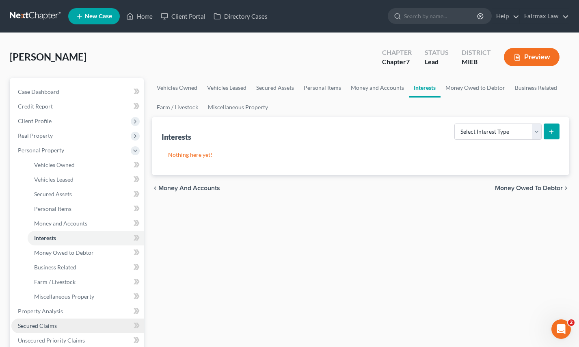
scroll to position [4, 0]
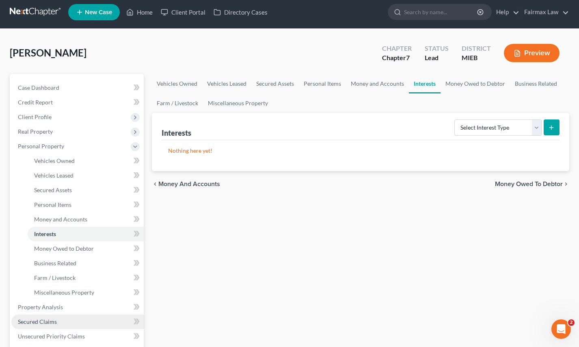
click at [55, 321] on span "Secured Claims" at bounding box center [37, 321] width 39 height 7
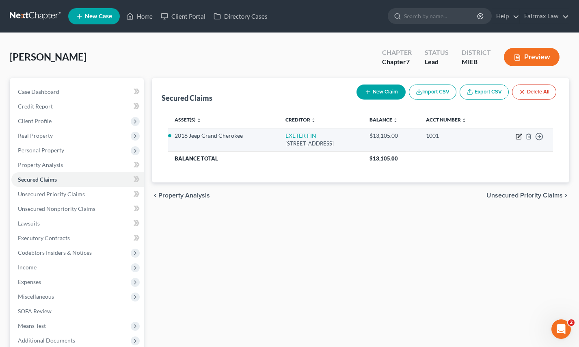
click at [517, 138] on icon "button" at bounding box center [518, 136] width 5 height 5
select select "45"
select select "0"
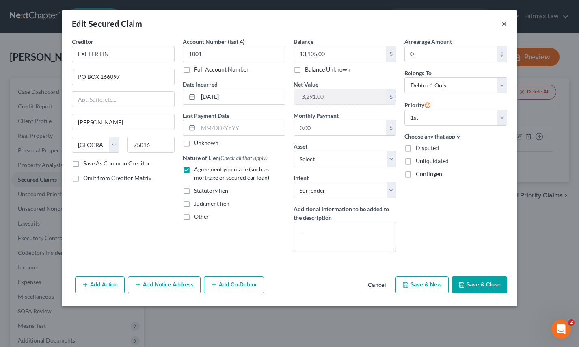
click at [505, 25] on button "×" at bounding box center [505, 24] width 6 height 10
